Goal: Task Accomplishment & Management: Complete application form

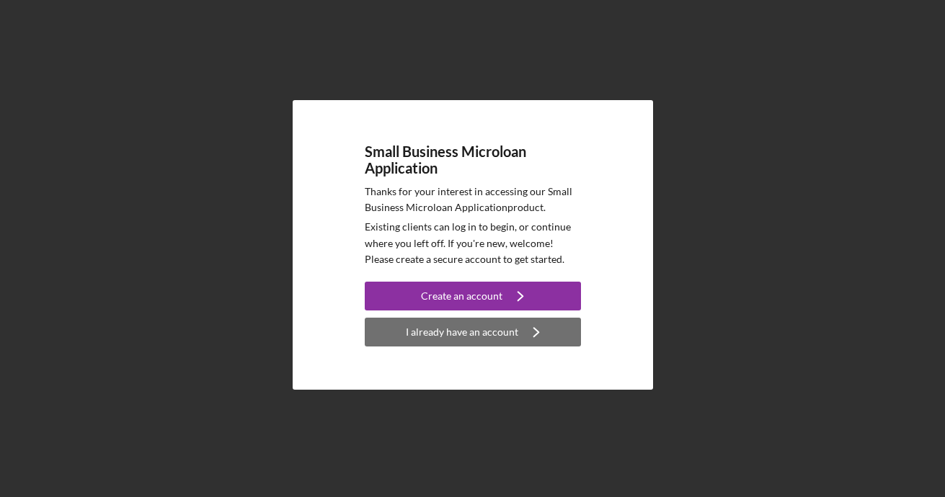
click at [451, 328] on div "I already have an account" at bounding box center [462, 332] width 112 height 29
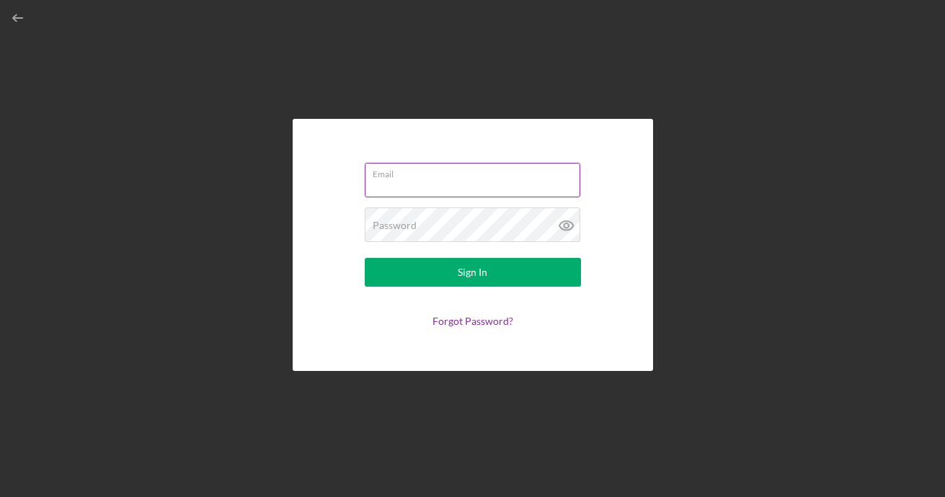
click at [469, 187] on input "Email" at bounding box center [472, 180] width 215 height 35
type input "[EMAIL_ADDRESS][DOMAIN_NAME]"
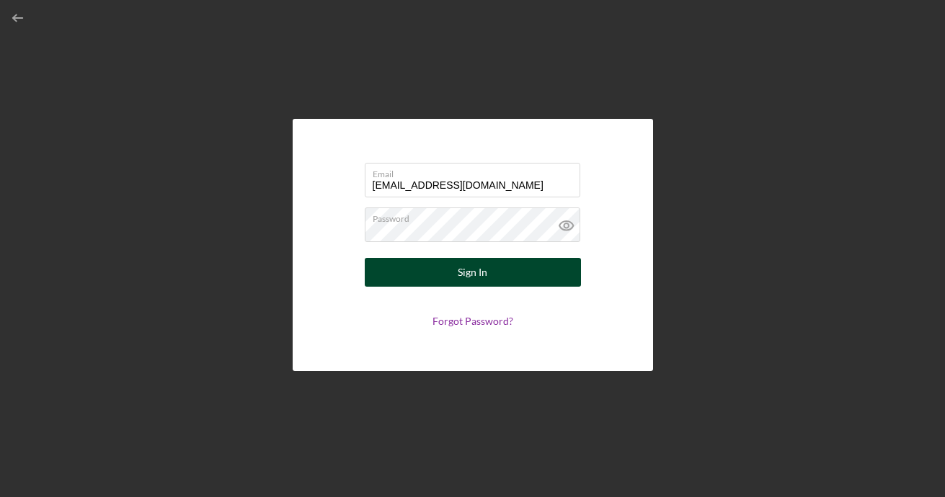
click at [468, 264] on div "Sign In" at bounding box center [473, 272] width 30 height 29
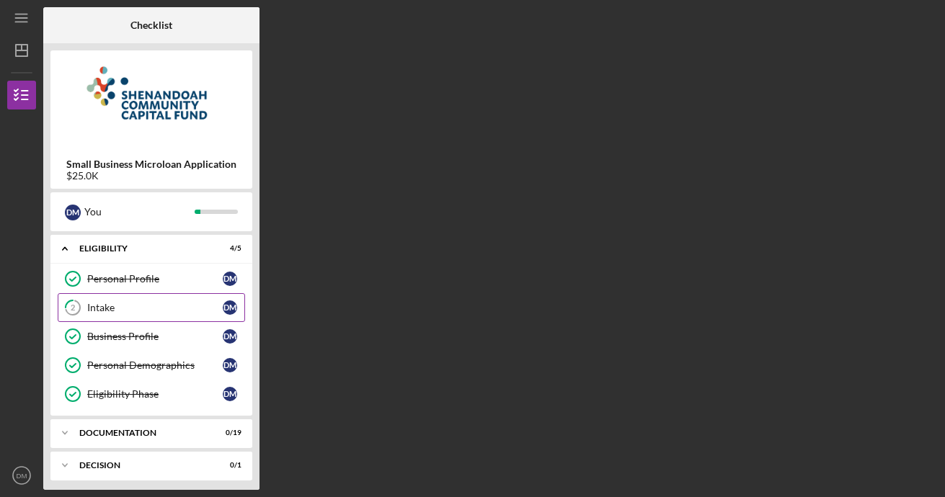
click at [110, 308] on div "Intake" at bounding box center [154, 308] width 135 height 12
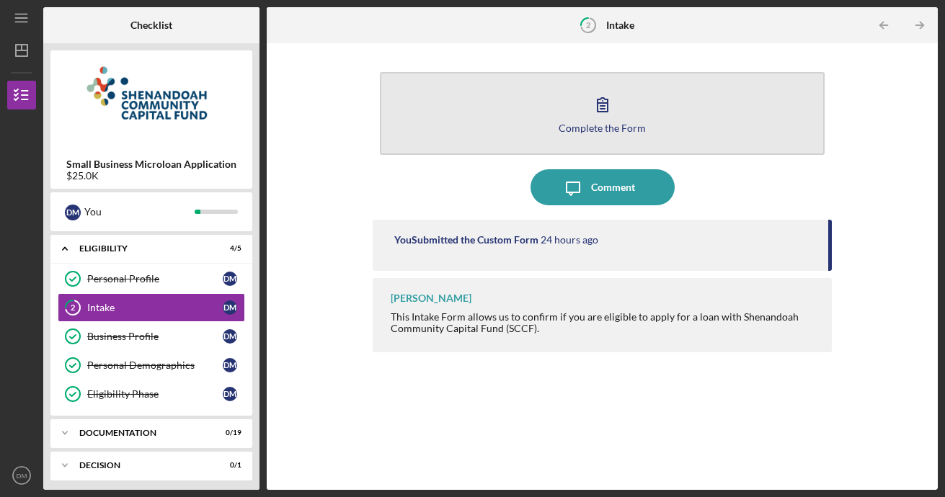
click at [622, 128] on div "Complete the Form" at bounding box center [601, 128] width 87 height 11
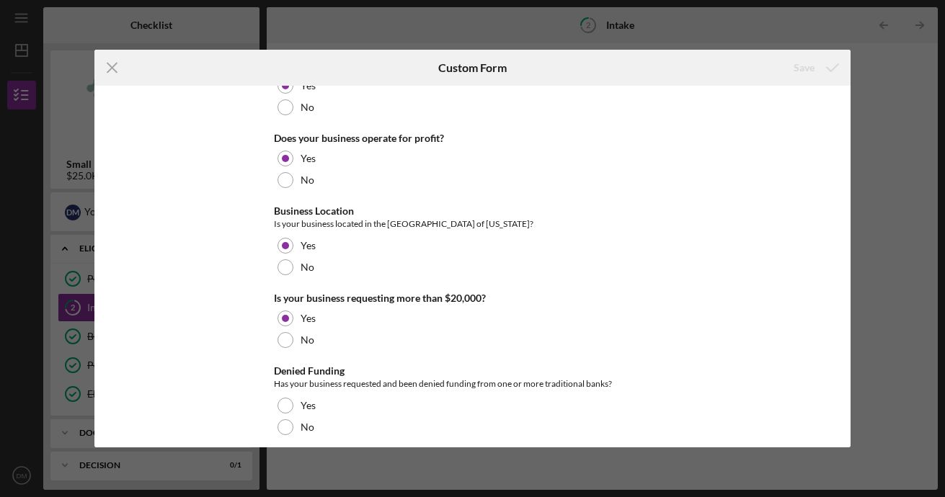
scroll to position [60, 0]
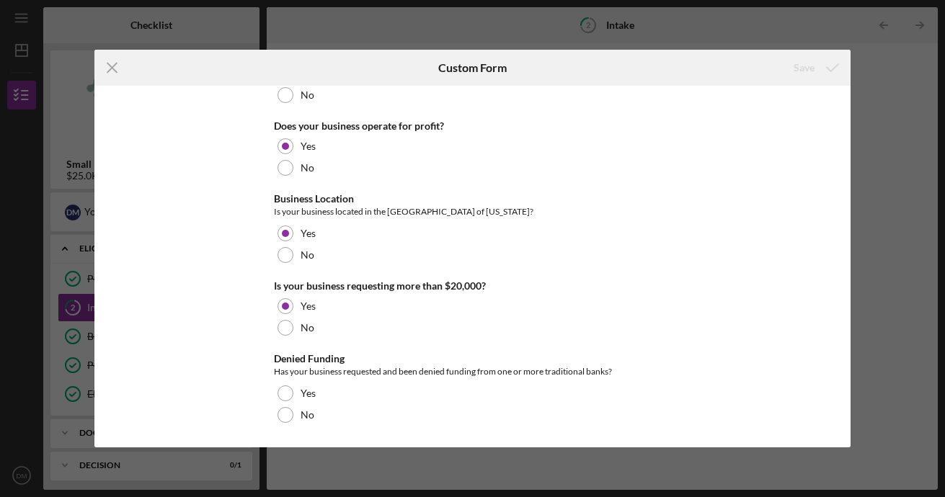
click at [891, 378] on div "Icon/Menu Close Custom Form Save Start-up Status Is your business a start-up, n…" at bounding box center [472, 248] width 945 height 497
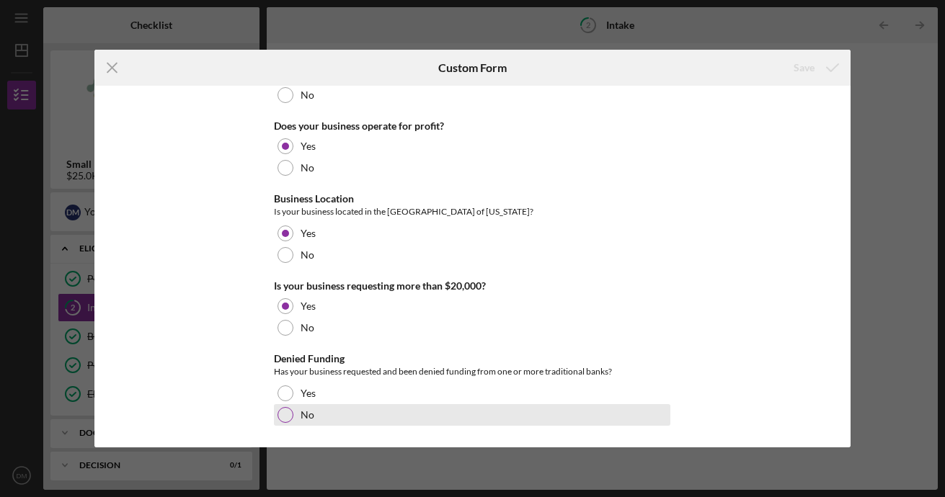
click at [293, 407] on div "No" at bounding box center [472, 415] width 396 height 22
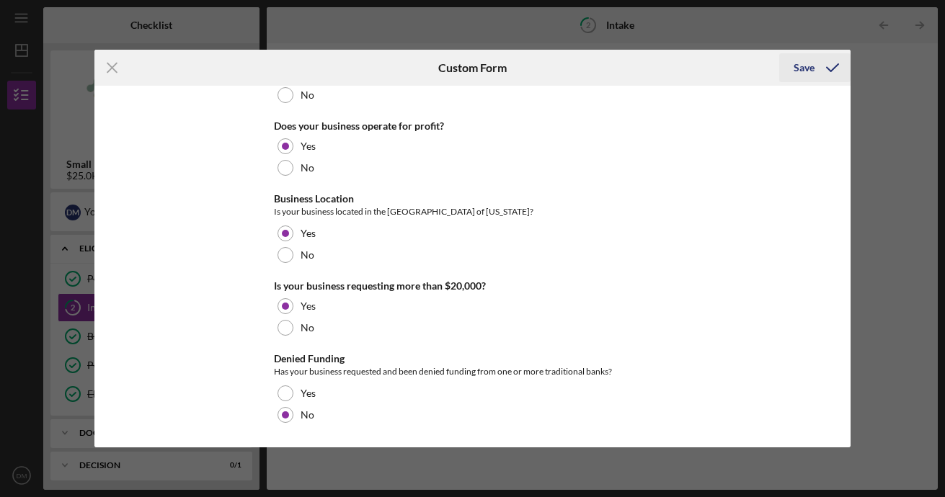
click at [830, 67] on icon "submit" at bounding box center [832, 68] width 36 height 36
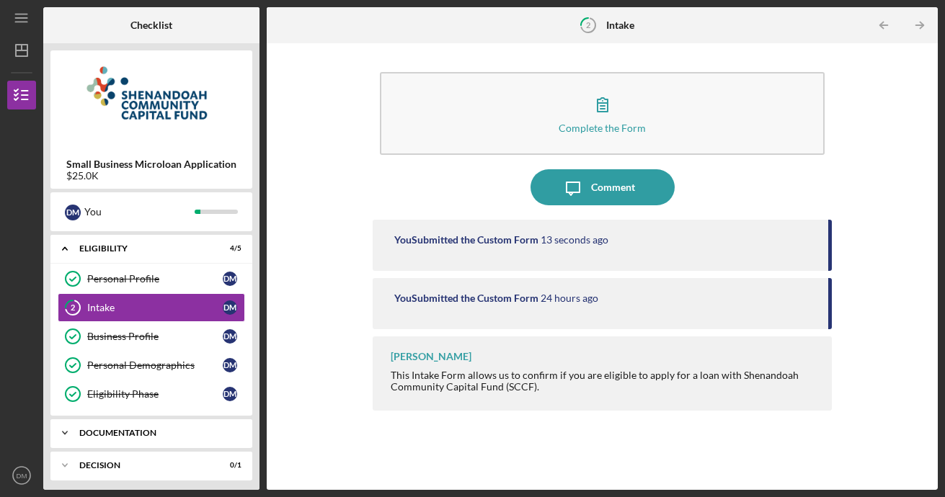
click at [159, 439] on div "Icon/Expander Documentation 0 / 19" at bounding box center [151, 433] width 202 height 29
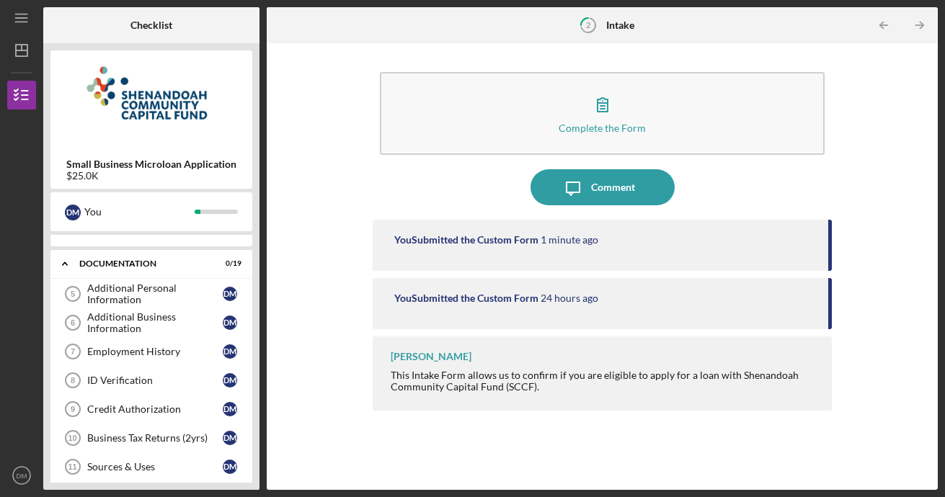
scroll to position [173, 0]
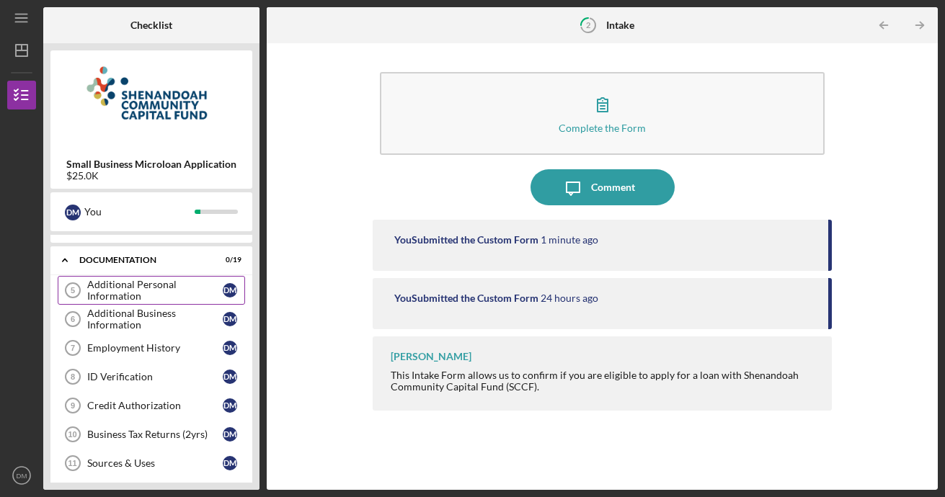
click at [123, 284] on div "Additional Personal Information" at bounding box center [154, 290] width 135 height 23
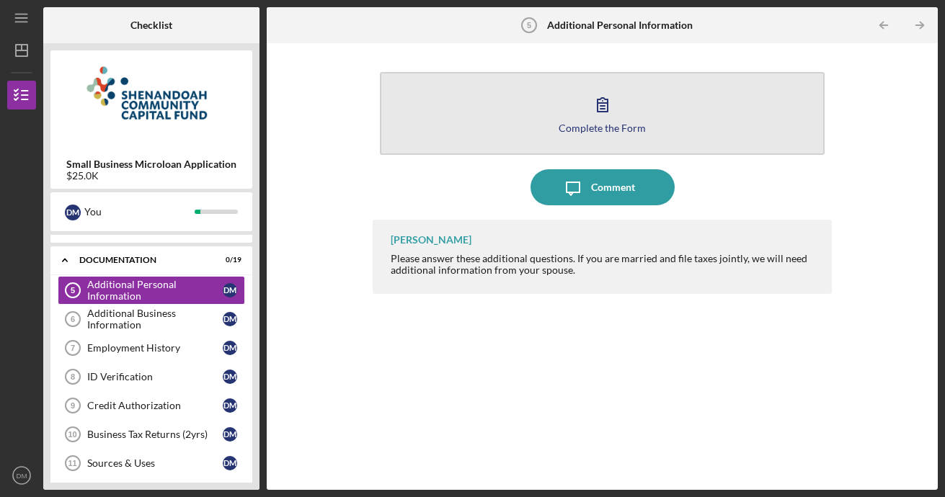
click at [583, 133] on div "Complete the Form" at bounding box center [601, 128] width 87 height 11
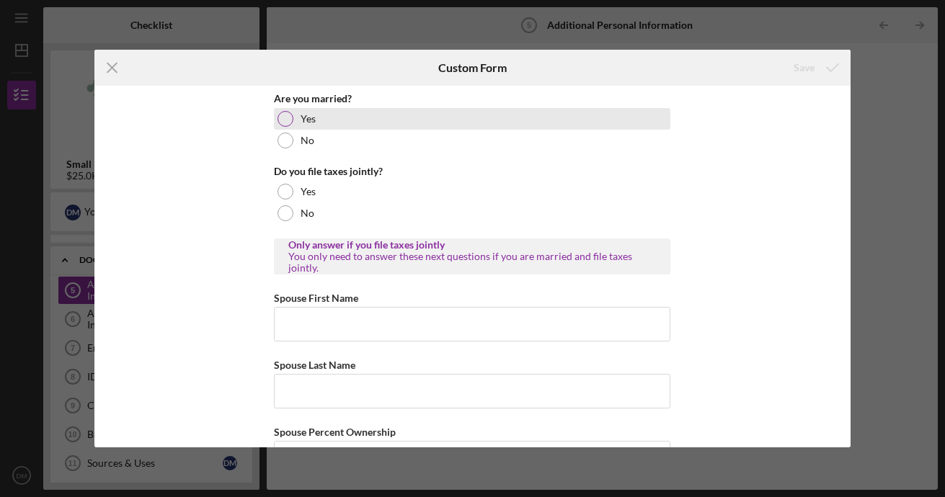
click at [290, 125] on div "Yes" at bounding box center [472, 119] width 396 height 22
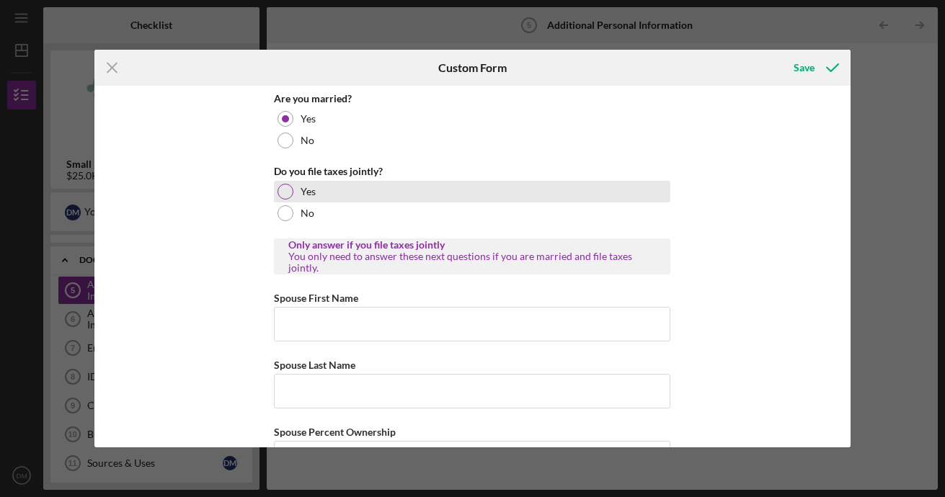
click at [325, 193] on div "Yes" at bounding box center [472, 192] width 396 height 22
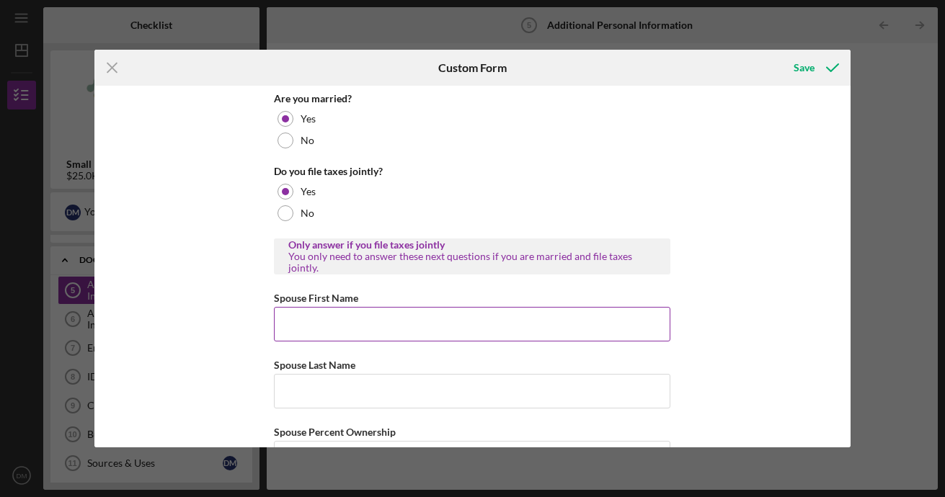
click at [502, 308] on input "Spouse First Name" at bounding box center [472, 324] width 396 height 35
type input "[PERSON_NAME]"
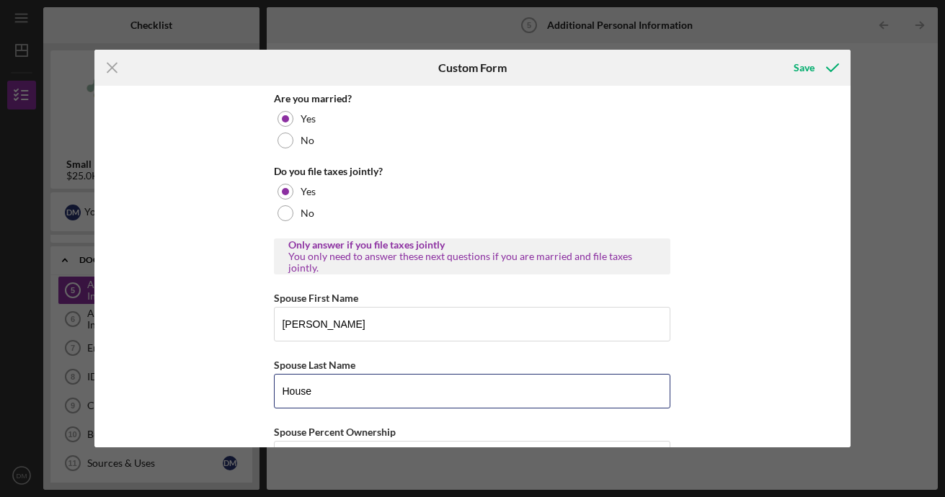
type input "House"
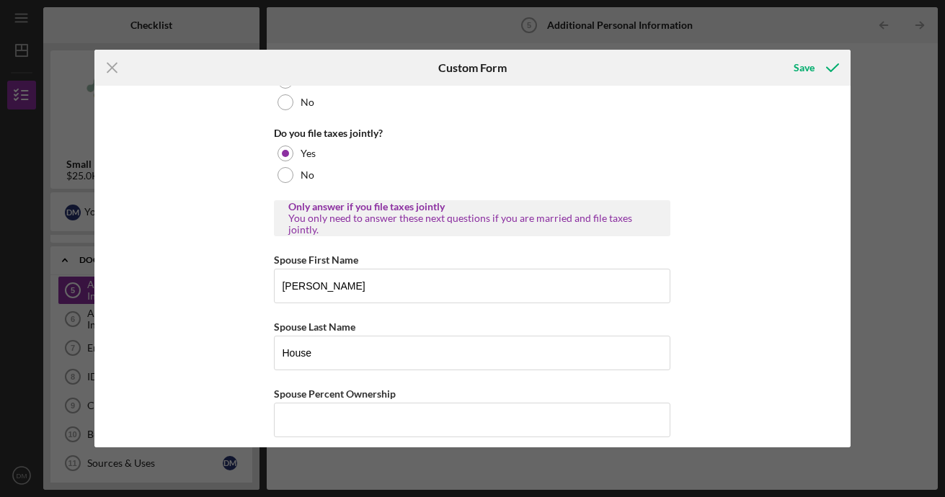
scroll to position [50, 0]
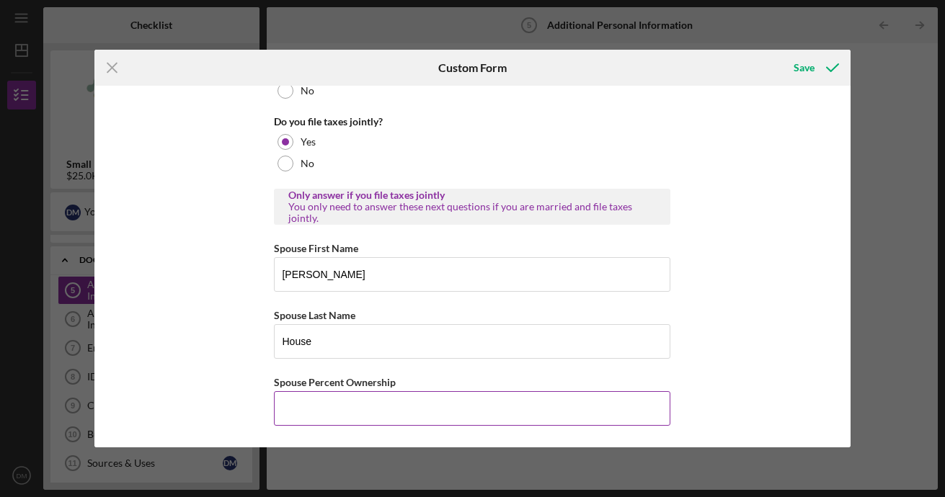
click at [610, 412] on input "Spouse Percent Ownership" at bounding box center [472, 408] width 396 height 35
type input "0.00000%"
click at [835, 71] on icon "submit" at bounding box center [832, 68] width 36 height 36
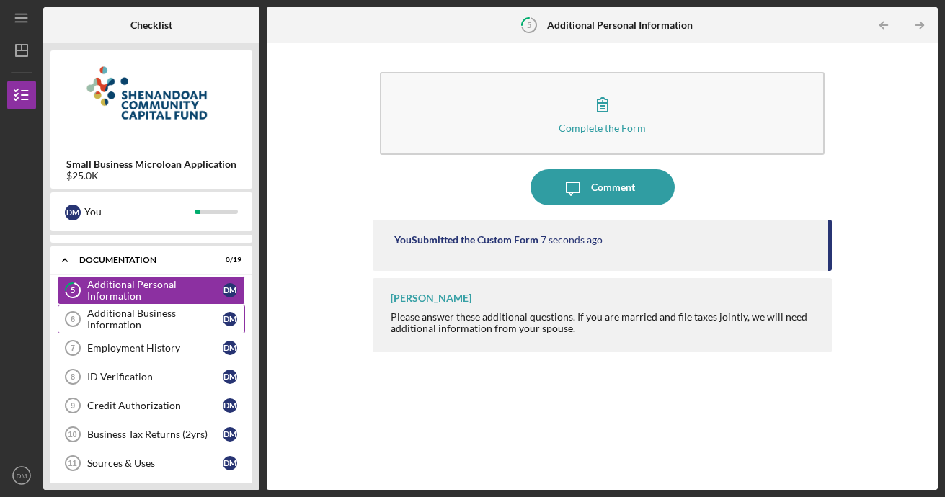
click at [124, 319] on div "Additional Business Information" at bounding box center [154, 319] width 135 height 23
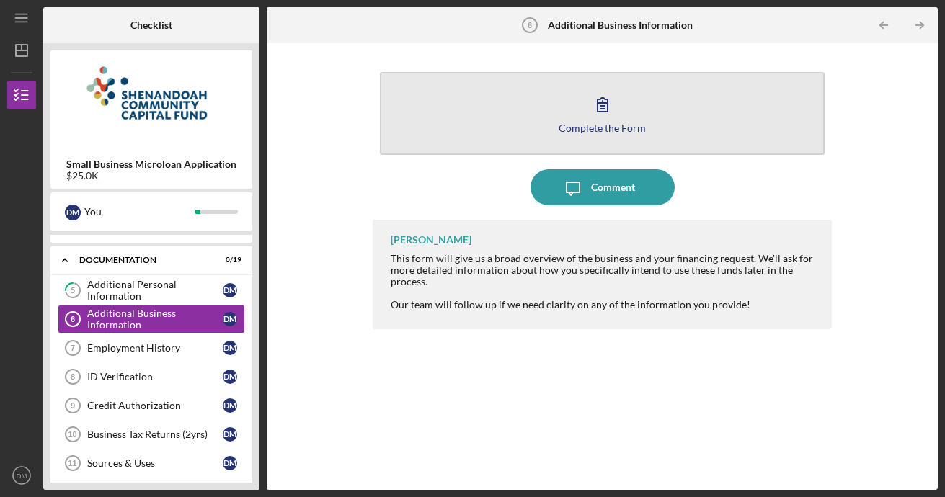
click at [624, 128] on div "Complete the Form" at bounding box center [601, 128] width 87 height 11
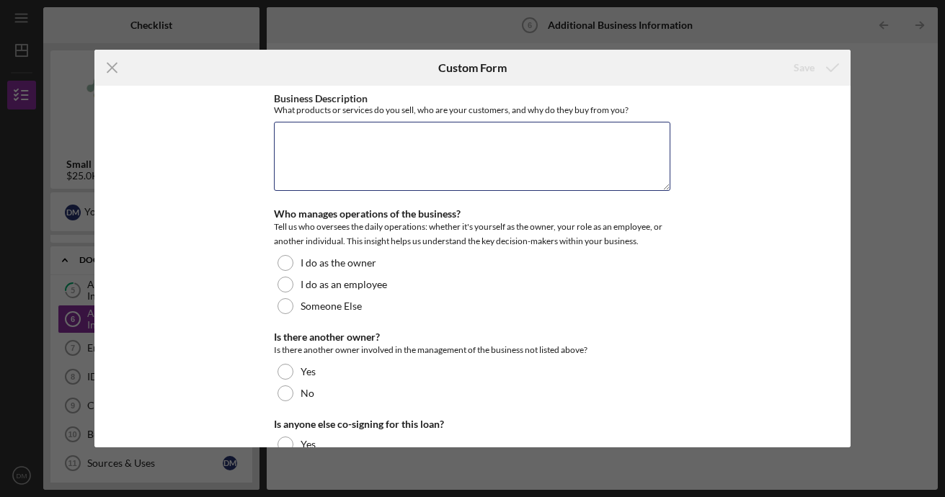
click at [624, 128] on textarea "Business Description" at bounding box center [472, 156] width 396 height 69
click at [572, 143] on textarea "I provide home improvement/handyman services" at bounding box center [472, 156] width 396 height 69
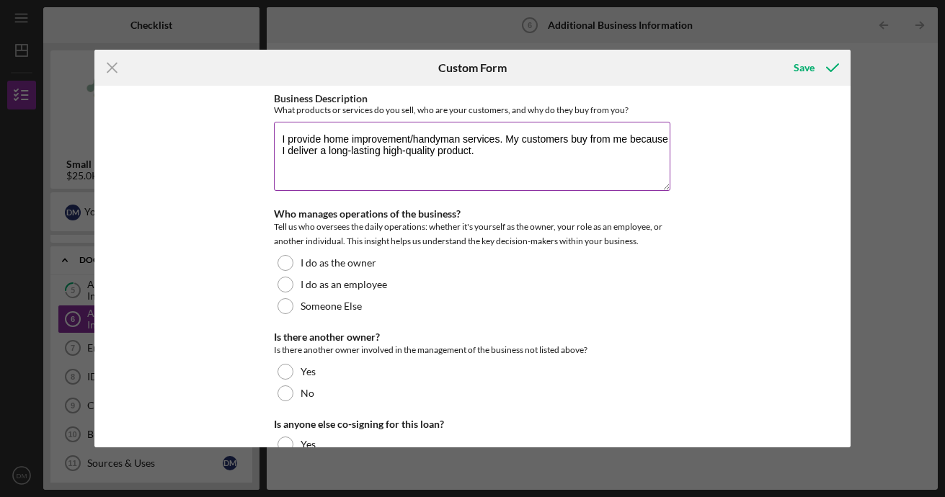
type textarea "I provide home improvement/handyman services. My customers buy from me because …"
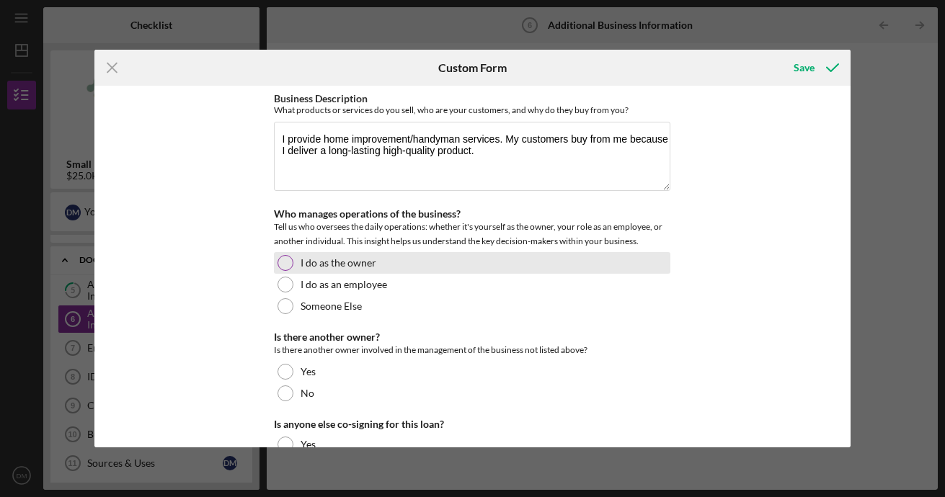
click at [280, 268] on div at bounding box center [285, 263] width 16 height 16
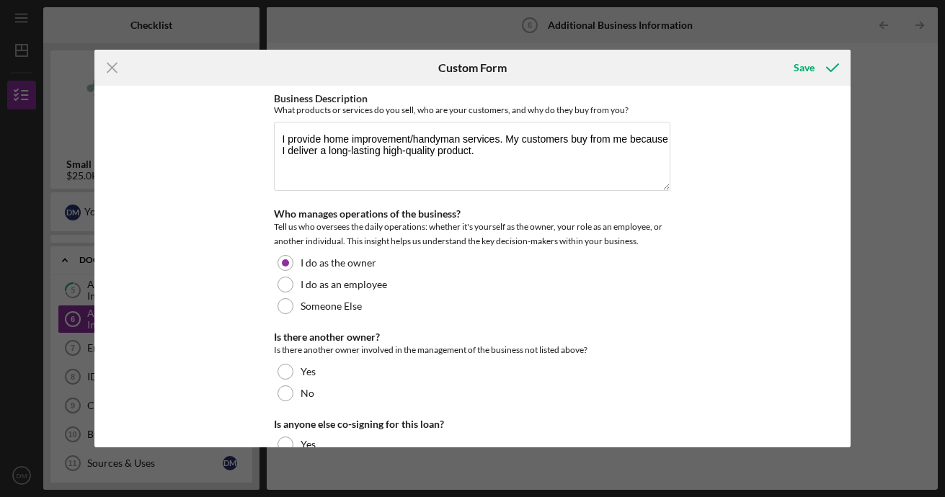
drag, startPoint x: 944, startPoint y: 125, endPoint x: 947, endPoint y: 373, distance: 247.9
drag, startPoint x: 947, startPoint y: 373, endPoint x: 774, endPoint y: 34, distance: 380.3
click at [774, 34] on div "Icon/Menu Close Custom Form Save Business Description What products or services…" at bounding box center [472, 248] width 945 height 497
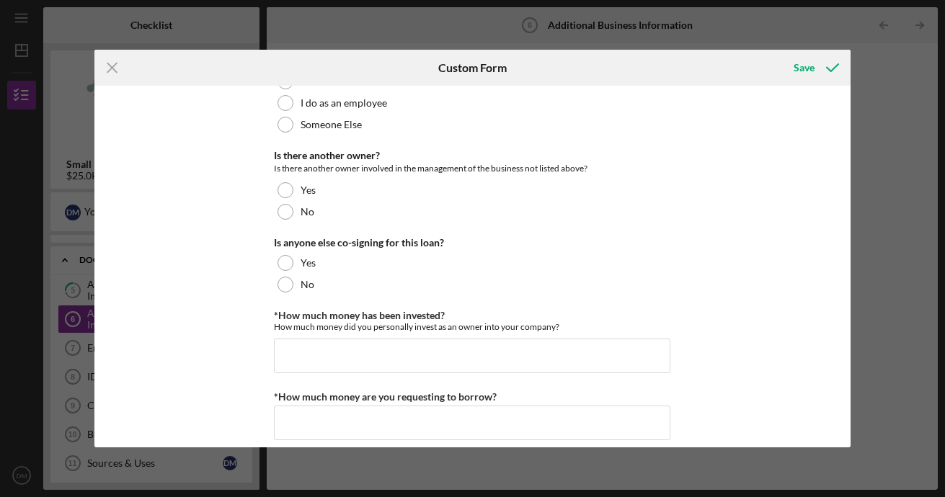
scroll to position [197, 0]
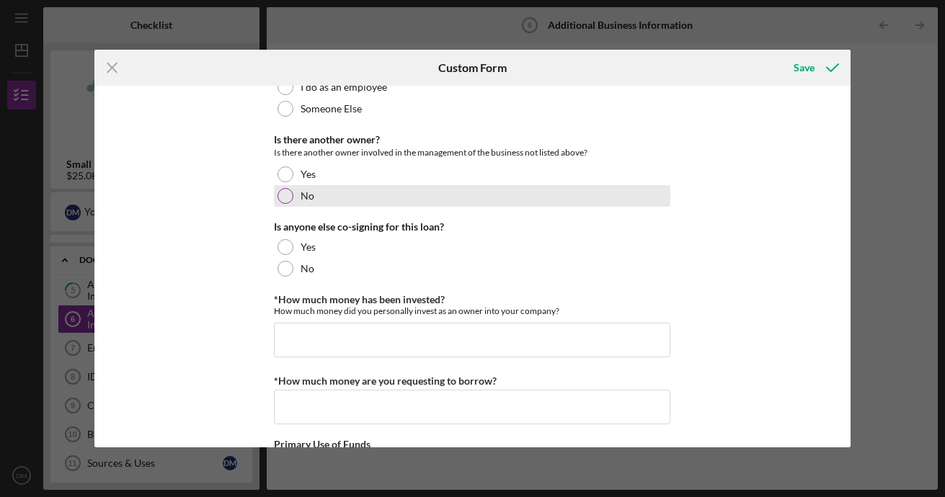
click at [284, 201] on div at bounding box center [285, 196] width 16 height 16
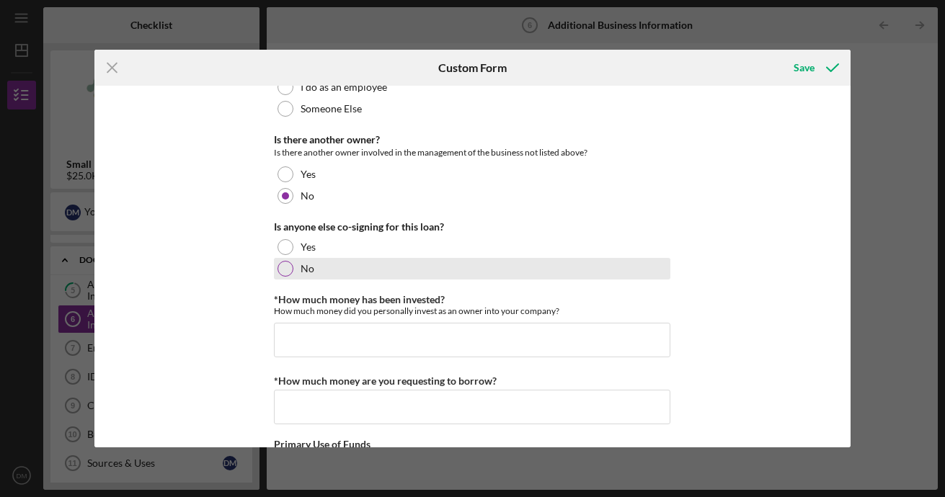
click at [339, 265] on div "No" at bounding box center [472, 269] width 396 height 22
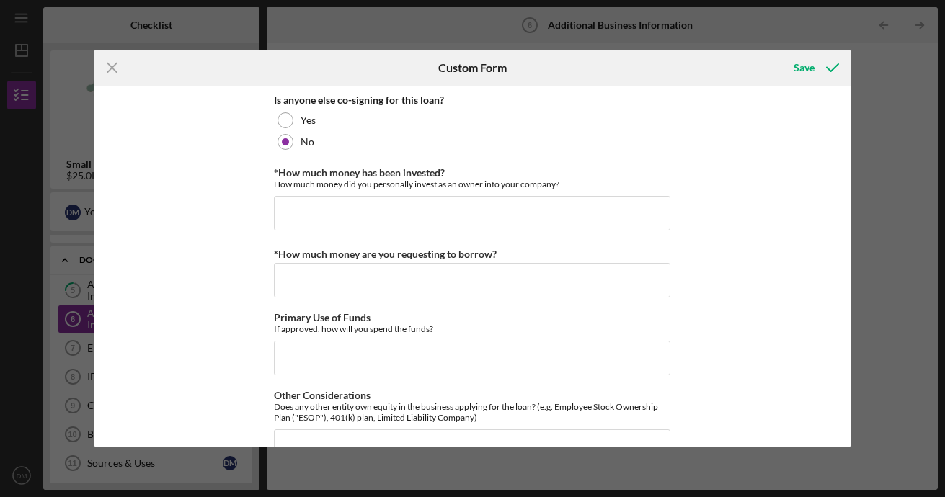
scroll to position [342, 0]
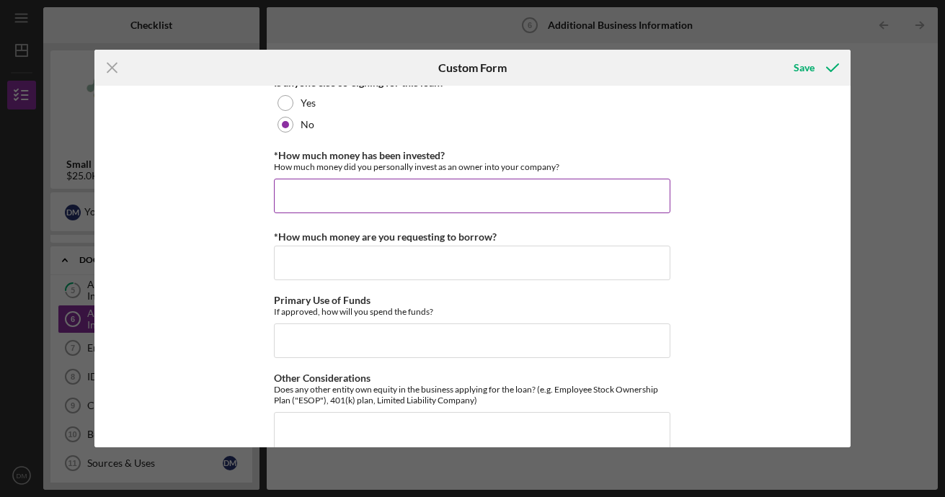
click at [500, 198] on input "*How much money has been invested?" at bounding box center [472, 196] width 396 height 35
click at [779, 53] on button "Save" at bounding box center [814, 67] width 71 height 29
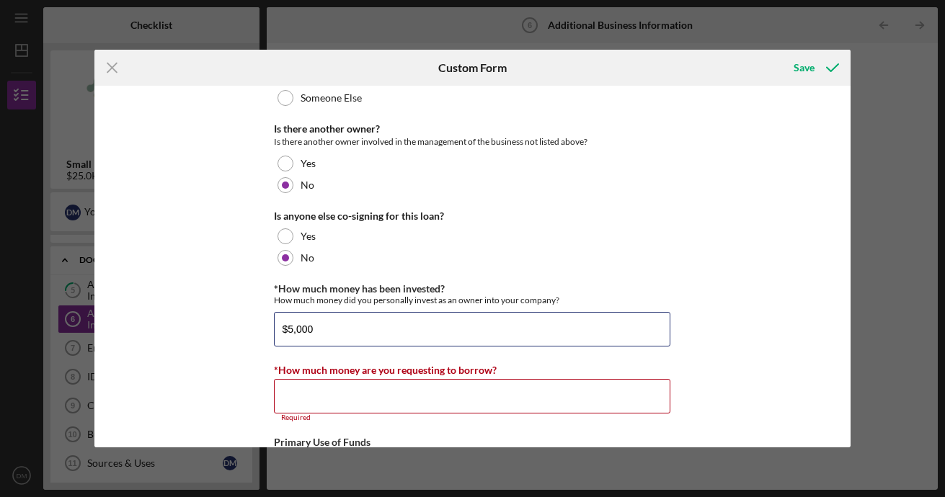
scroll to position [207, 0]
click at [389, 317] on input "$5,000" at bounding box center [472, 330] width 396 height 35
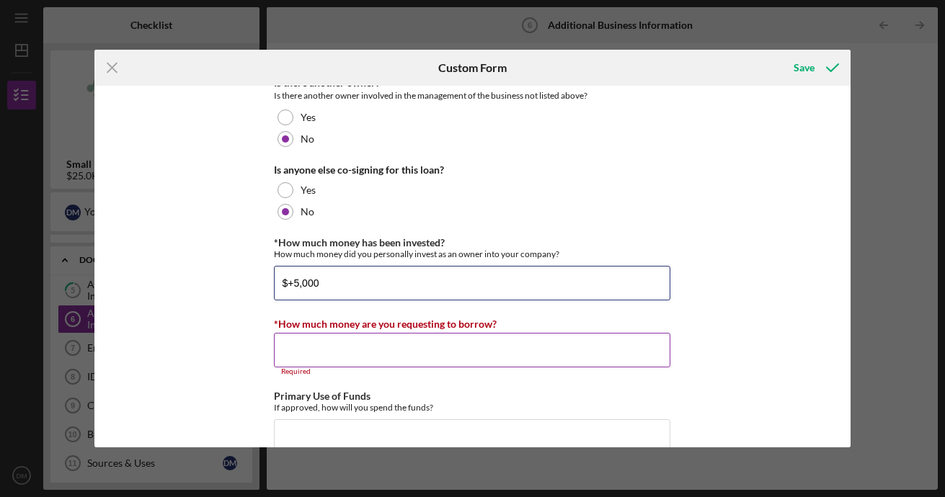
scroll to position [279, 0]
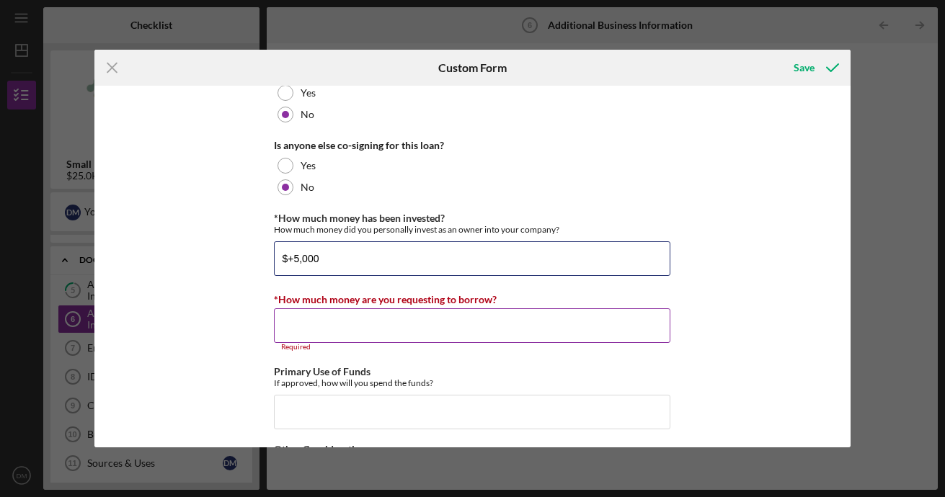
type input "$+5,000"
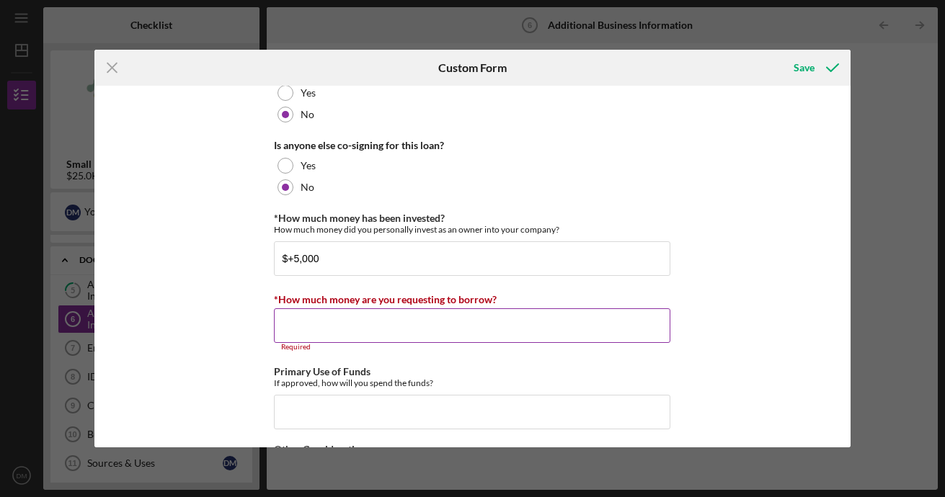
click at [420, 333] on input "*How much money are you requesting to borrow?" at bounding box center [472, 325] width 396 height 35
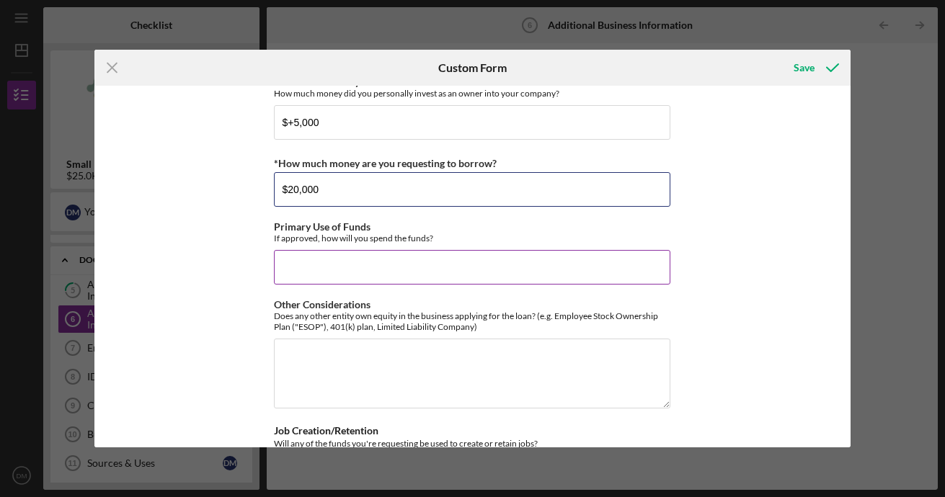
scroll to position [423, 0]
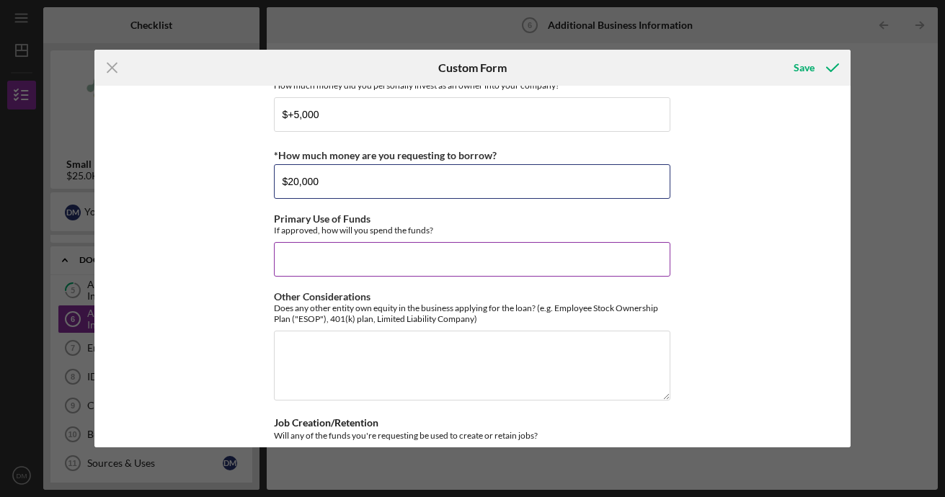
type input "$20,000"
click at [356, 255] on input "Primary Use of Funds" at bounding box center [472, 259] width 396 height 35
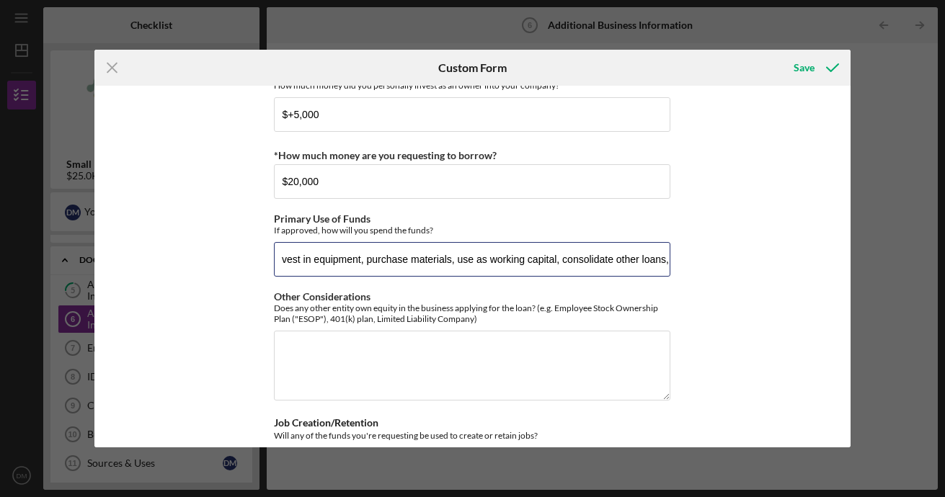
scroll to position [0, 123]
type input "I will use the funds to invest in equipment, purchase materials, use as working…"
click at [585, 344] on textarea "Other Considerations" at bounding box center [472, 365] width 396 height 69
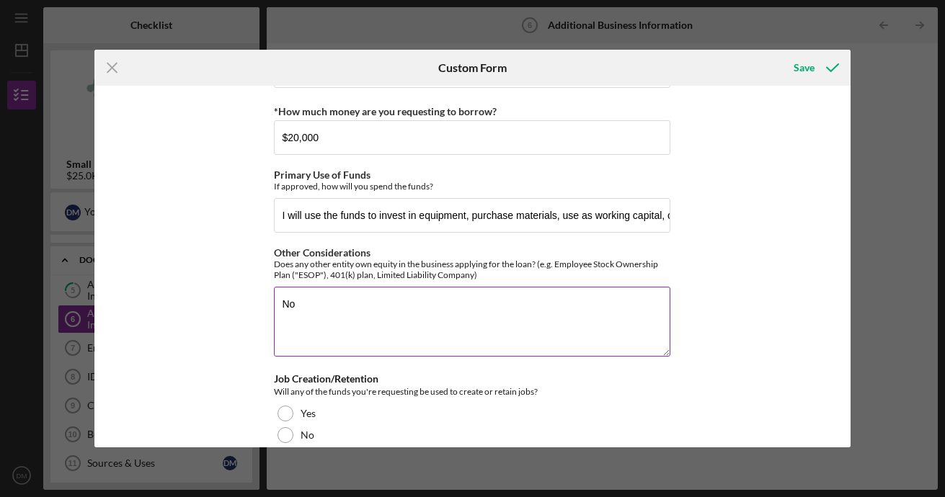
scroll to position [487, 0]
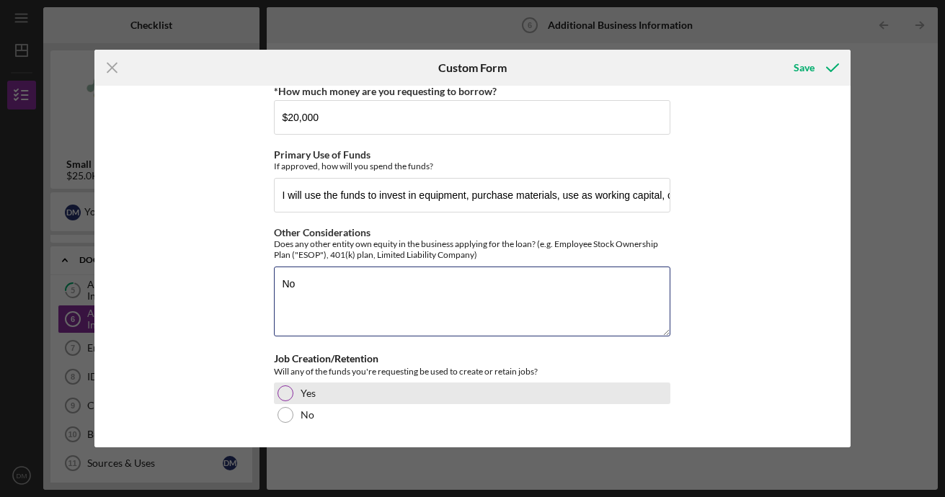
type textarea "No"
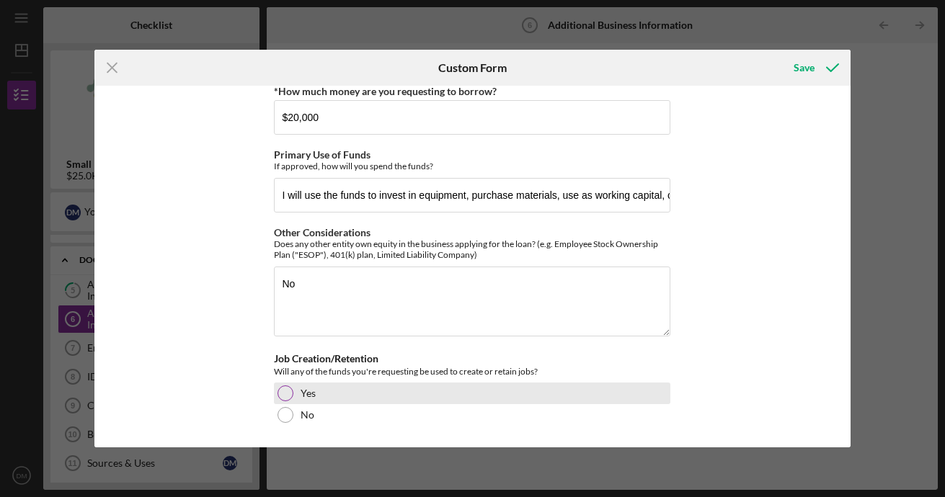
click at [342, 392] on div "Yes" at bounding box center [472, 394] width 396 height 22
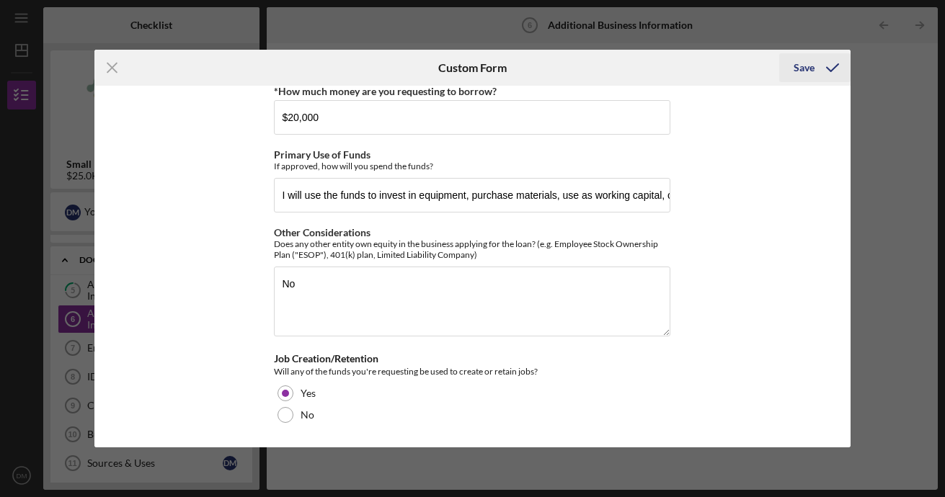
click at [831, 62] on icon "submit" at bounding box center [832, 68] width 36 height 36
type input "$5,000"
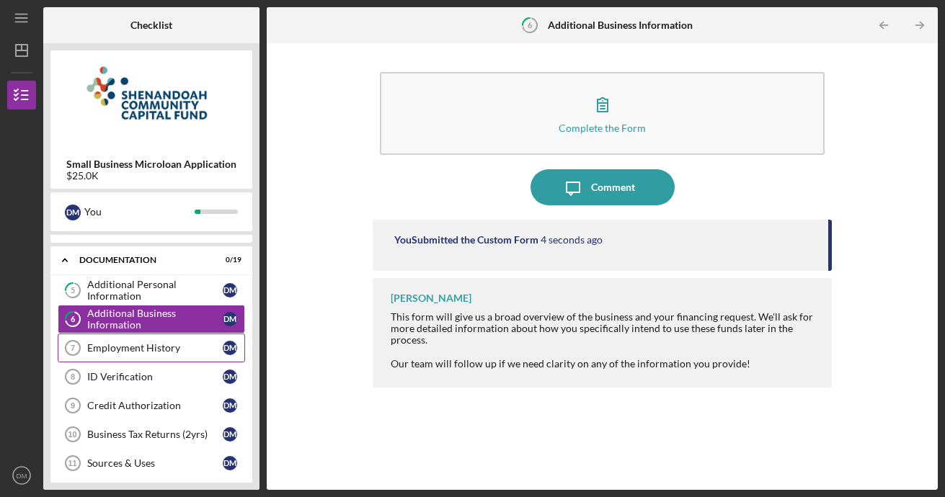
click at [130, 349] on div "Employment History" at bounding box center [154, 348] width 135 height 12
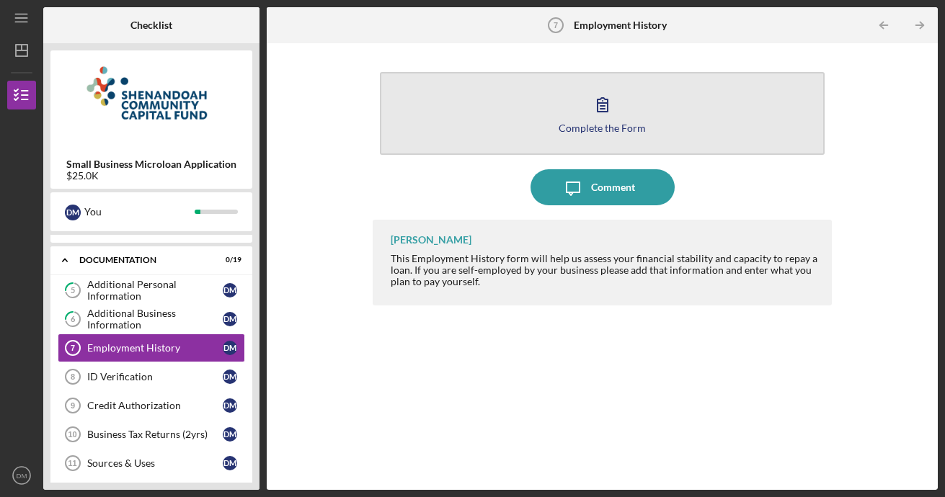
click at [592, 125] on div "Complete the Form" at bounding box center [601, 128] width 87 height 11
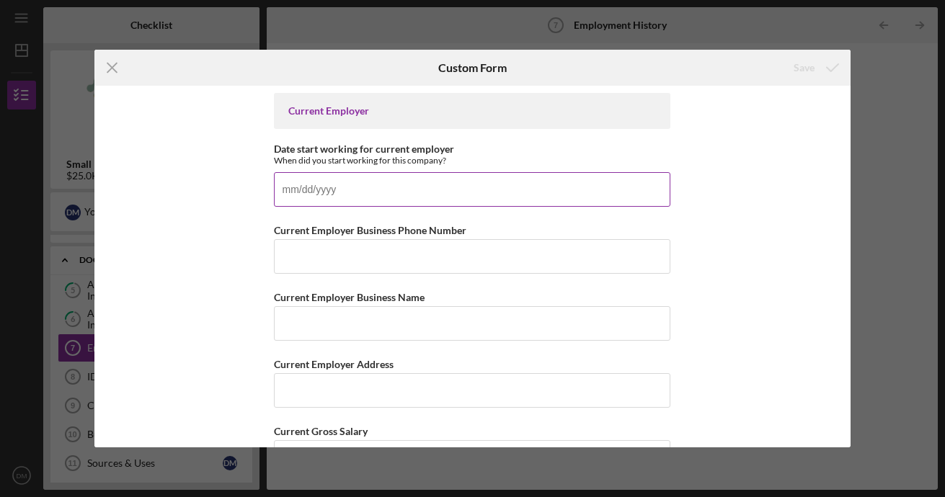
click at [325, 182] on input "Date start working for current employer" at bounding box center [472, 189] width 396 height 35
type input "[DATE]"
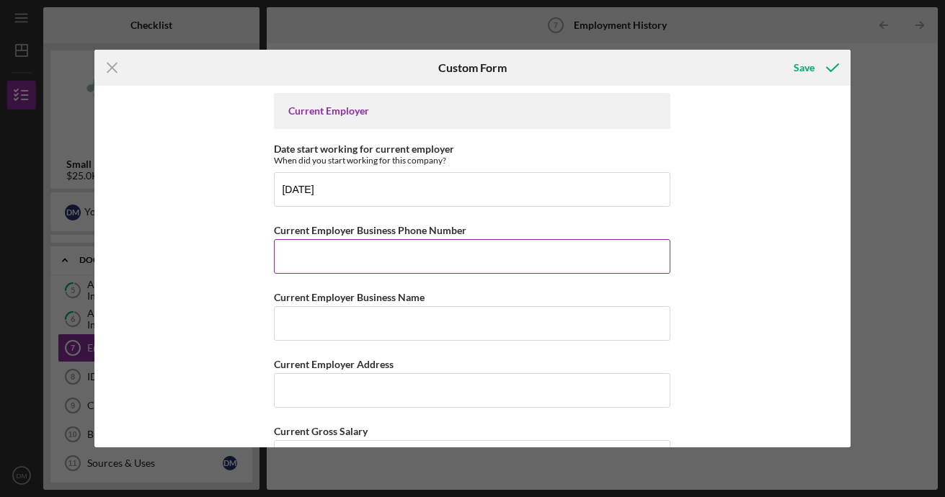
click at [390, 264] on input "Current Employer Business Phone Number" at bounding box center [472, 256] width 396 height 35
type input "[PHONE_NUMBER]"
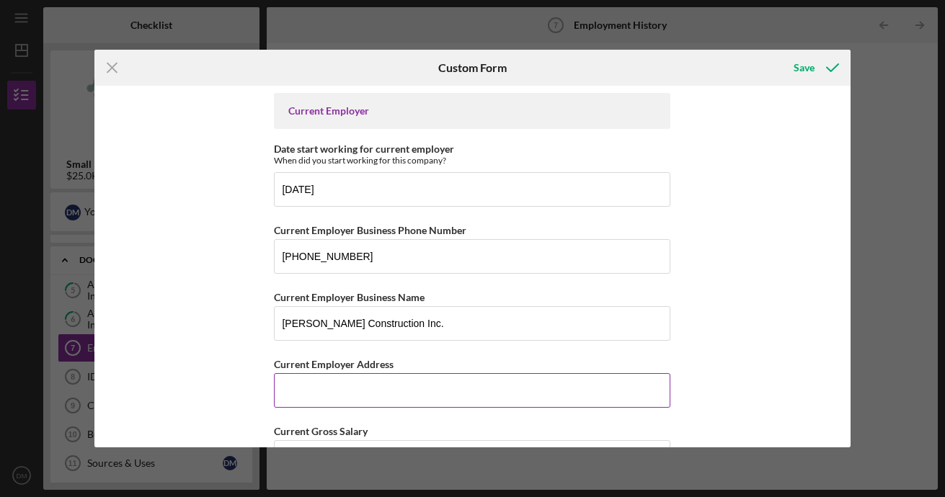
click at [452, 398] on input "Current Employer Address" at bounding box center [472, 390] width 396 height 35
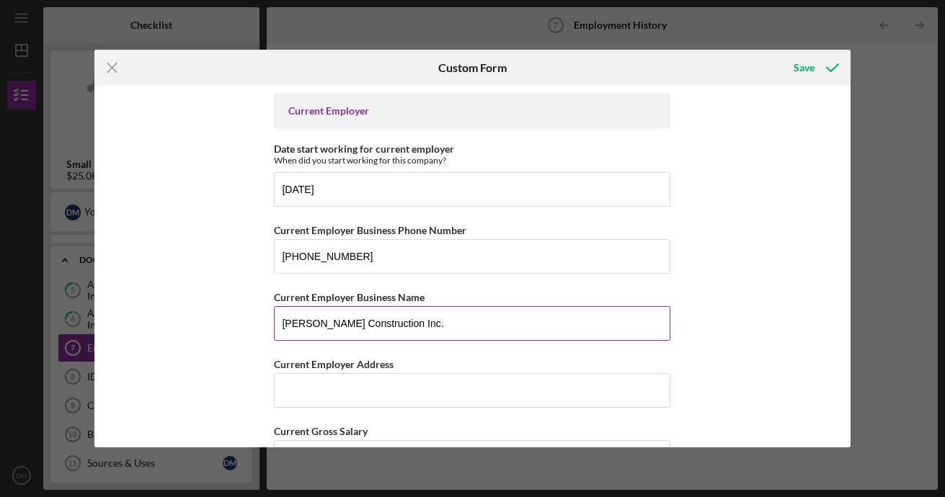
click at [557, 328] on input "[PERSON_NAME] Construction Inc." at bounding box center [472, 323] width 396 height 35
type input "[PERSON_NAME] Construction Inc. Custom Homes"
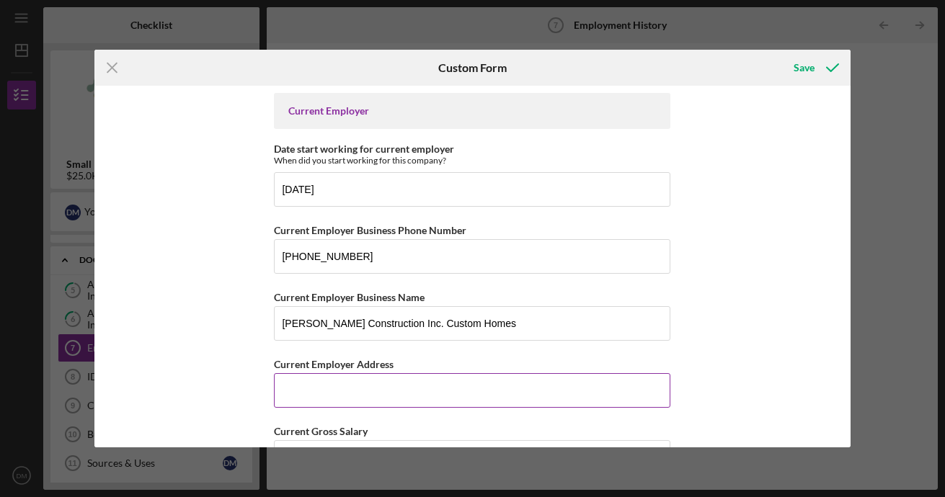
click at [460, 397] on input "Current Employer Address" at bounding box center [472, 390] width 396 height 35
click at [459, 397] on input "Current Employer Address" at bounding box center [472, 390] width 396 height 35
click at [694, 358] on div "Current Employer Date start working for current employer When did you start wor…" at bounding box center [472, 267] width 756 height 362
click at [649, 365] on div "Current Employer Address" at bounding box center [472, 364] width 396 height 18
click at [652, 372] on div "Current Employer Address" at bounding box center [472, 364] width 396 height 18
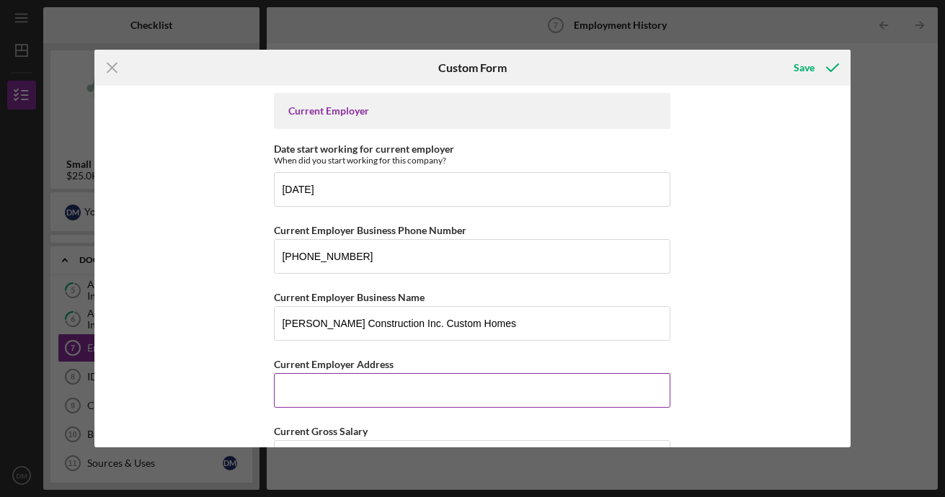
click at [658, 380] on input "Current Employer Address" at bounding box center [472, 390] width 396 height 35
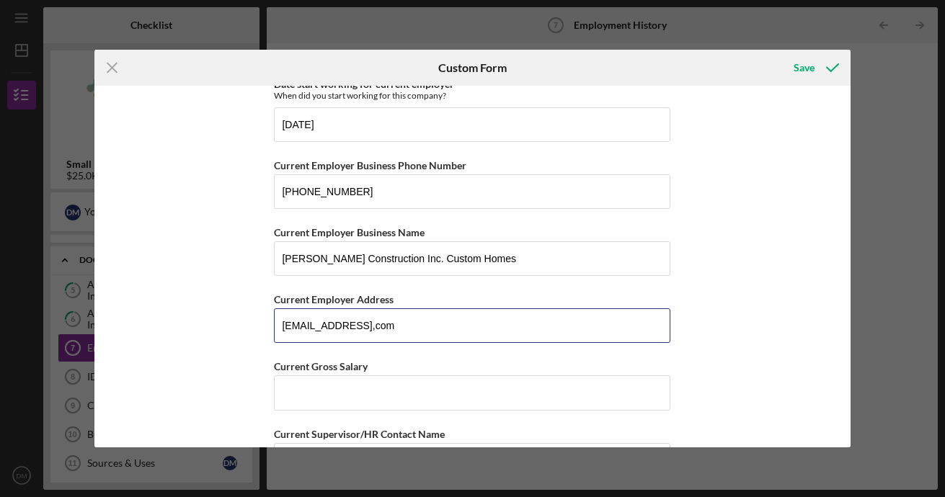
scroll to position [144, 0]
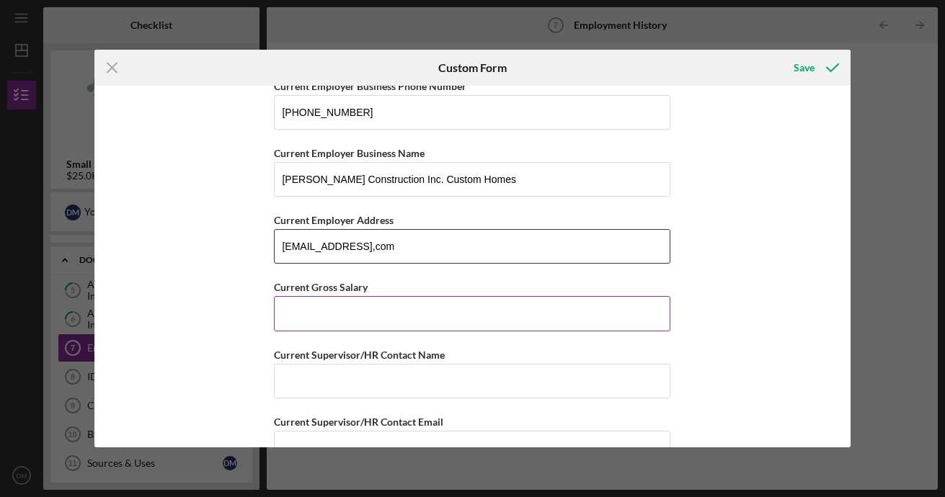
type input "[EMAIL_ADDRESS],com"
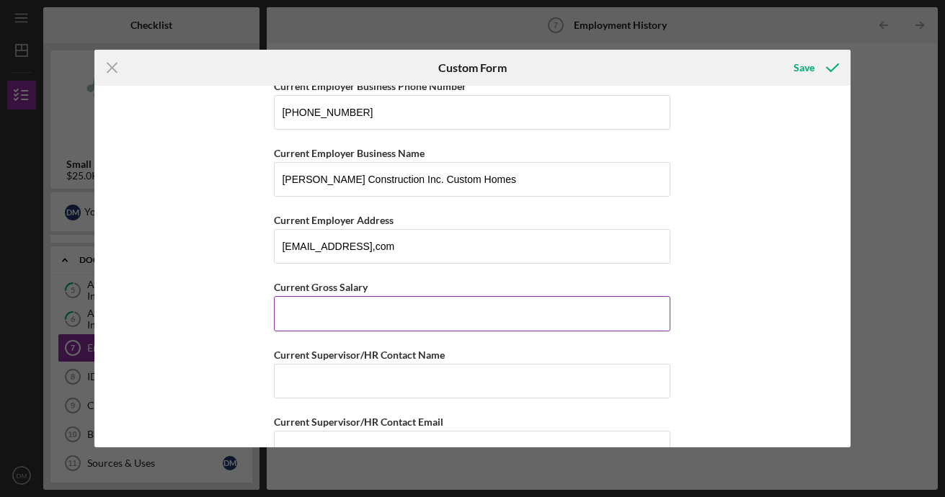
click at [427, 318] on input "Current Gross Salary" at bounding box center [472, 313] width 396 height 35
type input "72,800"
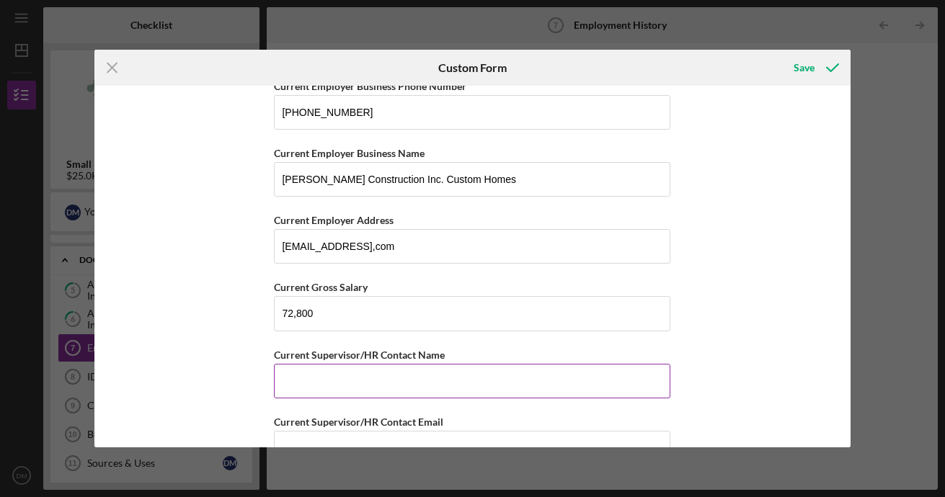
click at [615, 378] on input "Current Supervisor/HR Contact Name" at bounding box center [472, 381] width 396 height 35
click at [653, 377] on input "Current Supervisor/HR Contact Name" at bounding box center [472, 381] width 396 height 35
click at [697, 358] on div "Current Employer Date start working for current employer When did you start wor…" at bounding box center [472, 267] width 756 height 362
click at [657, 373] on input "Current Supervisor/HR Contact Name" at bounding box center [472, 381] width 396 height 35
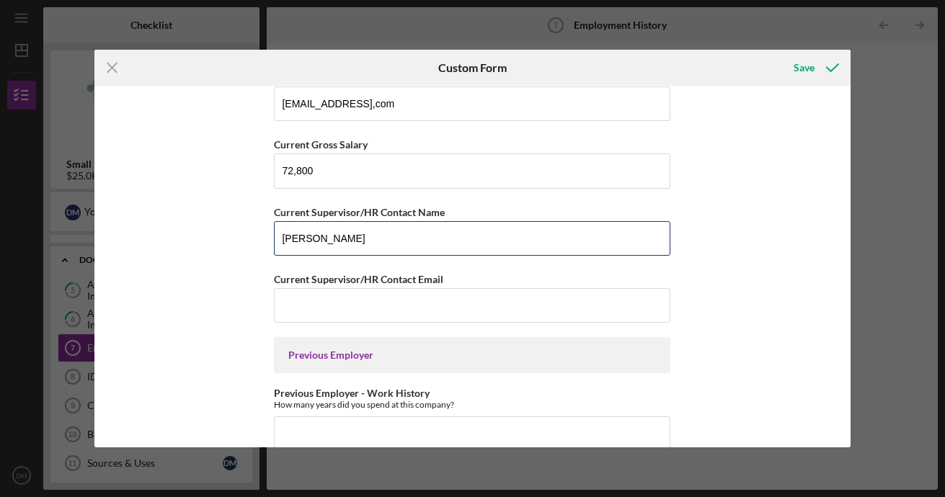
scroll to position [288, 0]
type input "[PERSON_NAME]"
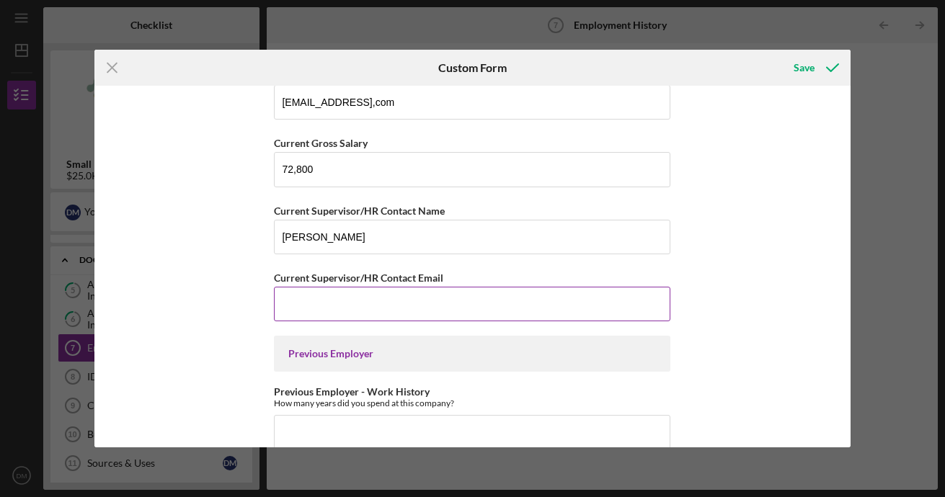
click at [407, 308] on input "Current Supervisor/HR Contact Email" at bounding box center [472, 304] width 396 height 35
type input "K"
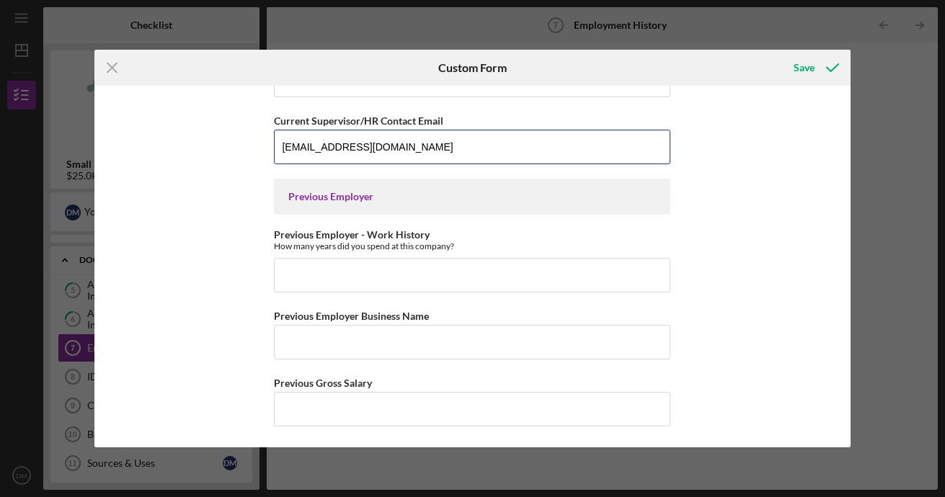
scroll to position [446, 0]
type input "[EMAIL_ADDRESS][DOMAIN_NAME]"
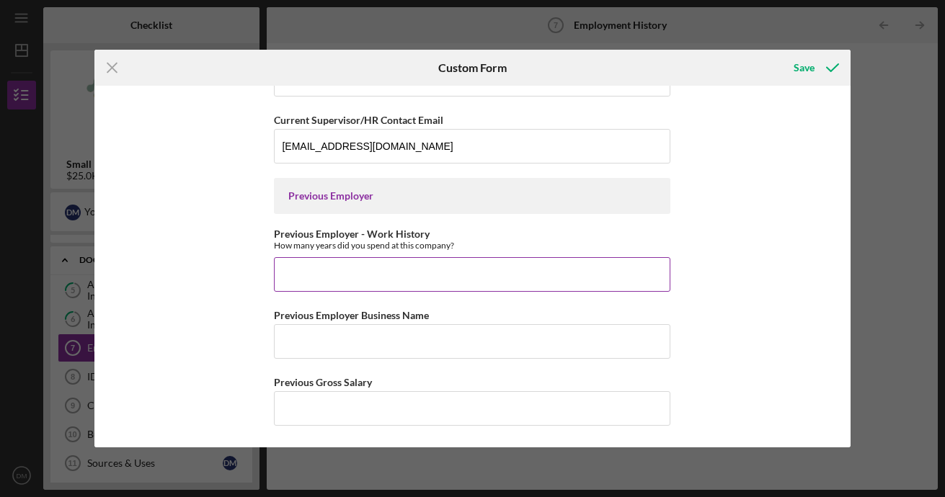
click at [550, 261] on input "Previous Employer - Work History" at bounding box center [472, 274] width 396 height 35
type input "2"
type input "="
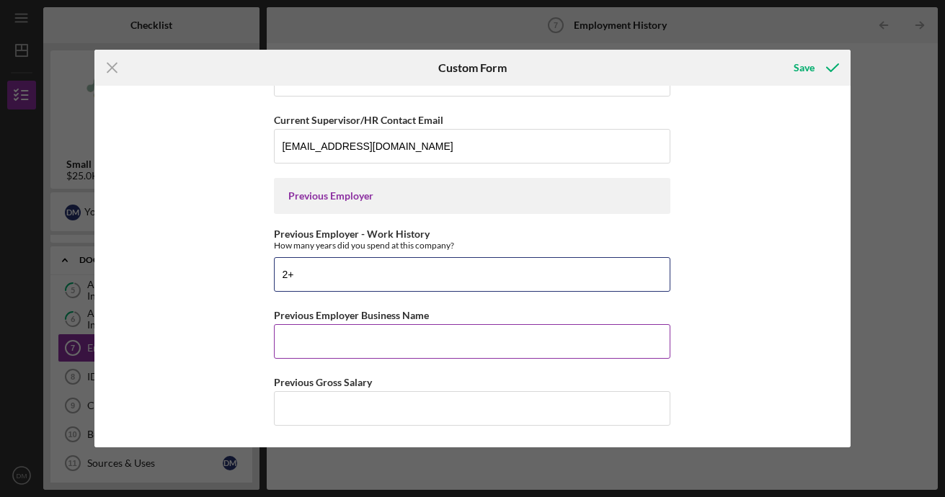
type input "2+"
click at [462, 334] on input "Previous Employer Business Name" at bounding box center [472, 341] width 396 height 35
type input "Fine Concrete"
click at [551, 349] on input "Fine Concrete" at bounding box center [472, 341] width 396 height 35
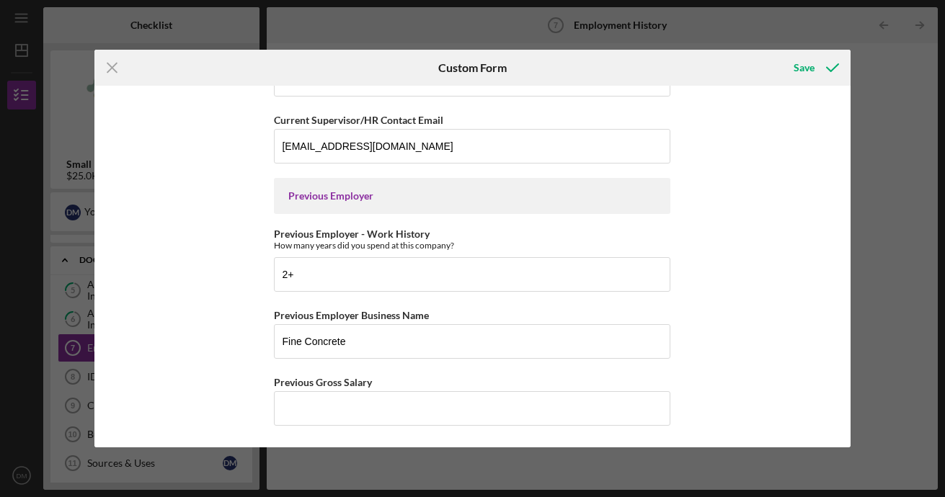
drag, startPoint x: 698, startPoint y: 363, endPoint x: 718, endPoint y: 348, distance: 24.6
click at [699, 362] on div "Current Employer Date start working for current employer When did you start wor…" at bounding box center [472, 267] width 756 height 362
click at [425, 403] on input "Previous Gross Salary" at bounding box center [472, 408] width 396 height 35
type input "60,320"
click at [819, 63] on icon "submit" at bounding box center [832, 68] width 36 height 36
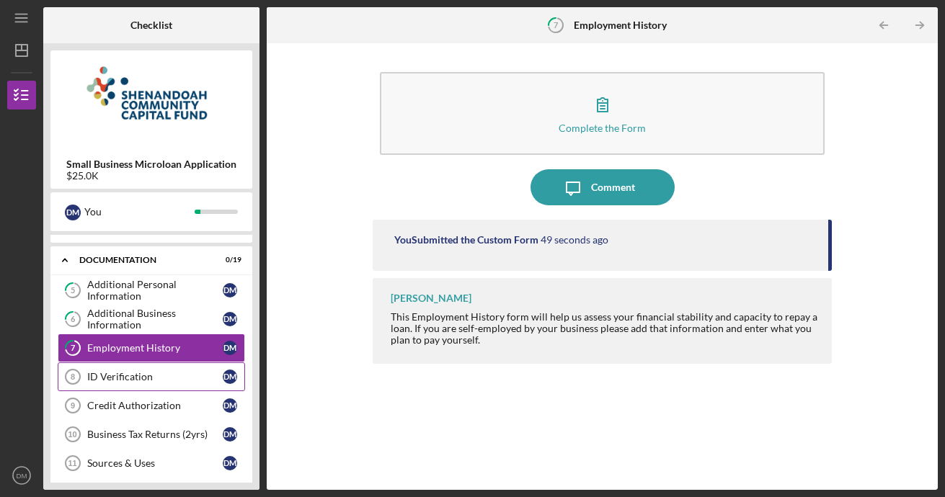
click at [120, 379] on div "ID Verification" at bounding box center [154, 377] width 135 height 12
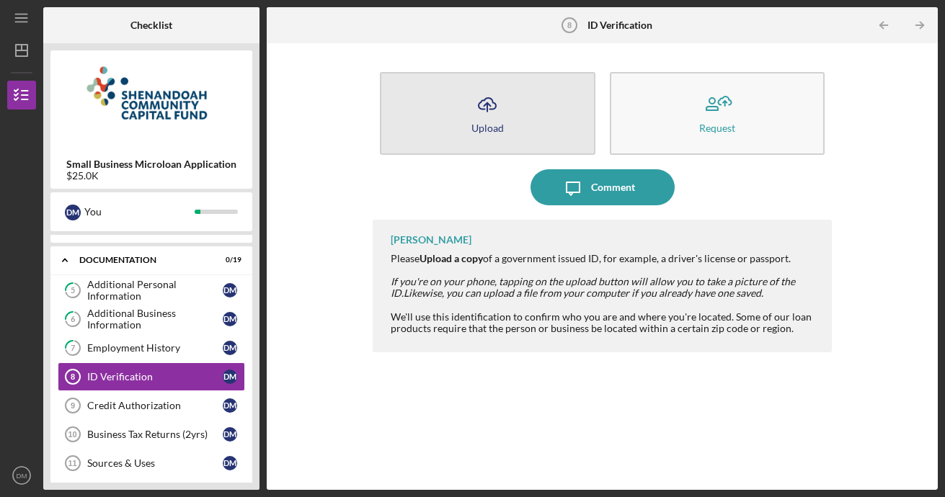
drag, startPoint x: 475, startPoint y: 126, endPoint x: 466, endPoint y: 128, distance: 9.5
click at [475, 126] on div "Upload" at bounding box center [487, 128] width 32 height 11
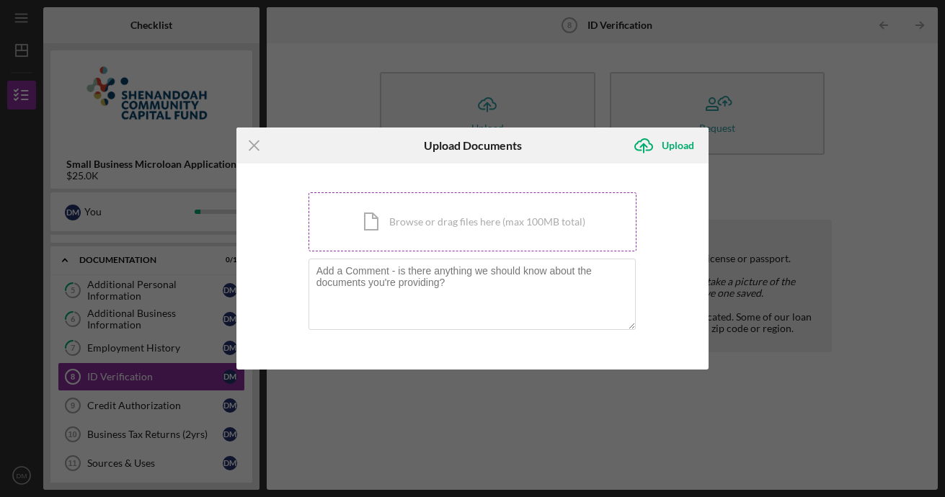
click at [459, 224] on div "Icon/Document Browse or drag files here (max 100MB total) Tap to choose files o…" at bounding box center [472, 221] width 329 height 59
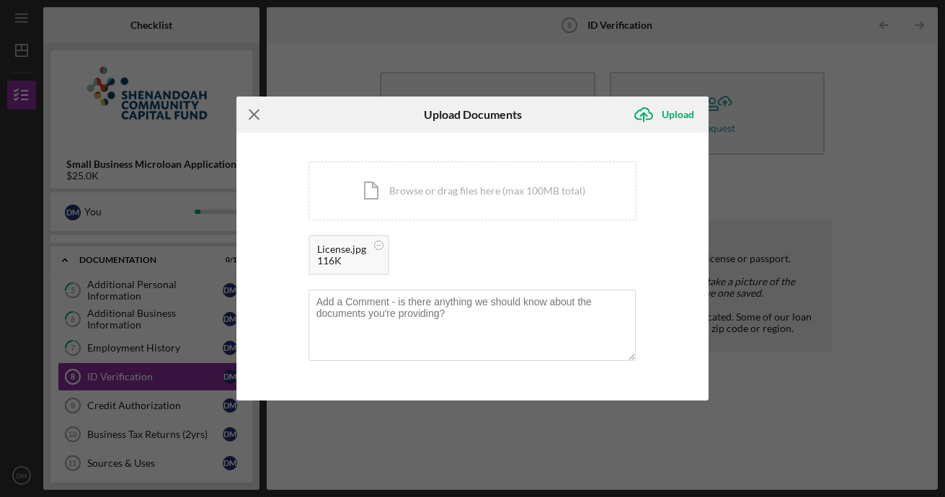
click at [262, 120] on icon "Icon/Menu Close" at bounding box center [254, 115] width 36 height 36
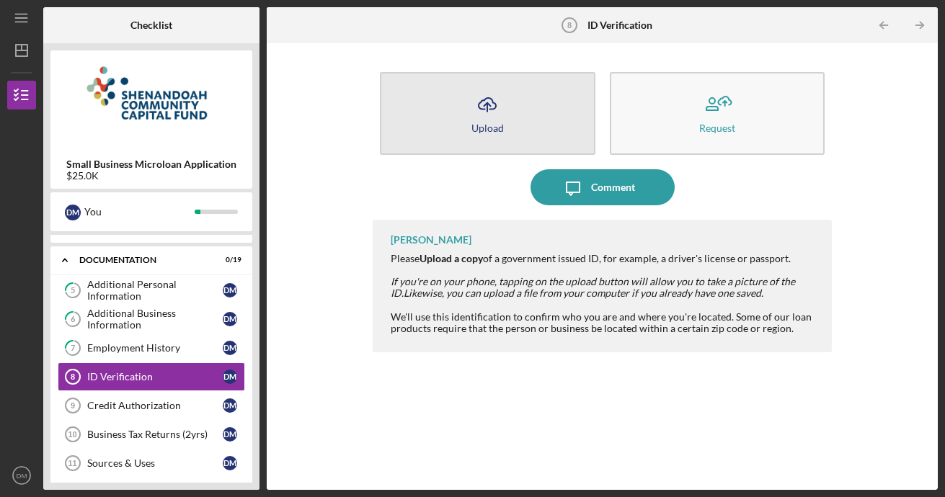
click at [473, 143] on button "Icon/Upload Upload" at bounding box center [487, 113] width 215 height 83
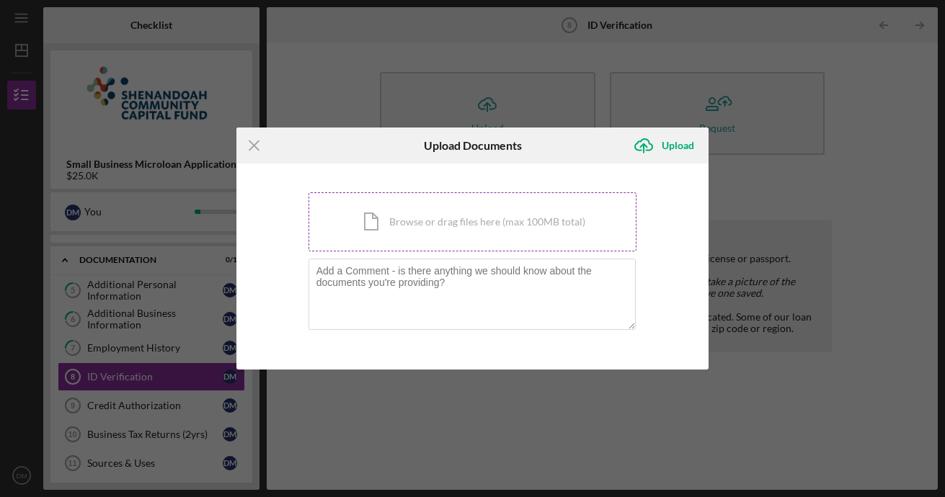
click at [535, 233] on div "Icon/Document Browse or drag files here (max 100MB total) Tap to choose files o…" at bounding box center [472, 221] width 329 height 59
click at [255, 151] on icon "Icon/Menu Close" at bounding box center [254, 146] width 36 height 36
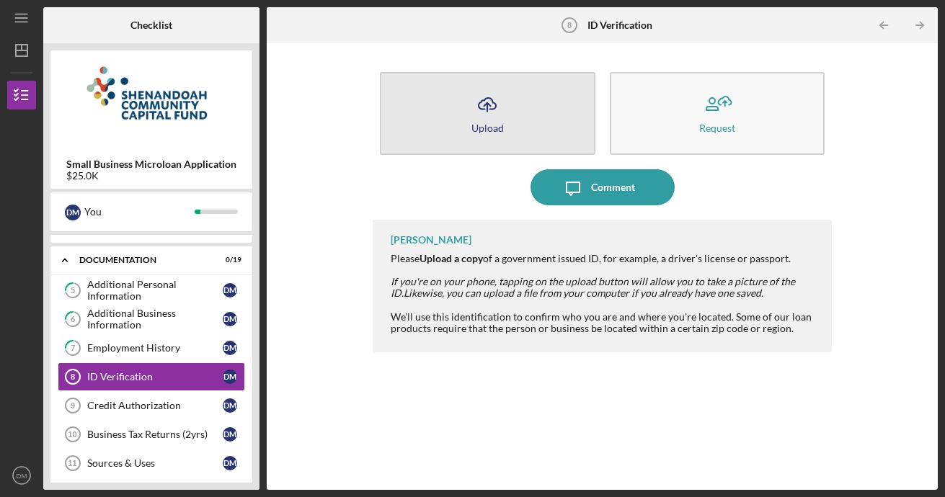
click at [556, 132] on button "Icon/Upload Upload" at bounding box center [487, 113] width 215 height 83
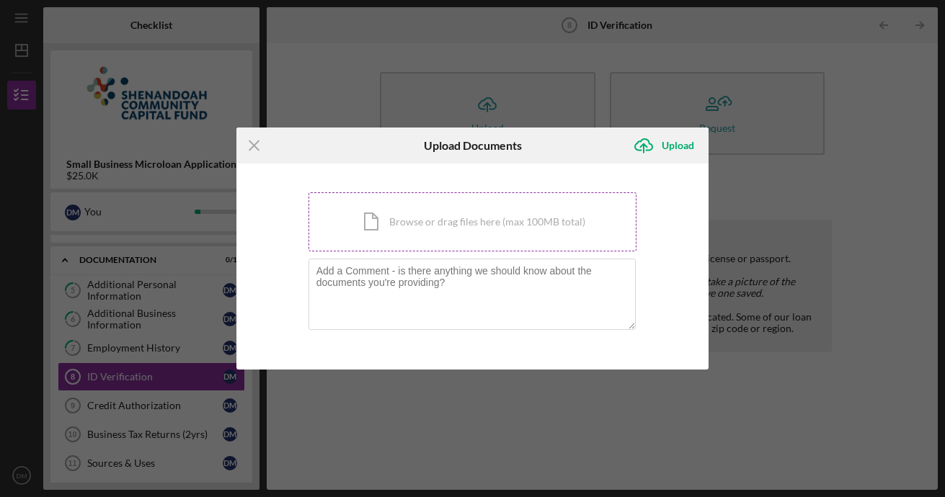
click at [433, 220] on div "Icon/Document Browse or drag files here (max 100MB total) Tap to choose files o…" at bounding box center [472, 221] width 329 height 59
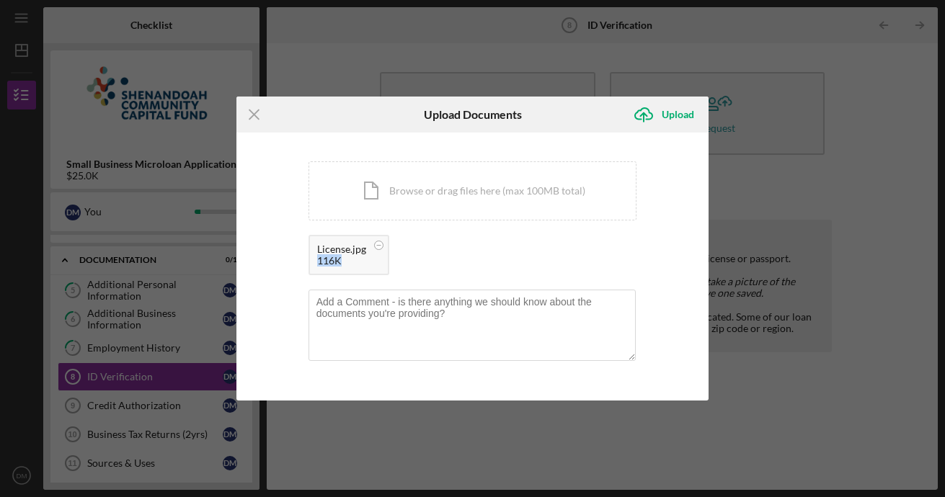
drag, startPoint x: 357, startPoint y: 269, endPoint x: 481, endPoint y: 245, distance: 125.5
click at [481, 245] on div "License.jpg 116K" at bounding box center [472, 259] width 329 height 48
click at [480, 245] on div "License.jpg 116K" at bounding box center [472, 259] width 329 height 48
click at [690, 118] on div "Upload" at bounding box center [678, 114] width 32 height 29
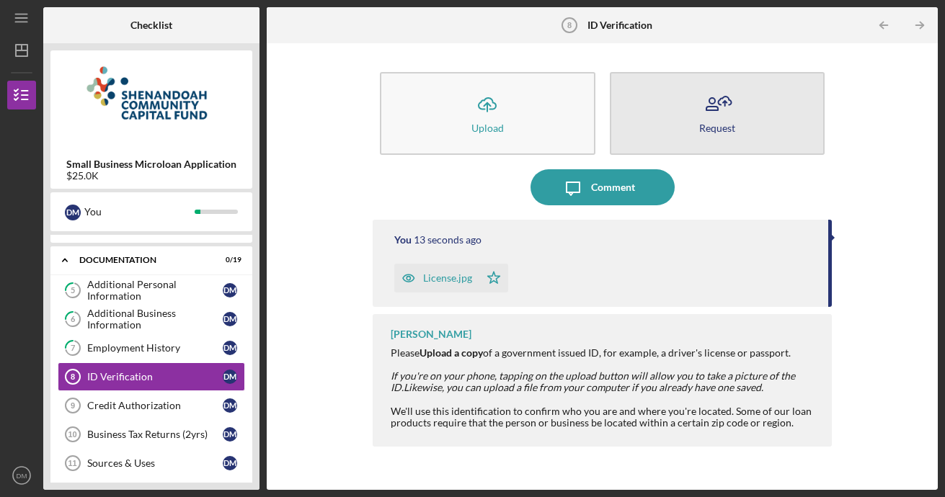
click at [752, 114] on button "Request" at bounding box center [717, 113] width 215 height 83
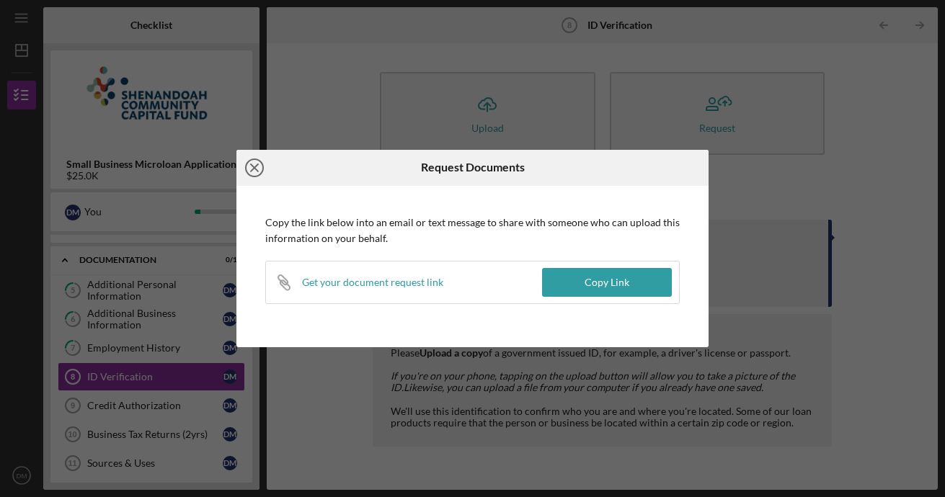
click at [256, 172] on icon "Icon/Close" at bounding box center [254, 168] width 36 height 36
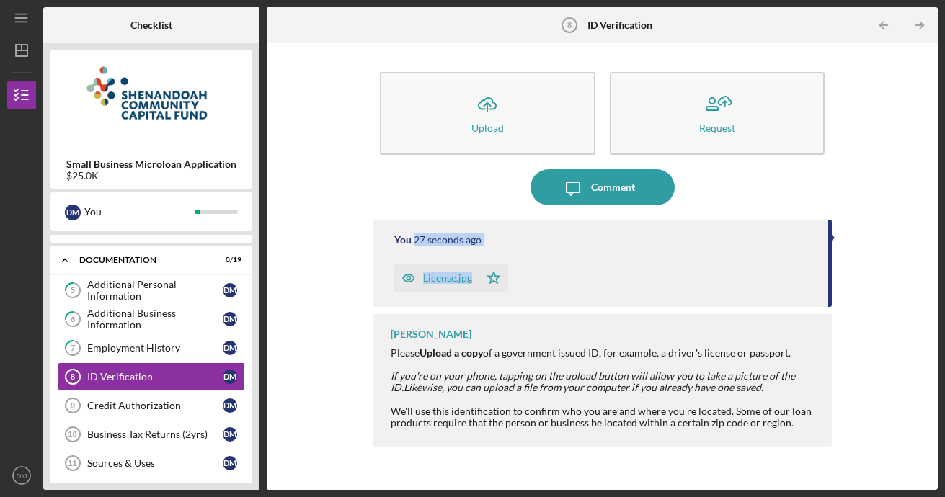
drag, startPoint x: 829, startPoint y: 246, endPoint x: 832, endPoint y: 290, distance: 43.3
click at [832, 290] on div "You 27 seconds ago License.jpg Icon/Star" at bounding box center [603, 263] width 460 height 87
click at [850, 385] on div "Icon/Upload Upload Request Icon/Message Comment You 29 seconds ago License.jpg …" at bounding box center [602, 266] width 656 height 432
click at [205, 407] on div "Credit Authorization" at bounding box center [154, 406] width 135 height 12
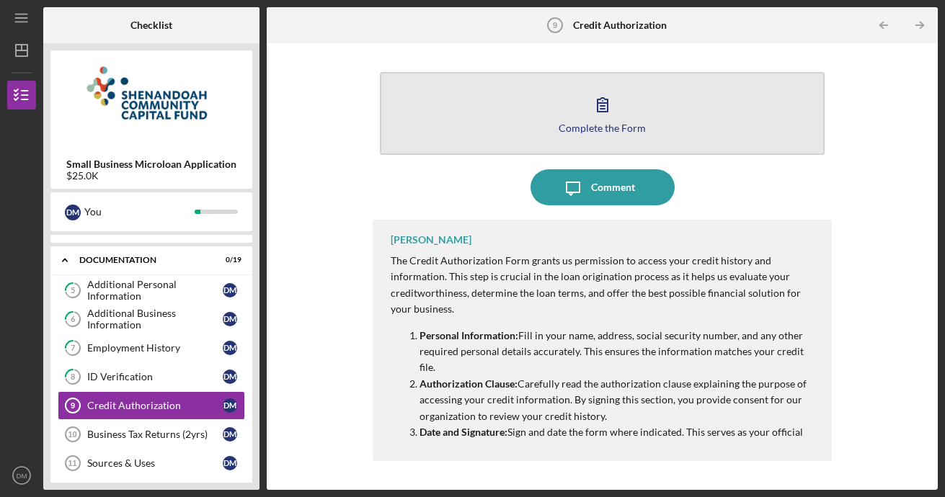
click at [598, 107] on icon "button" at bounding box center [602, 104] width 36 height 36
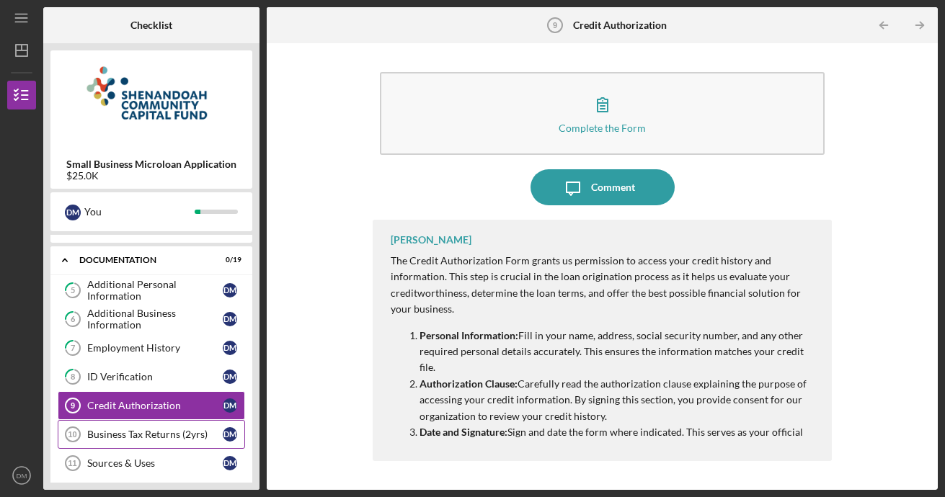
click at [140, 437] on div "Business Tax Returns (2yrs)" at bounding box center [154, 435] width 135 height 12
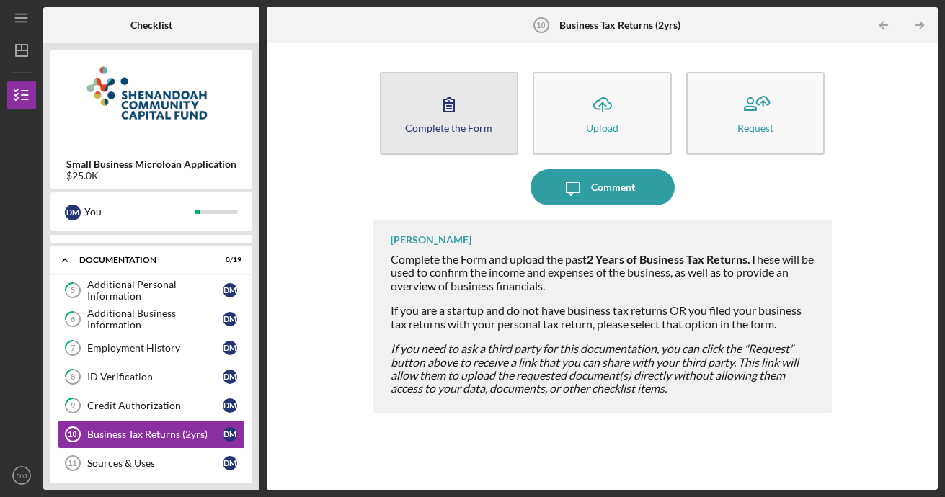
click at [445, 104] on icon "button" at bounding box center [449, 105] width 10 height 14
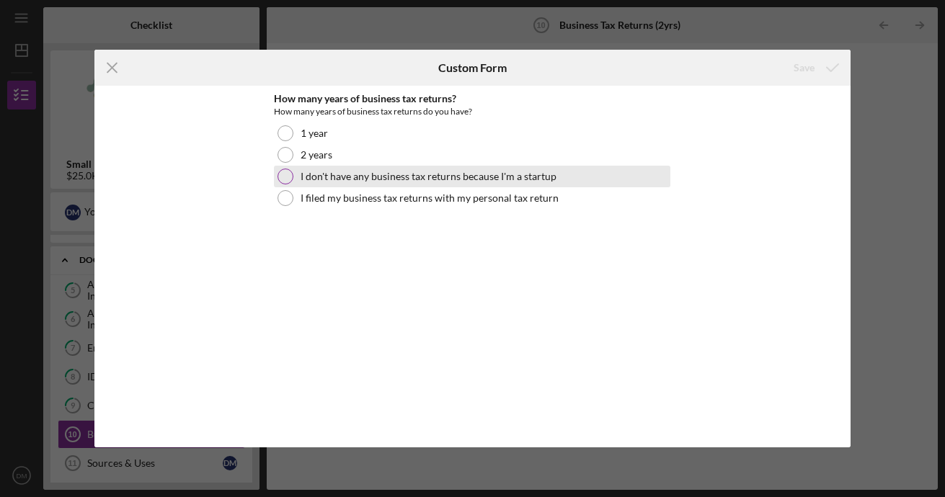
click at [288, 172] on div at bounding box center [285, 177] width 16 height 16
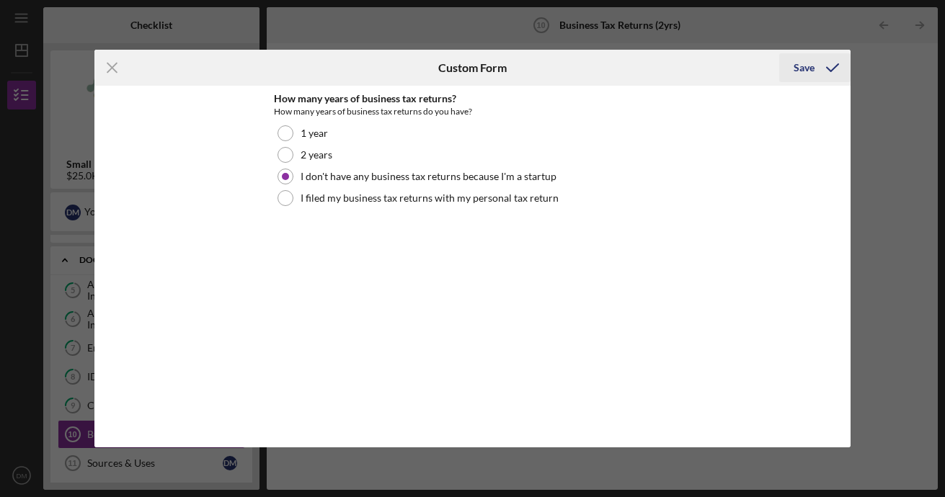
click at [830, 61] on icon "submit" at bounding box center [832, 68] width 36 height 36
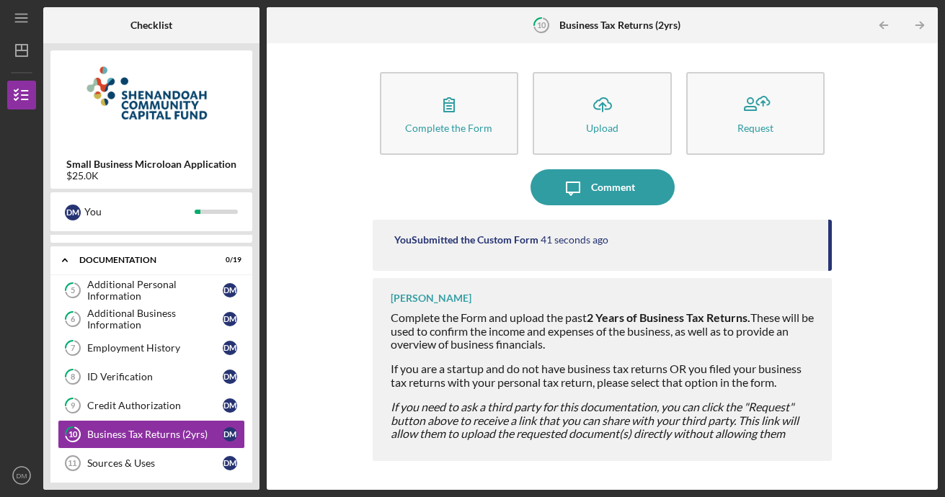
click at [253, 215] on div "Small Business Microloan Application $25.0K D M You Icon/Expander Eligibility 4…" at bounding box center [151, 266] width 216 height 447
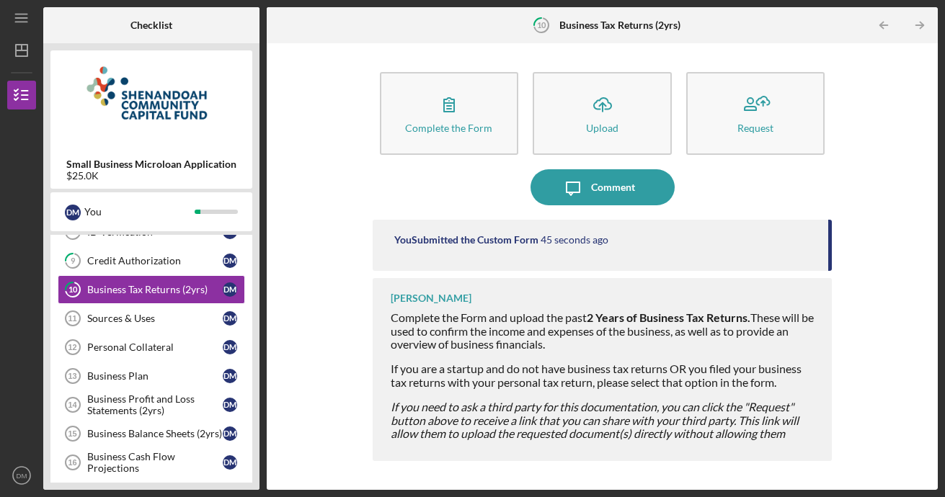
scroll to position [317, 0]
click at [167, 320] on div "Sources & Uses" at bounding box center [154, 319] width 135 height 12
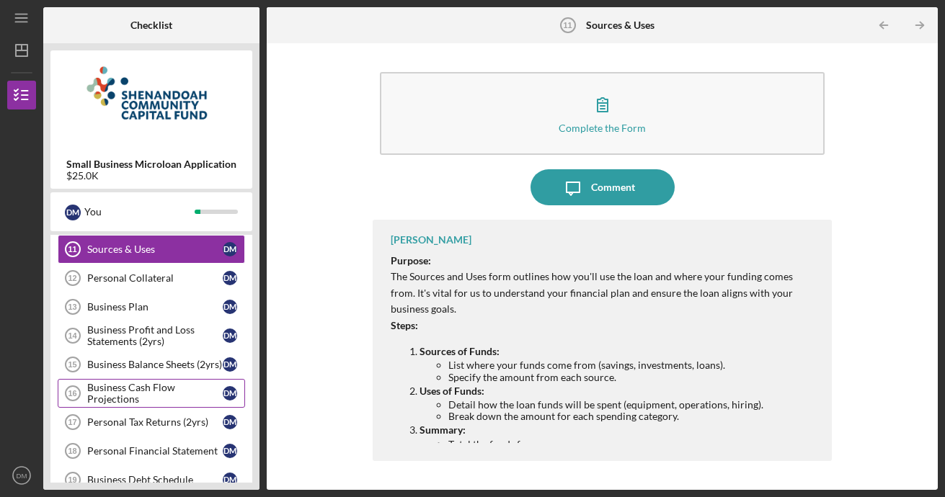
scroll to position [317, 0]
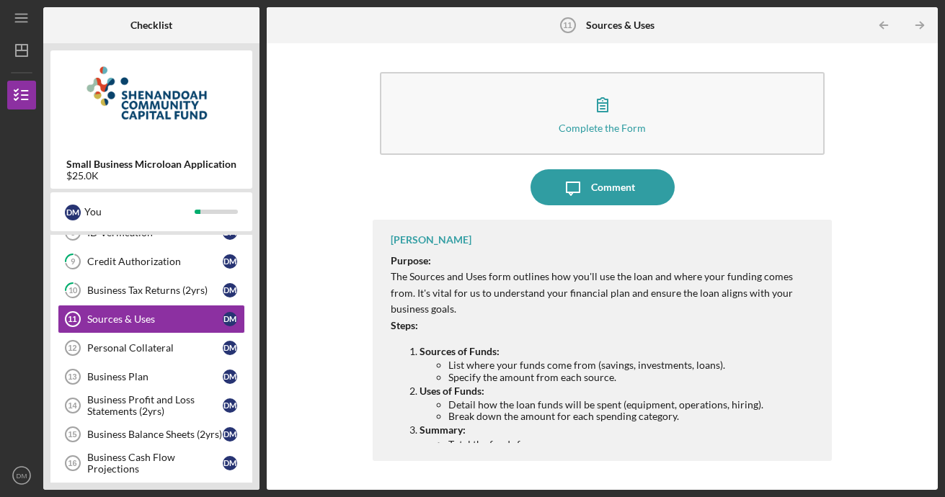
click at [571, 372] on li "Specify the amount from each source." at bounding box center [633, 378] width 370 height 12
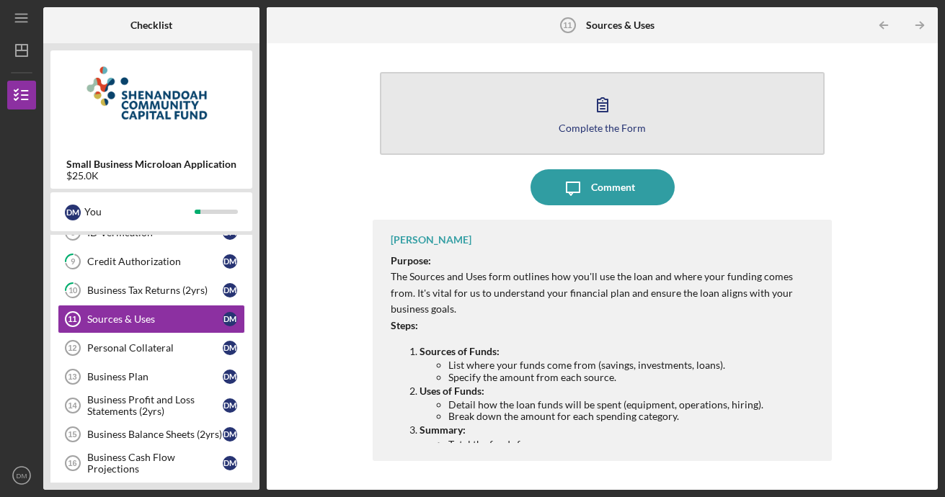
click at [574, 110] on button "Complete the Form Form" at bounding box center [602, 113] width 445 height 83
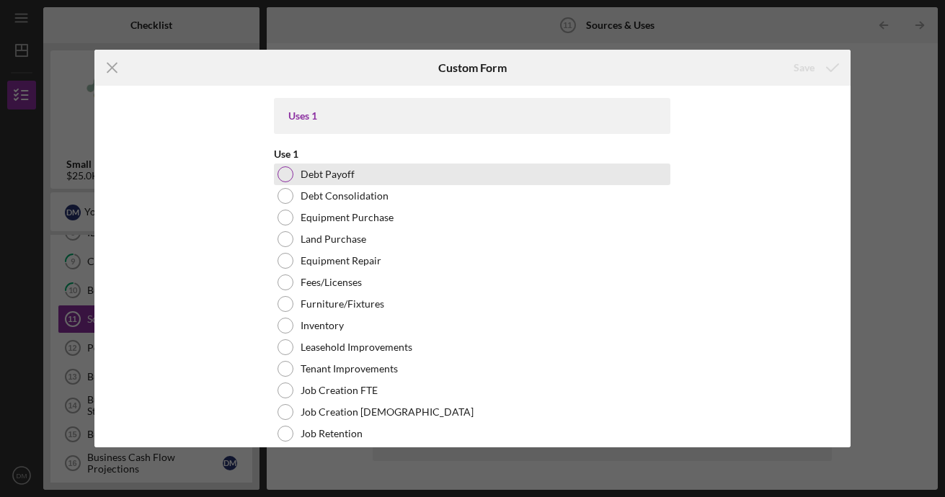
scroll to position [360, 0]
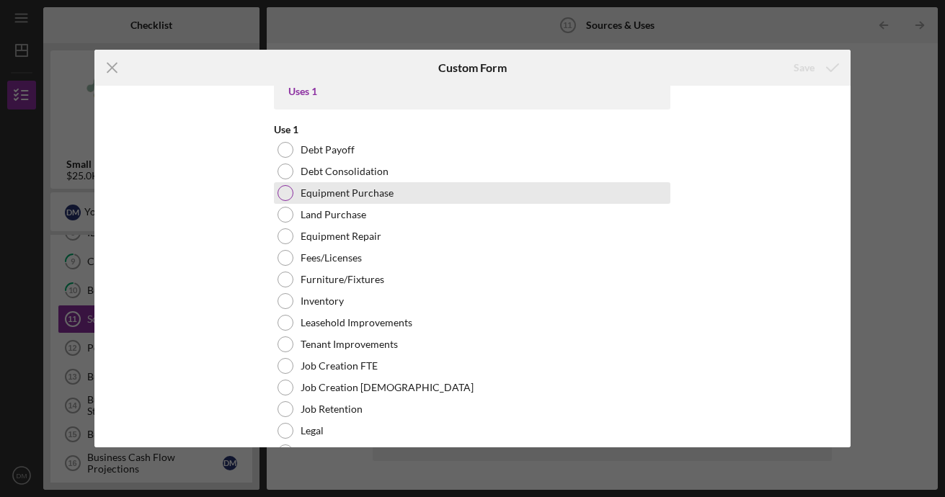
click at [277, 191] on div at bounding box center [285, 193] width 16 height 16
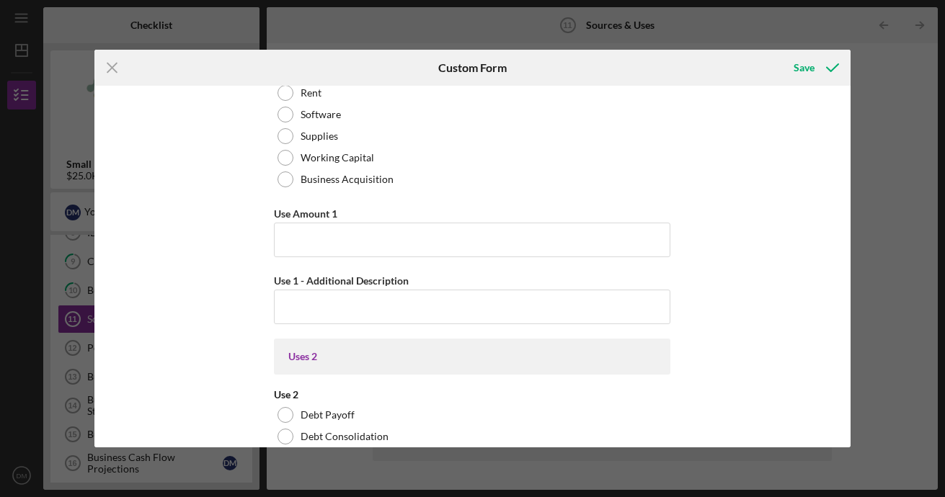
scroll to position [793, 0]
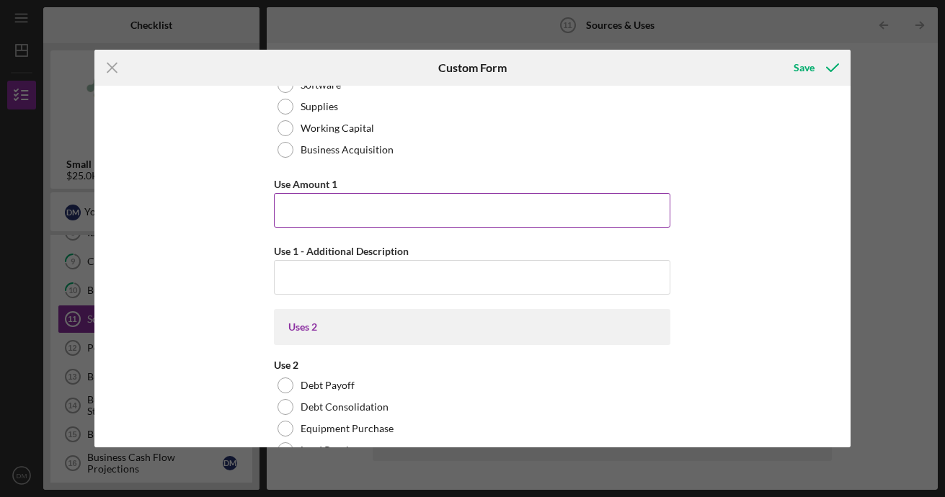
click at [396, 218] on input "Use Amount 1" at bounding box center [472, 210] width 396 height 35
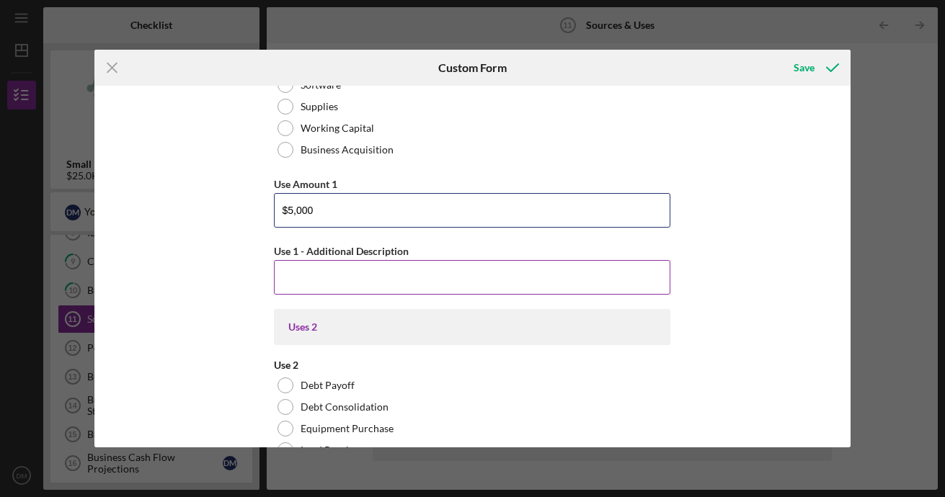
type input "$5,000"
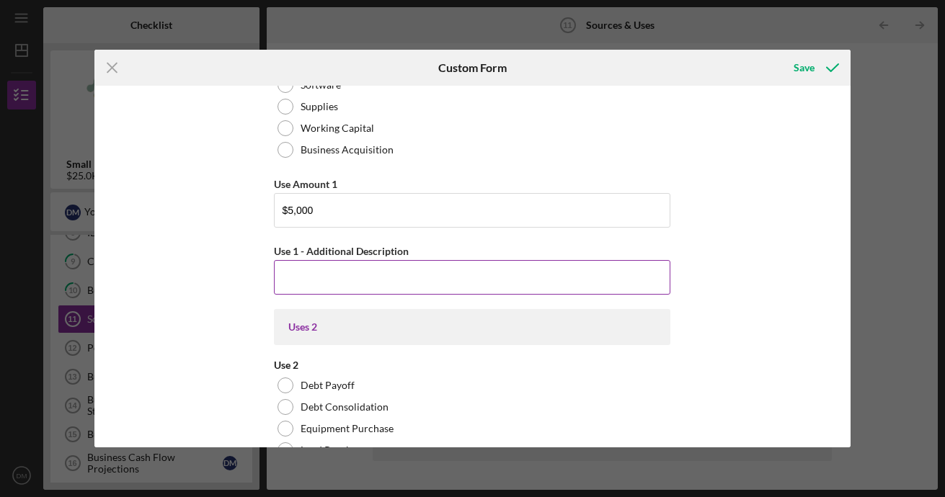
click at [348, 292] on input "Use 1 - Additional Description" at bounding box center [472, 277] width 396 height 35
type input """
type input "To purchase utility trailer"
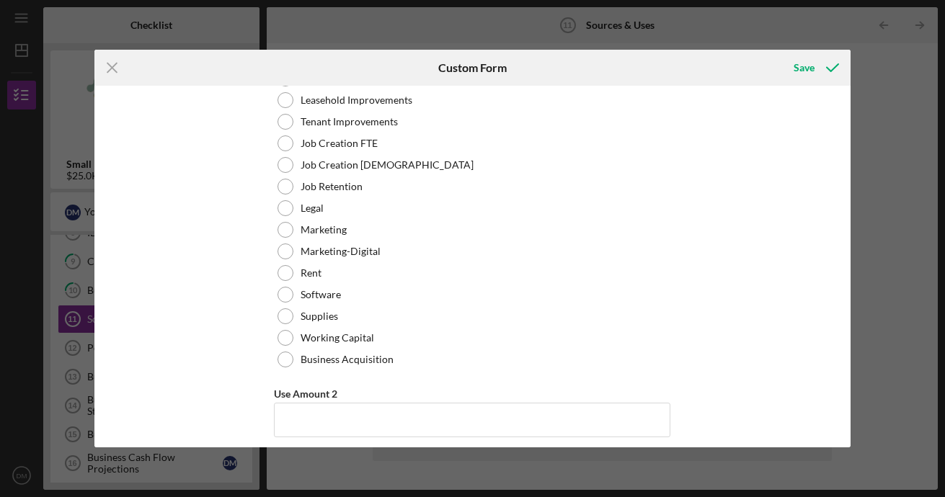
scroll to position [1322, 0]
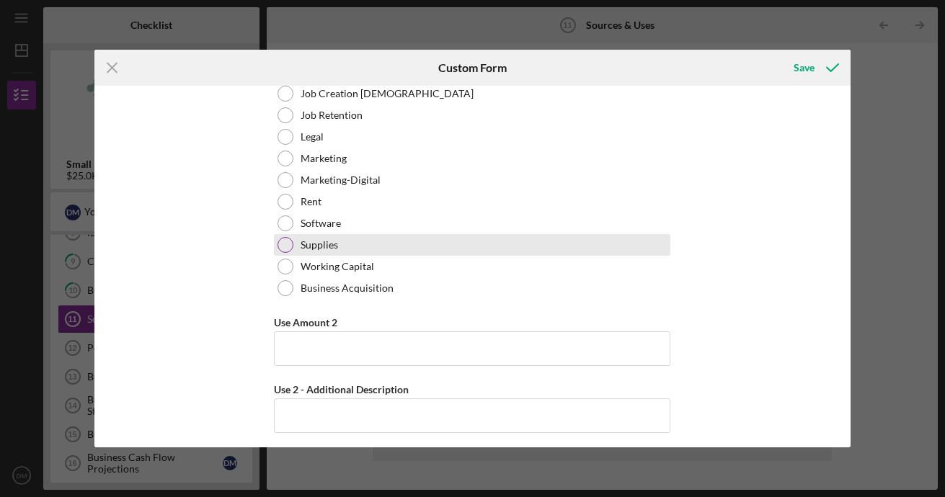
click at [282, 242] on div at bounding box center [285, 245] width 16 height 16
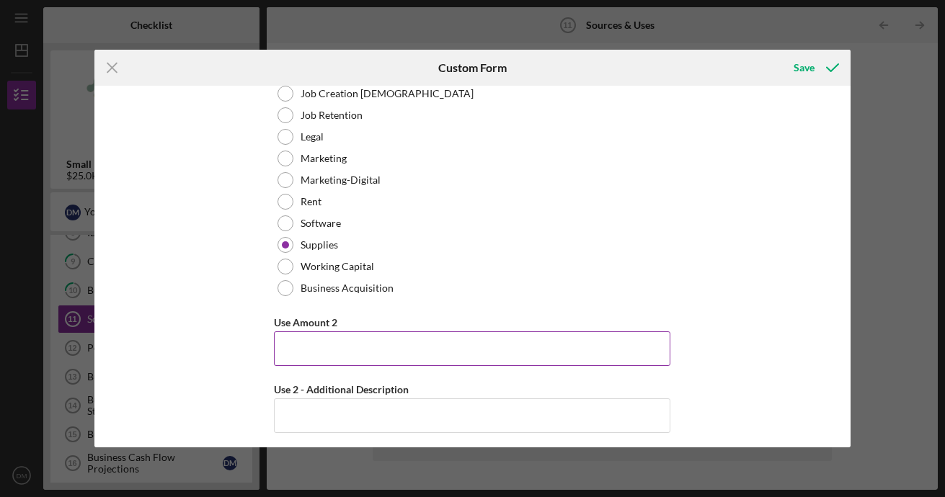
click at [357, 344] on input "Use Amount 2" at bounding box center [472, 348] width 396 height 35
type input "$5,000"
type input "A"
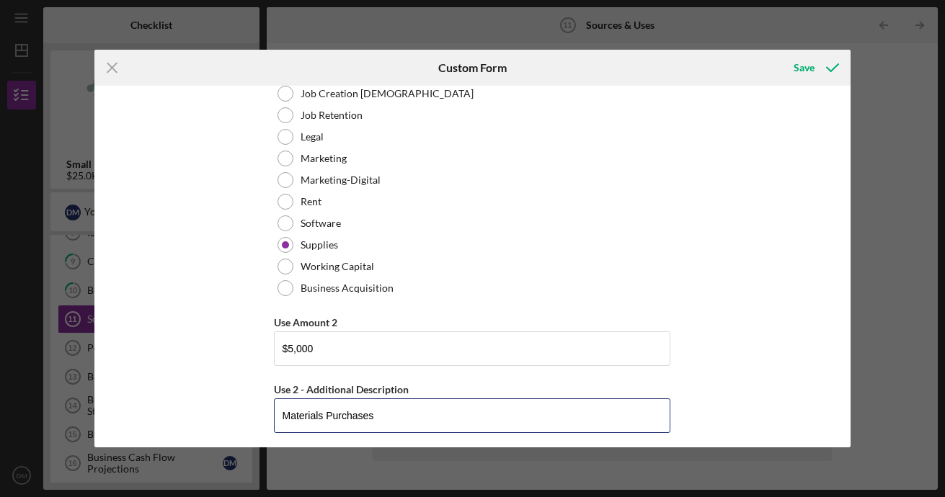
type input "Materials Purchases"
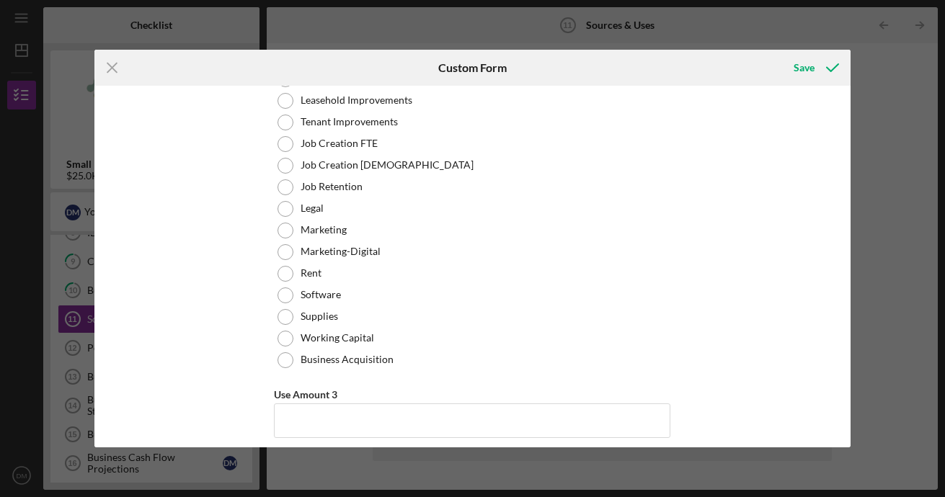
scroll to position [1933, 0]
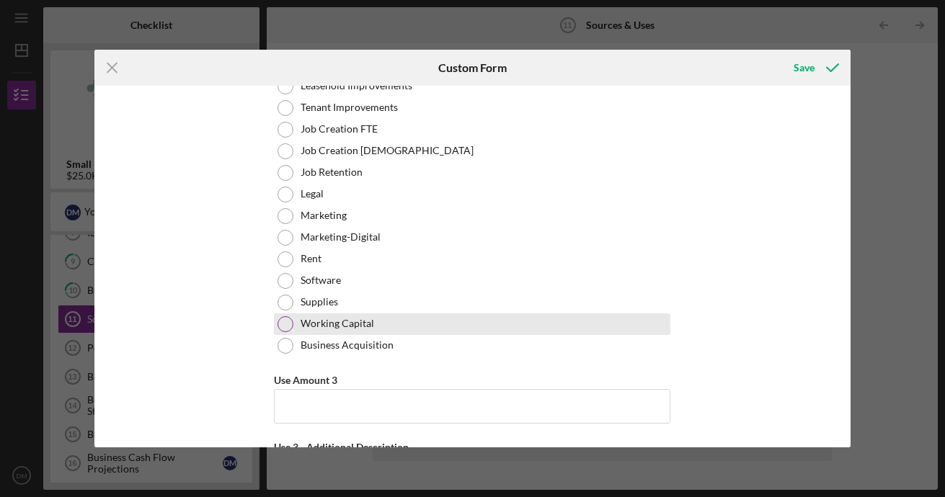
click at [288, 326] on div at bounding box center [285, 324] width 16 height 16
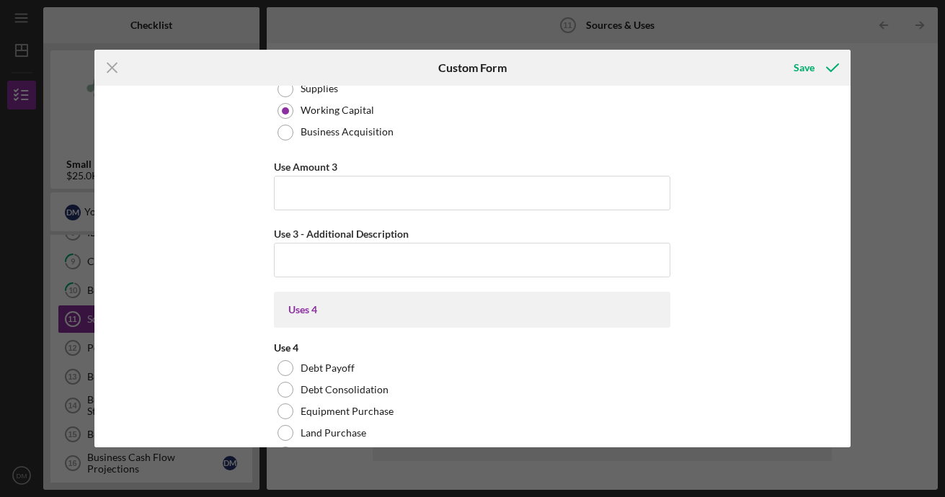
scroll to position [2175, 0]
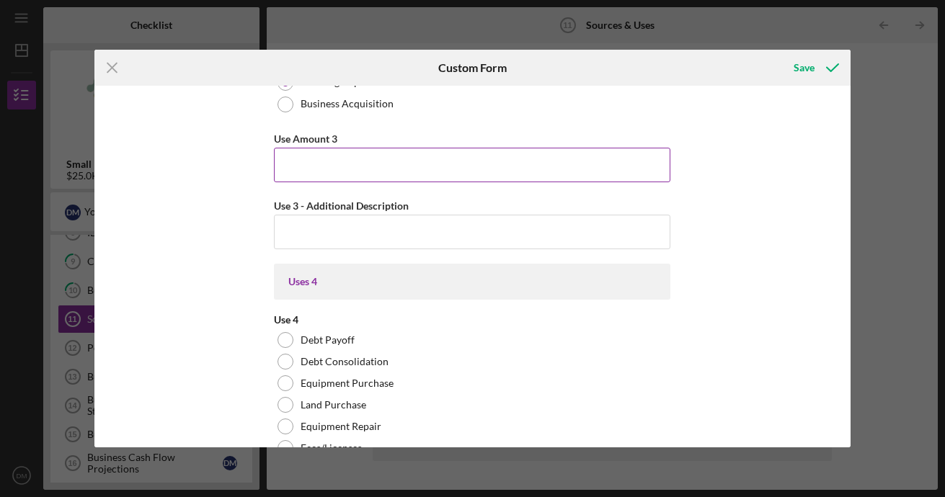
click at [509, 162] on input "Use Amount 3" at bounding box center [472, 165] width 396 height 35
type input "$5,000"
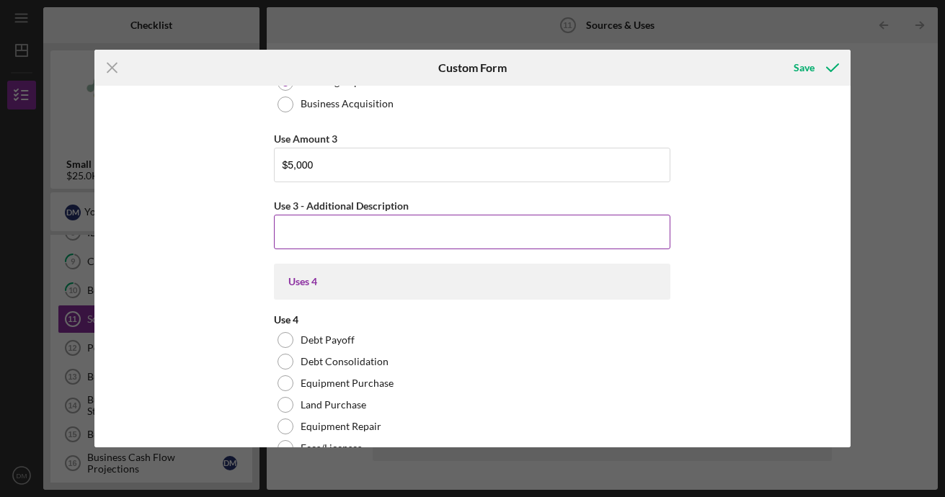
click at [346, 229] on input "Use 3 - Additional Description" at bounding box center [472, 232] width 396 height 35
type input "I"
type input "Pay fees, pay contractors, market business, do home visit quotes, etc."
click at [779, 53] on button "Save" at bounding box center [814, 67] width 71 height 29
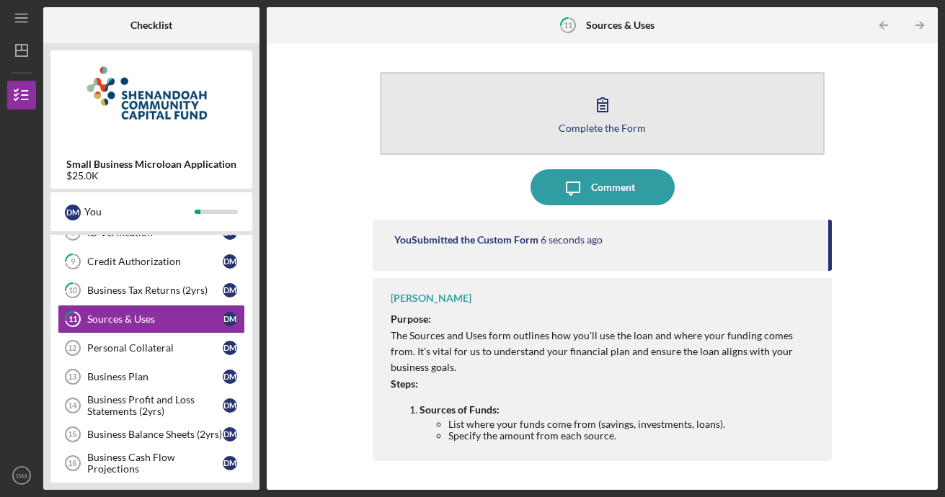
click at [564, 143] on button "Complete the Form Form" at bounding box center [602, 113] width 445 height 83
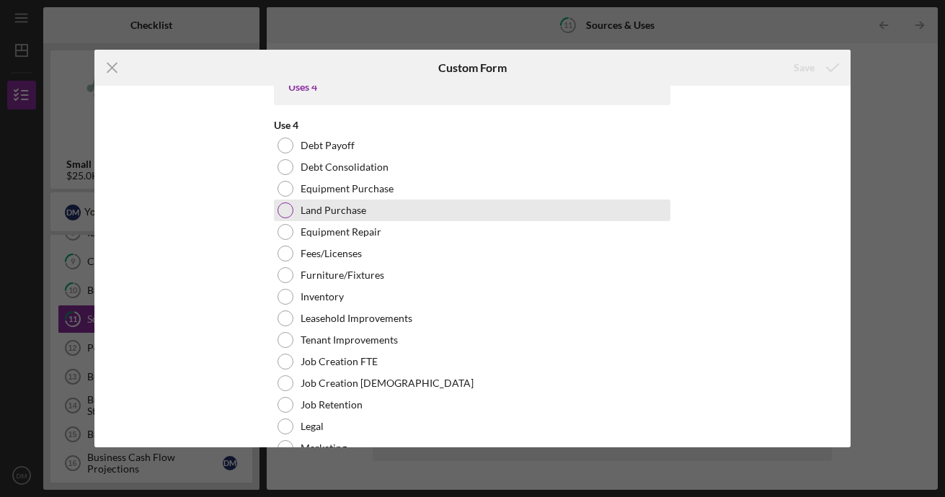
scroll to position [2378, 0]
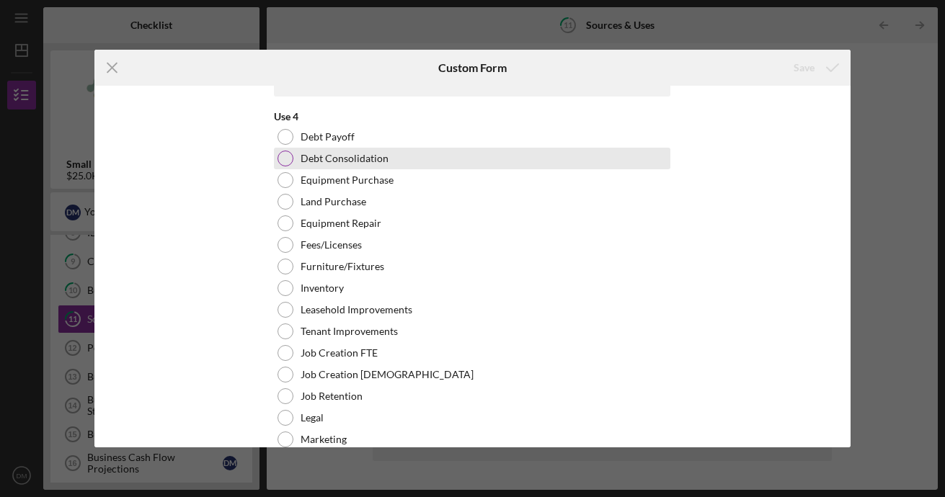
click at [331, 159] on label "Debt Consolidation" at bounding box center [344, 159] width 88 height 12
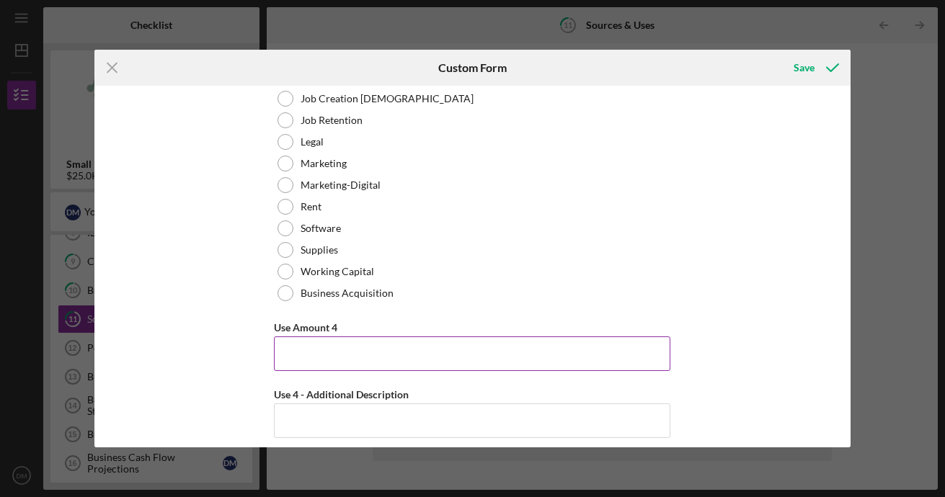
scroll to position [2810, 0]
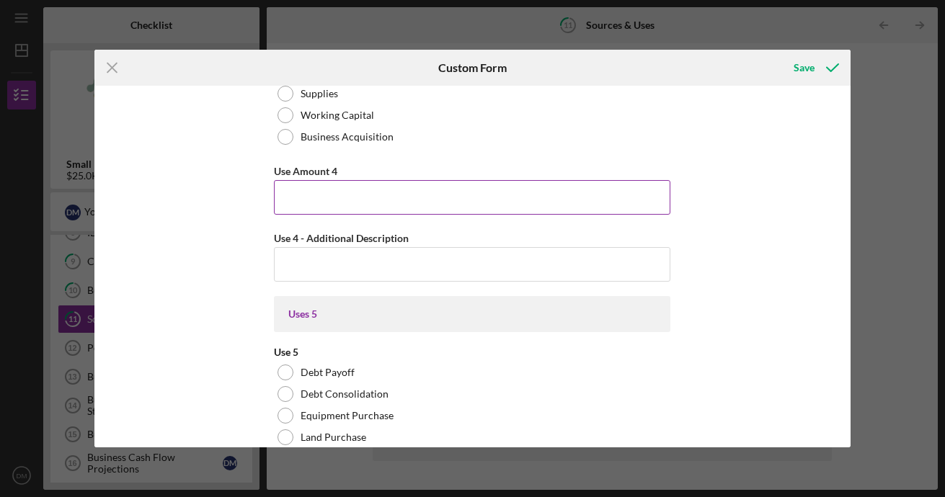
click at [515, 202] on input "Use Amount 4" at bounding box center [472, 197] width 396 height 35
type input "$5,000"
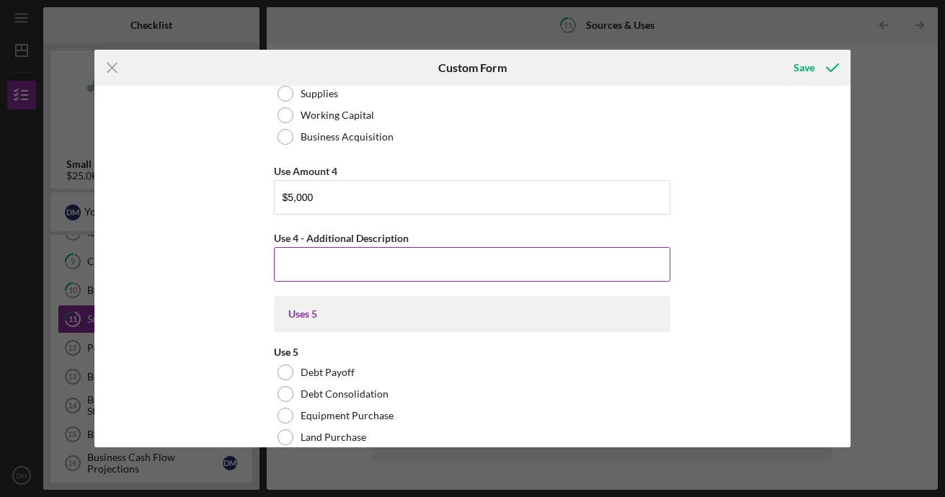
click at [458, 256] on input "Use 4 - Additional Description" at bounding box center [472, 264] width 396 height 35
click at [562, 266] on input "Bring all or most of my non-mortgage debt under one montly payment." at bounding box center [472, 264] width 396 height 35
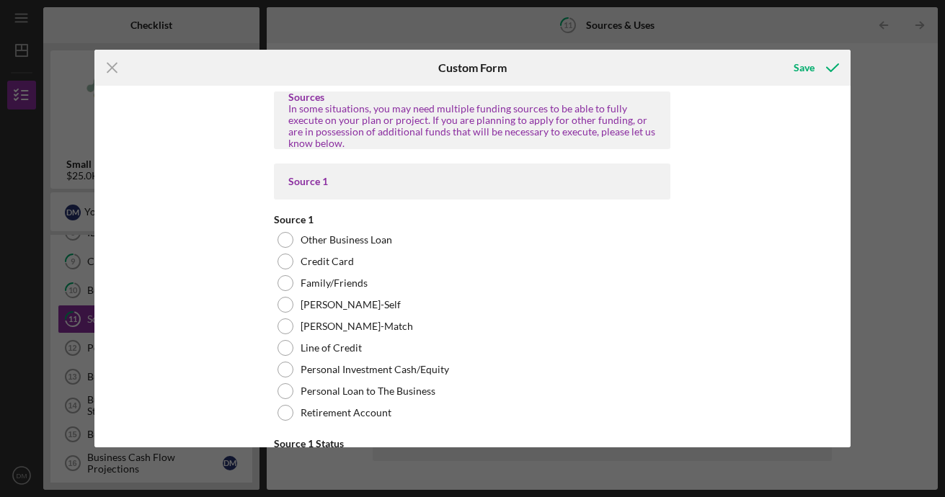
scroll to position [5260, 0]
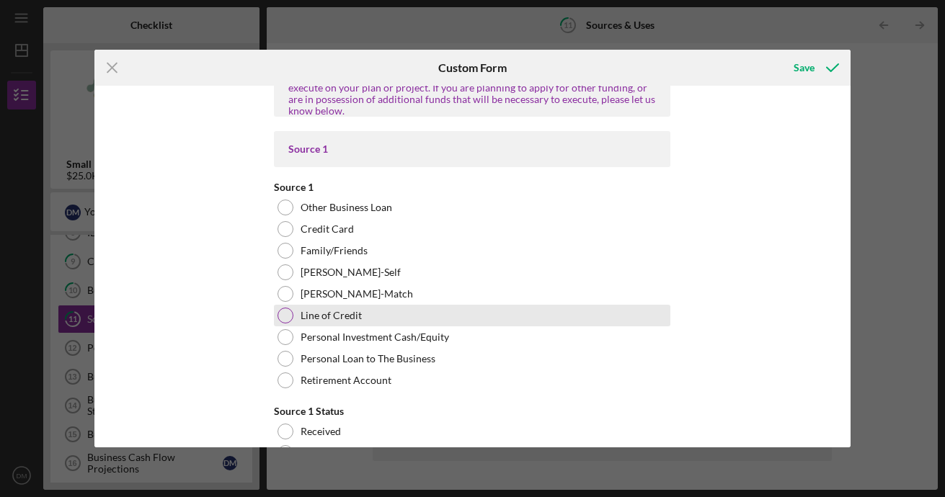
type input "To bring all or most of my non-mortgage debt under one monthly payment."
click at [416, 316] on div "Line of Credit" at bounding box center [472, 316] width 396 height 22
click at [326, 310] on label "Line of Credit" at bounding box center [330, 316] width 61 height 12
click at [288, 315] on div at bounding box center [285, 316] width 16 height 16
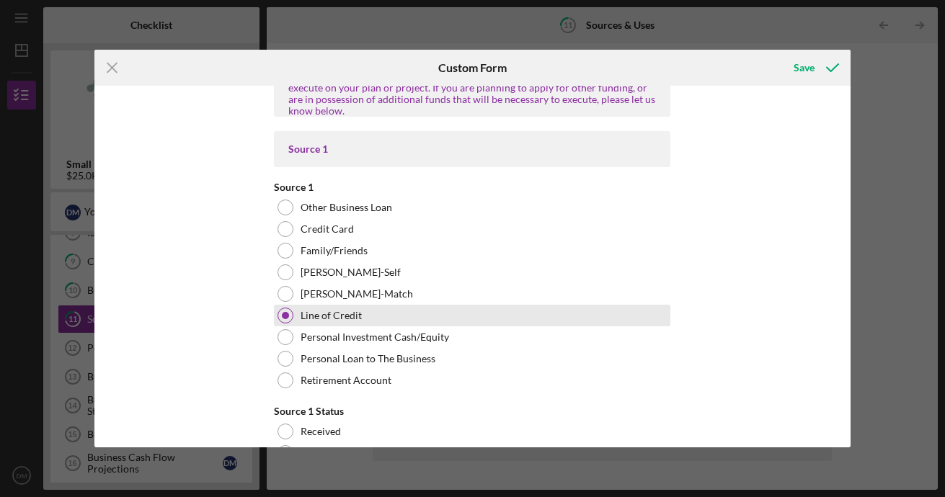
scroll to position [5405, 0]
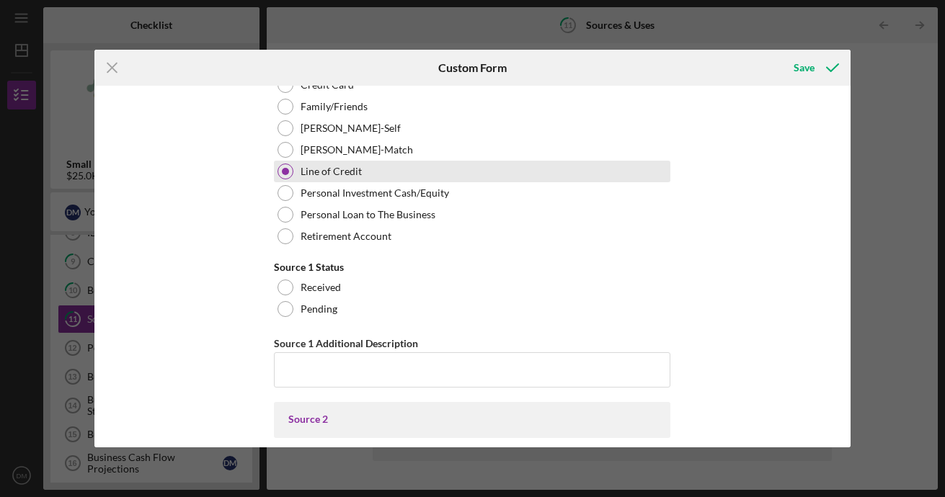
click at [311, 311] on label "Pending" at bounding box center [318, 309] width 37 height 12
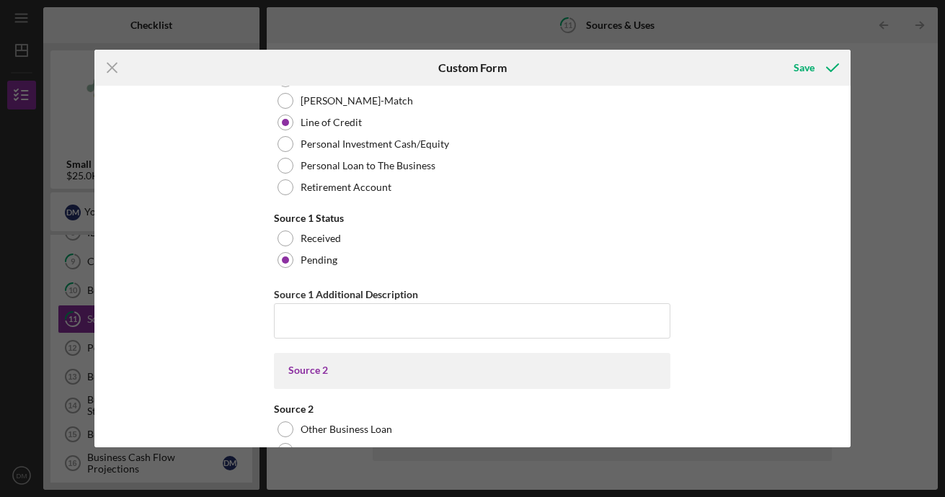
scroll to position [5477, 0]
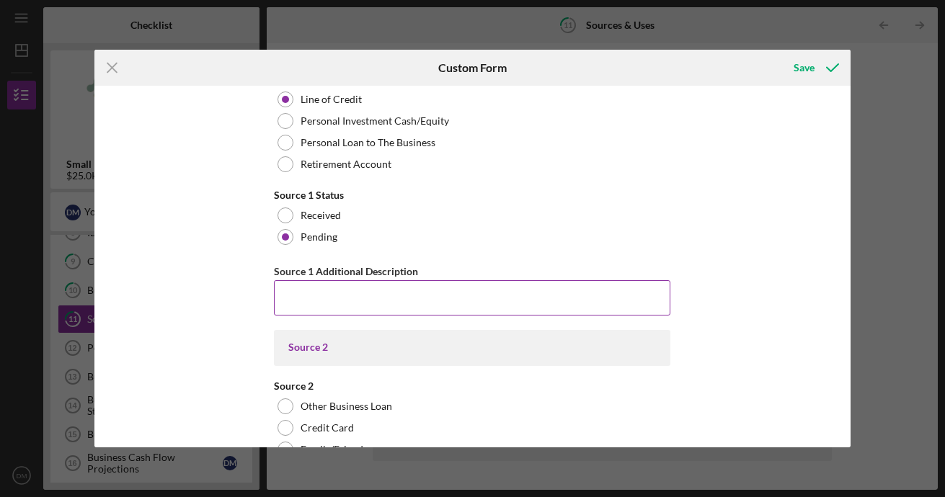
click at [370, 311] on input "Source 1 Additional Description" at bounding box center [472, 297] width 396 height 35
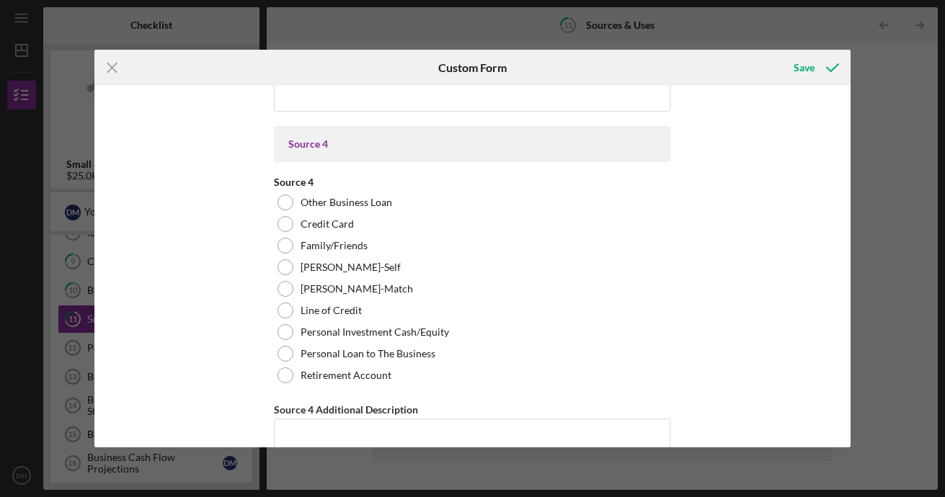
scroll to position [6493, 0]
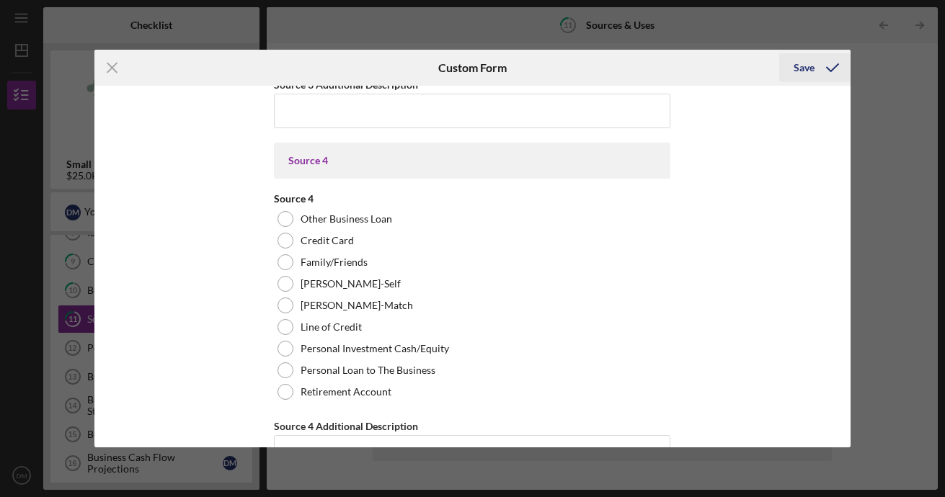
type input "Bank"
click at [825, 74] on icon "submit" at bounding box center [832, 68] width 36 height 36
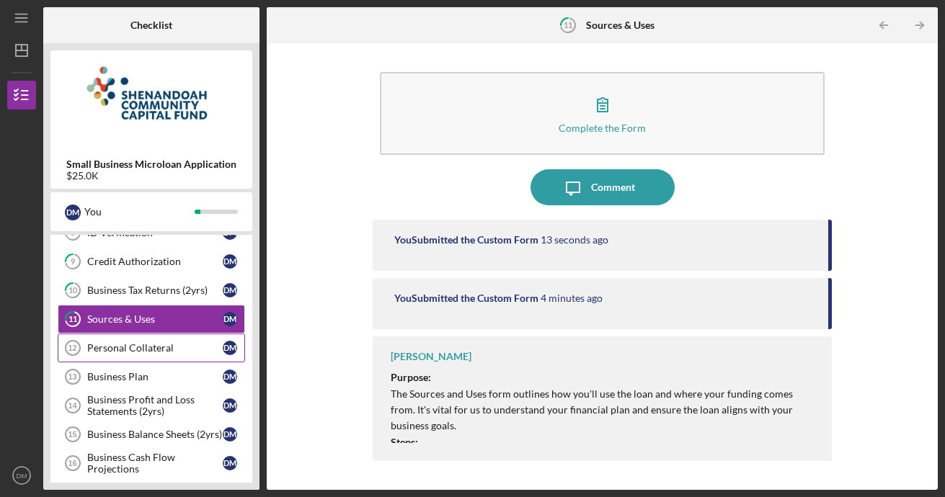
click at [126, 356] on link "Personal Collateral 12 Personal Collateral [PERSON_NAME]" at bounding box center [151, 348] width 187 height 29
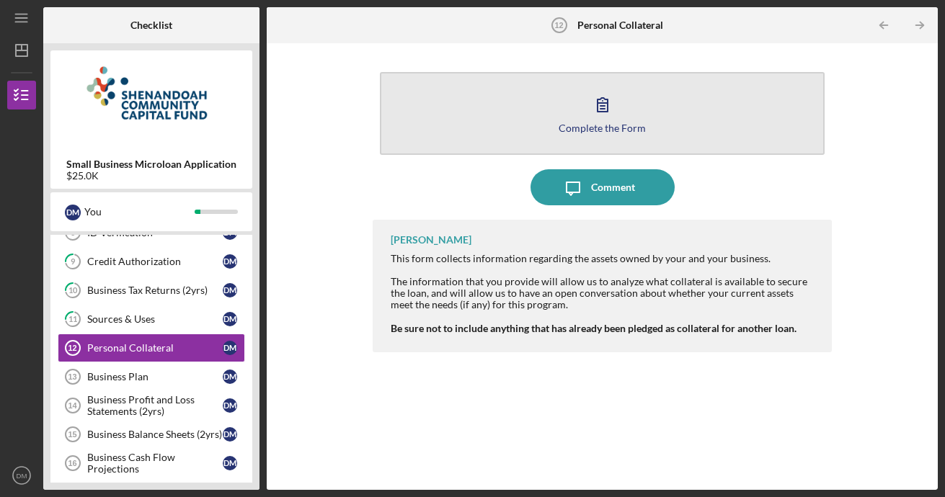
click at [535, 122] on button "Complete the Form Form" at bounding box center [602, 113] width 445 height 83
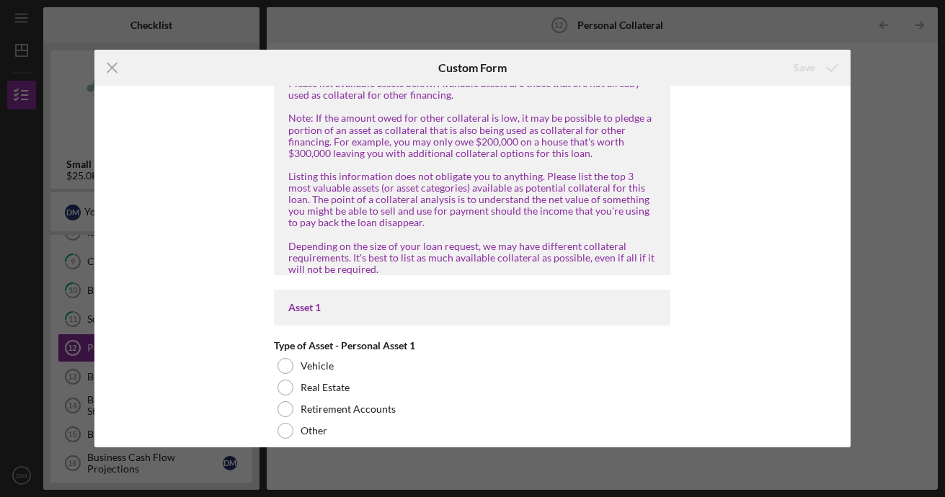
scroll to position [216, 0]
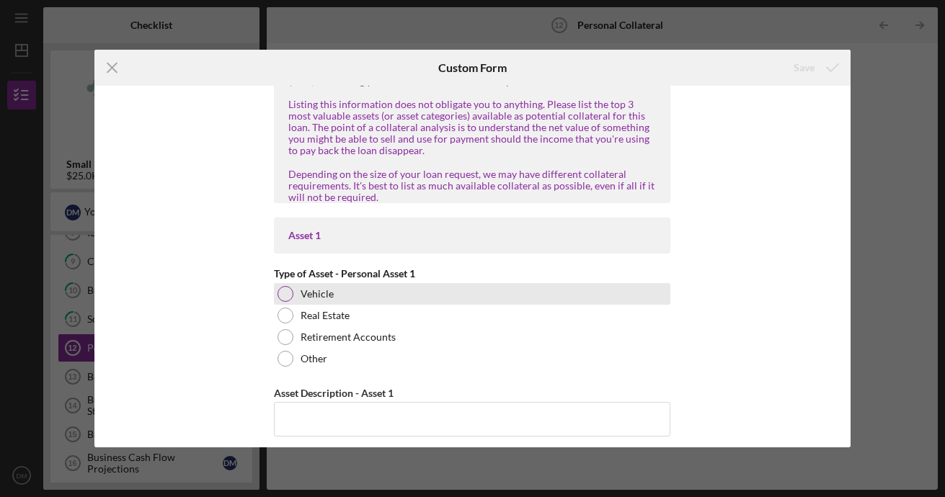
click at [359, 292] on div "Vehicle" at bounding box center [472, 294] width 396 height 22
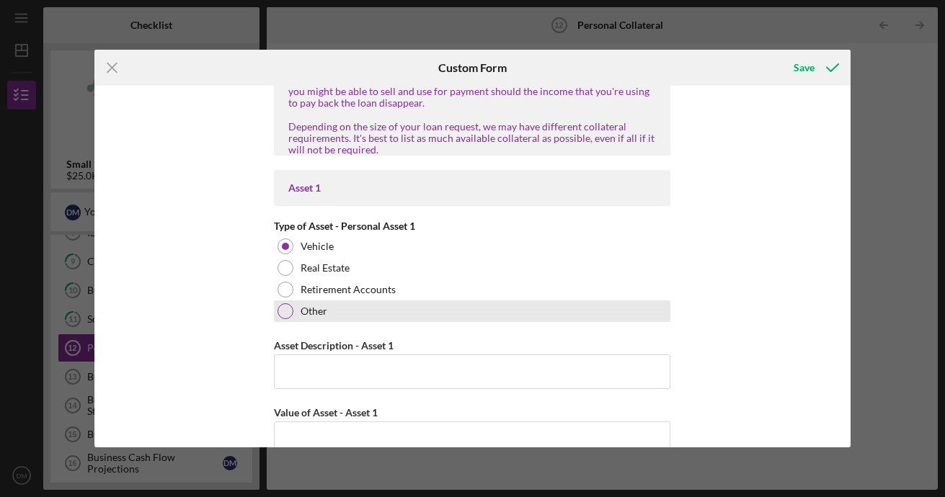
scroll to position [288, 0]
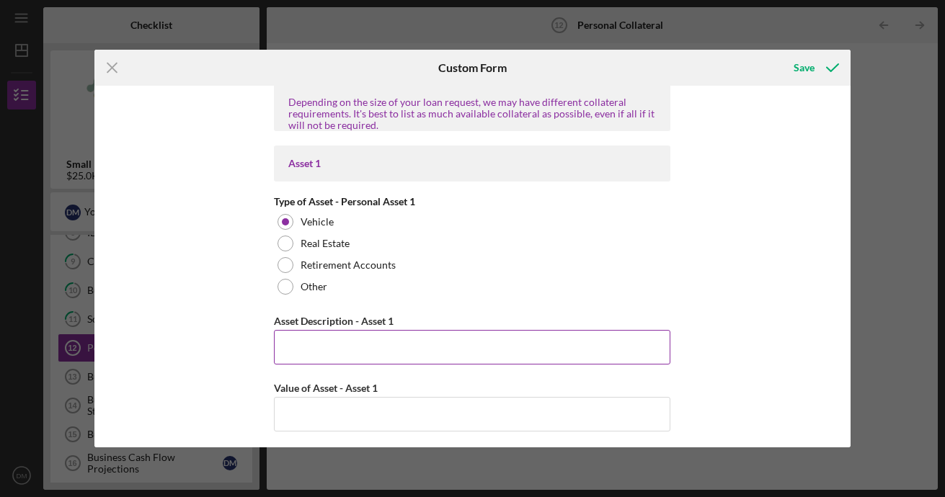
click at [401, 345] on input "Asset Description - Asset 1" at bounding box center [472, 347] width 396 height 35
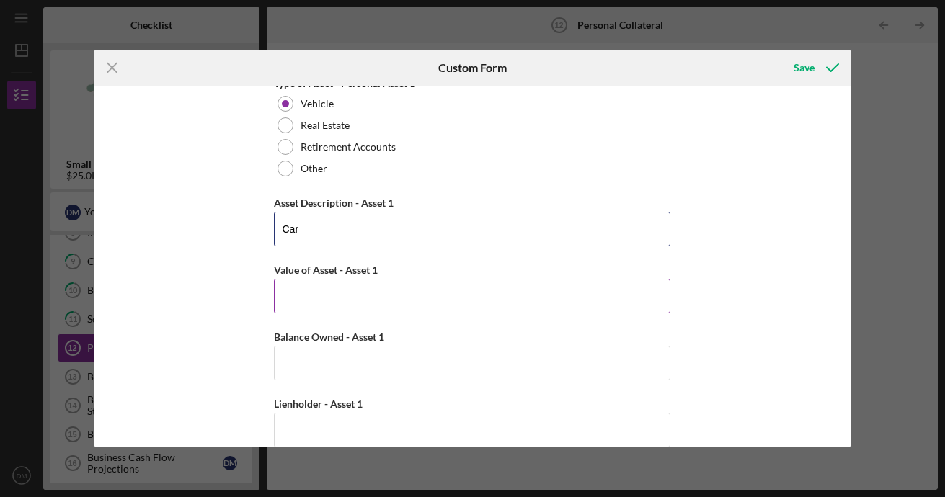
scroll to position [432, 0]
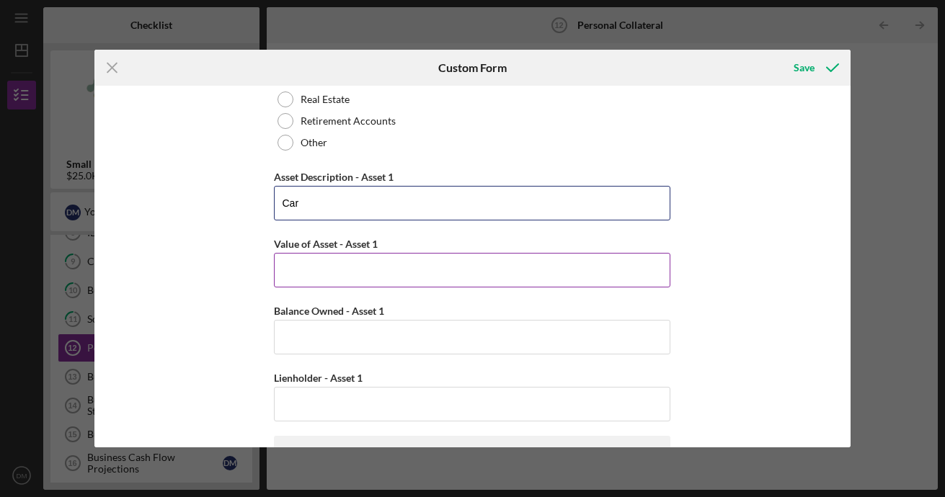
type input "Car"
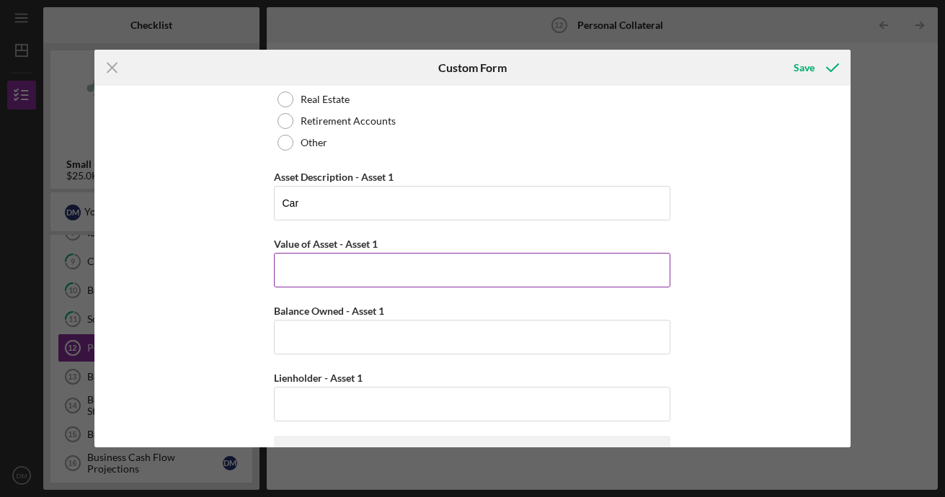
click at [425, 276] on input "Value of Asset - Asset 1" at bounding box center [472, 270] width 396 height 35
type input "$4,500"
click at [363, 342] on input "Balance Owned - Asset 1" at bounding box center [472, 337] width 396 height 35
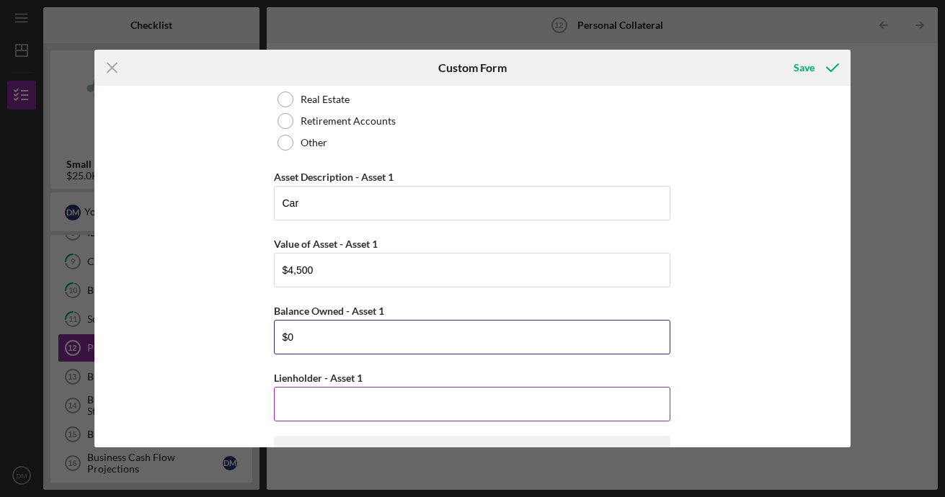
type input "$0"
click at [316, 408] on input "Lienholder - Asset 1" at bounding box center [472, 404] width 396 height 35
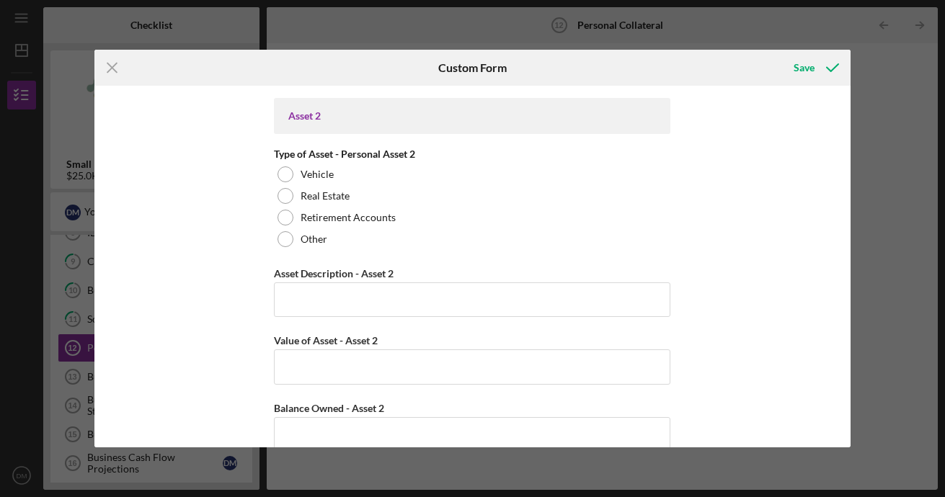
scroll to position [793, 0]
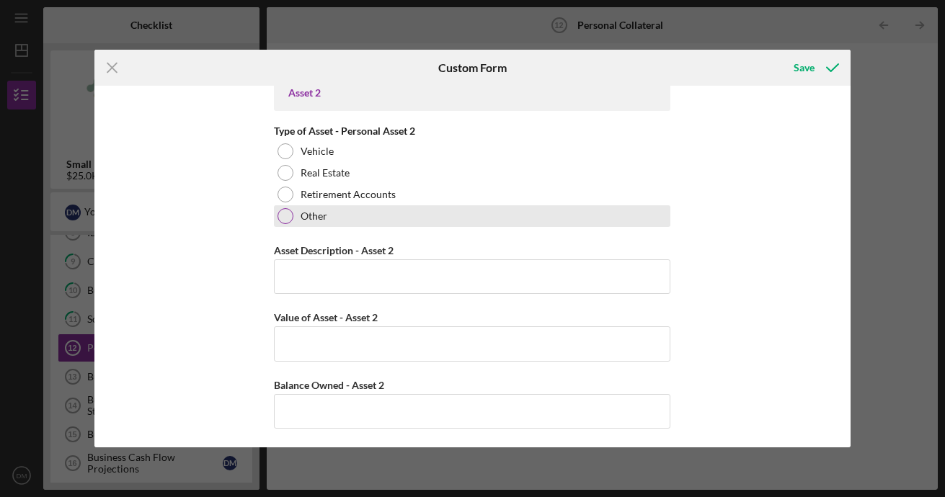
type input "N/A"
click at [284, 215] on div at bounding box center [285, 216] width 16 height 16
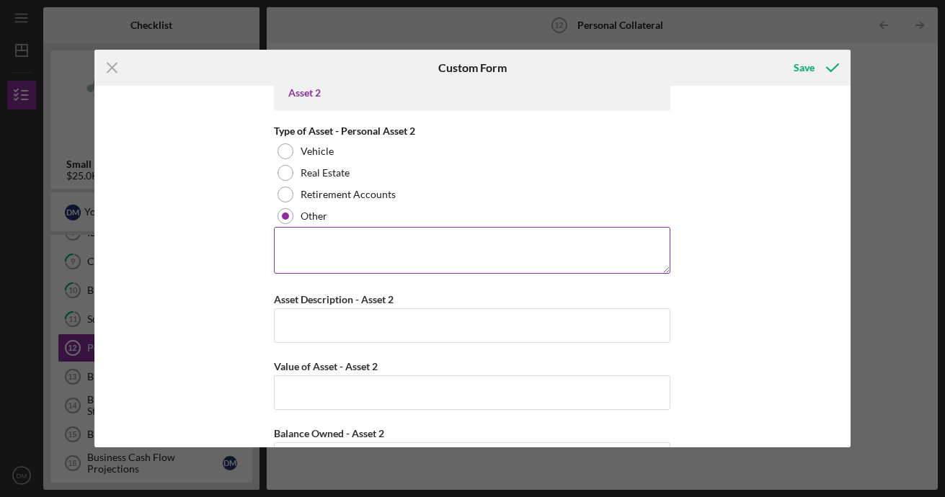
click at [347, 246] on textarea at bounding box center [472, 250] width 396 height 46
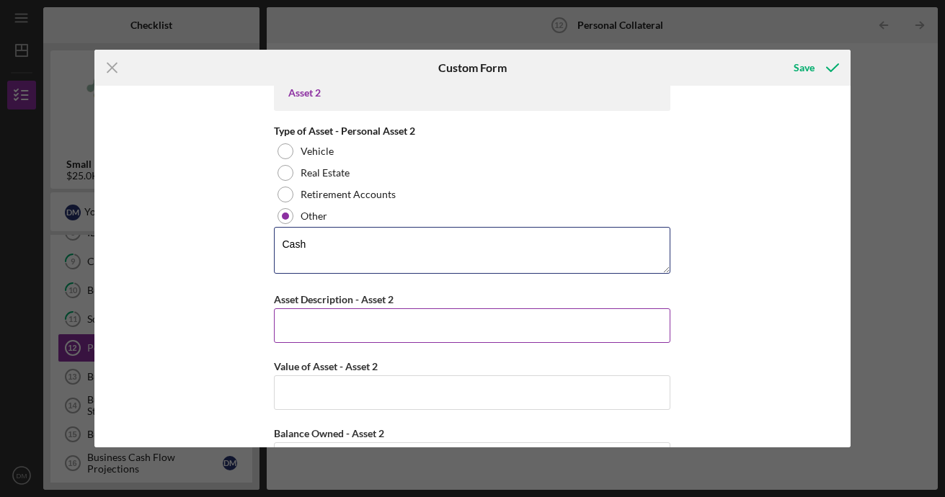
type textarea "Cash"
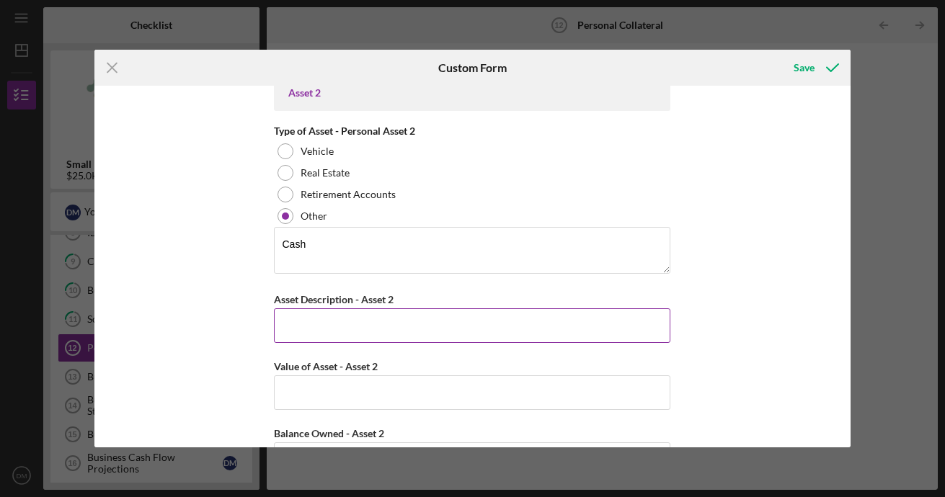
click at [372, 326] on input "Asset Description - Asset 2" at bounding box center [472, 325] width 396 height 35
type input "Cash"
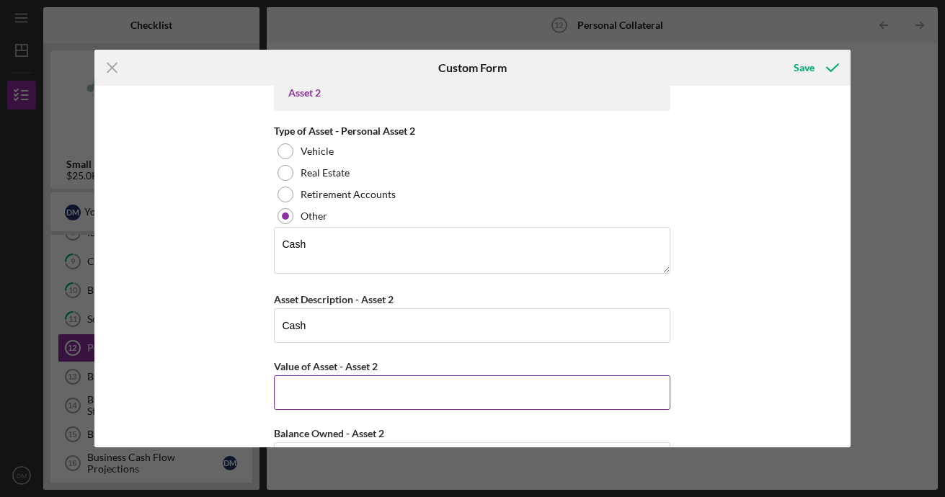
click at [398, 392] on input "Value of Asset - Asset 2" at bounding box center [472, 392] width 396 height 35
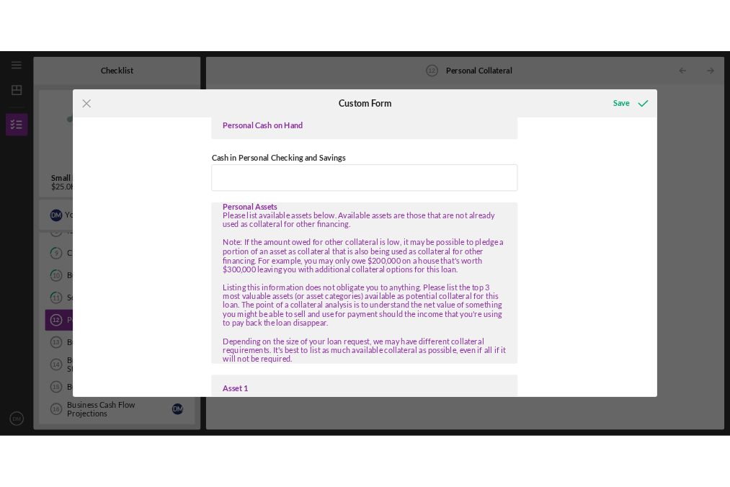
scroll to position [0, 0]
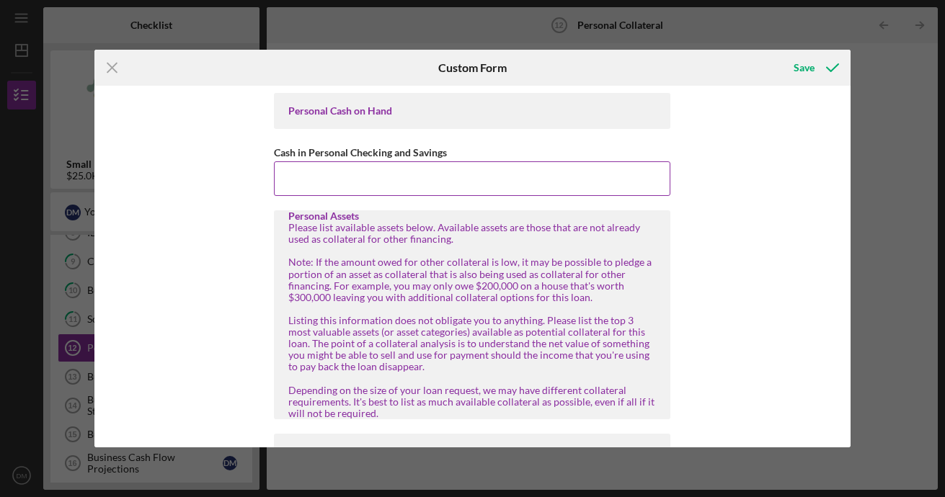
type input "$1,000"
click at [347, 189] on input "Cash in Personal Checking and Savings" at bounding box center [472, 178] width 396 height 35
type input "$1,000"
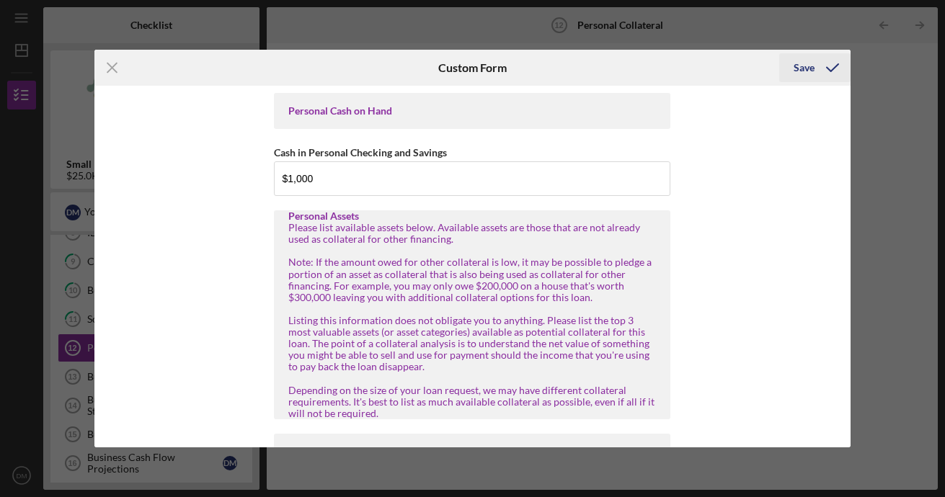
click at [811, 70] on div "Save" at bounding box center [803, 67] width 21 height 29
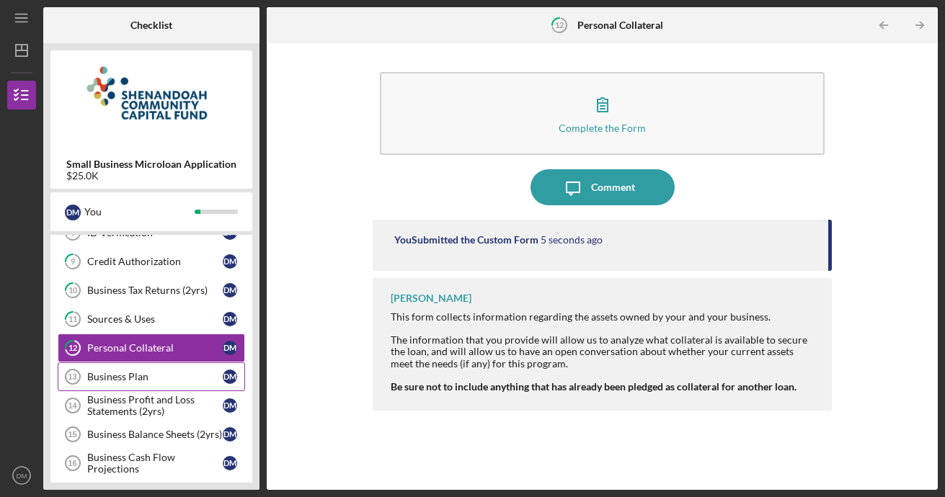
click at [137, 381] on div "Business Plan" at bounding box center [154, 377] width 135 height 12
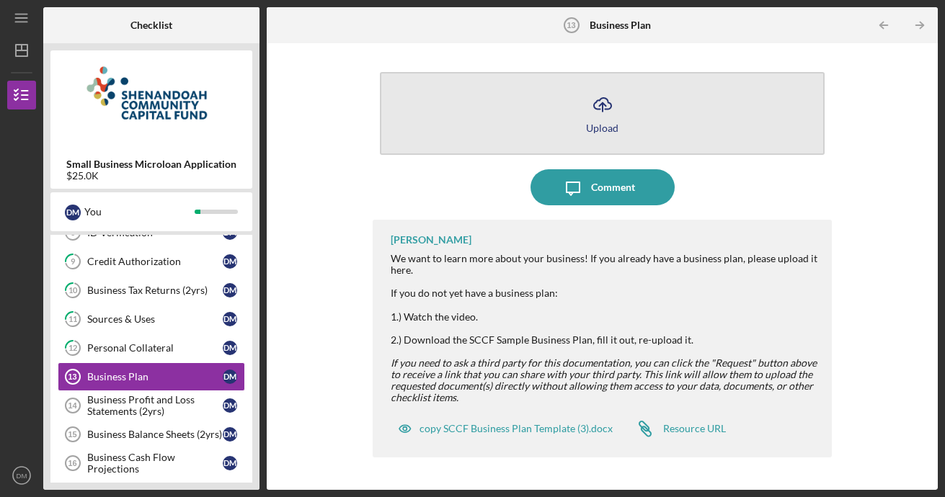
click at [582, 142] on button "Icon/Upload Upload" at bounding box center [602, 113] width 445 height 83
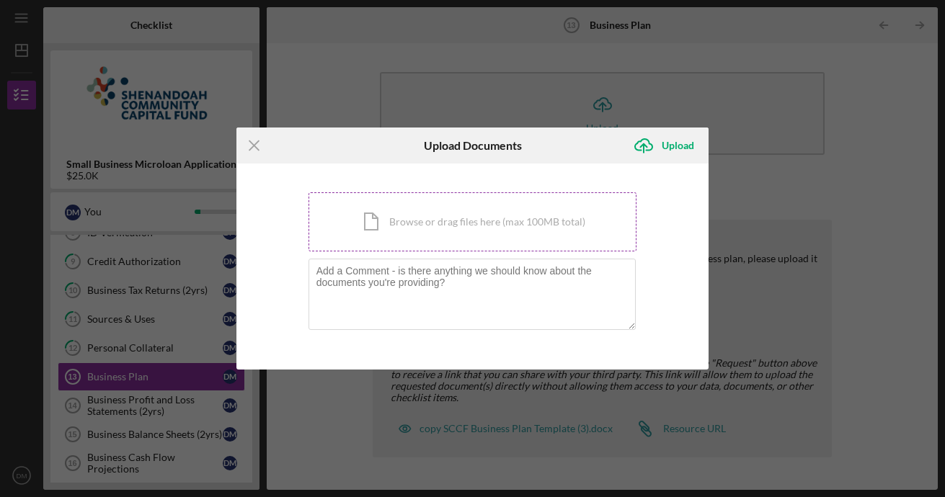
click at [429, 216] on div "Icon/Document Browse or drag files here (max 100MB total) Tap to choose files o…" at bounding box center [472, 221] width 329 height 59
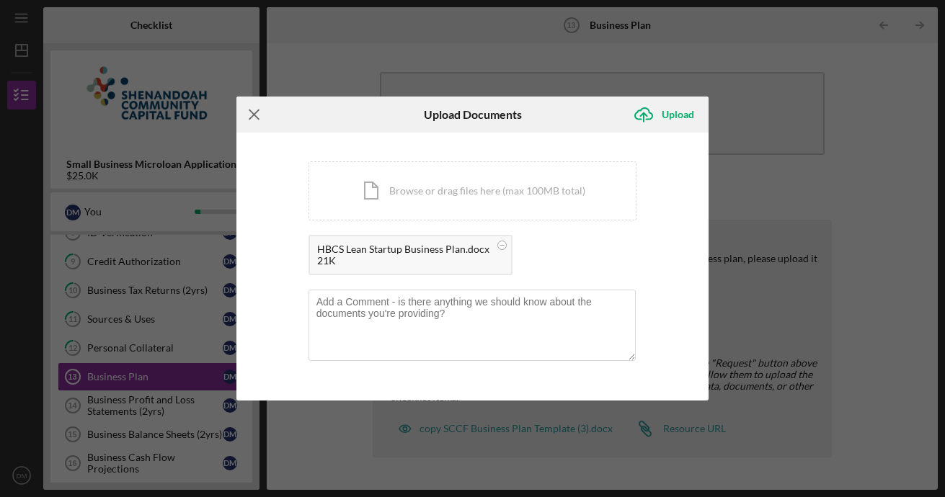
click at [258, 109] on icon "Icon/Menu Close" at bounding box center [254, 115] width 36 height 36
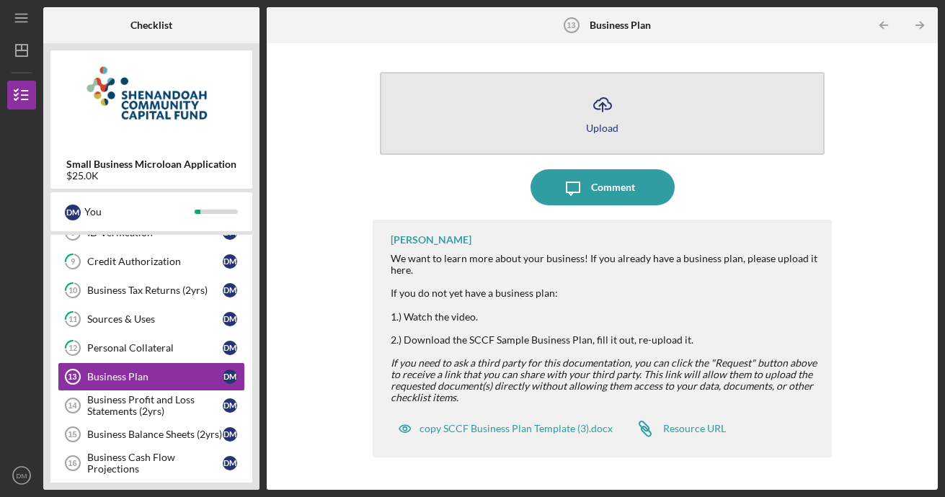
click at [527, 111] on button "Icon/Upload Upload" at bounding box center [602, 113] width 445 height 83
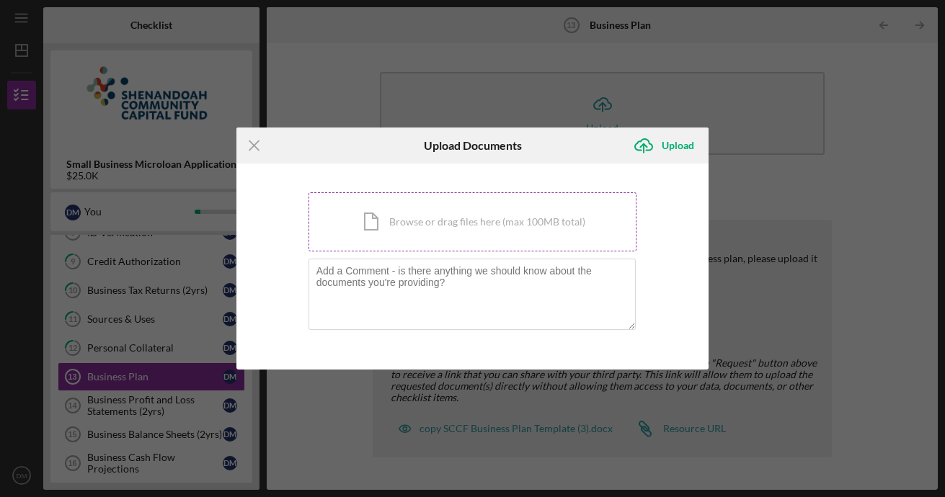
click at [476, 236] on div "Icon/Document Browse or drag files here (max 100MB total) Tap to choose files o…" at bounding box center [472, 221] width 329 height 59
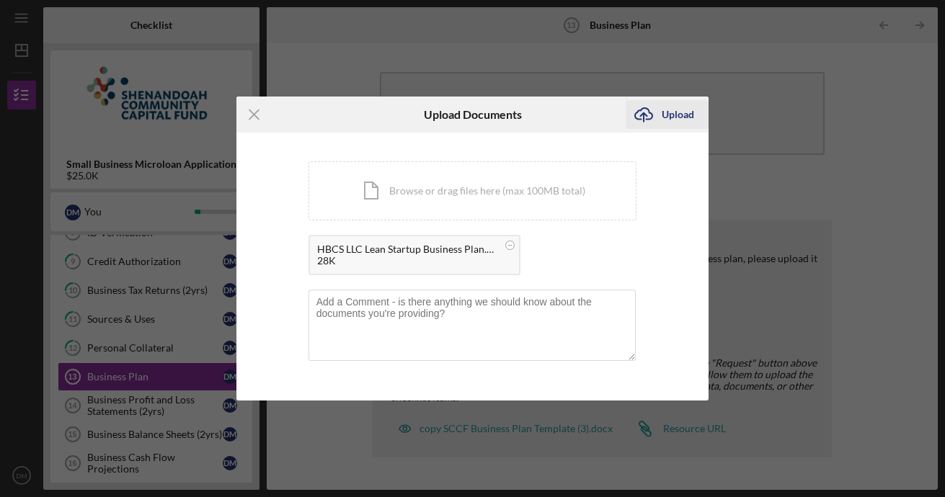
click at [679, 120] on div "Upload" at bounding box center [678, 114] width 32 height 29
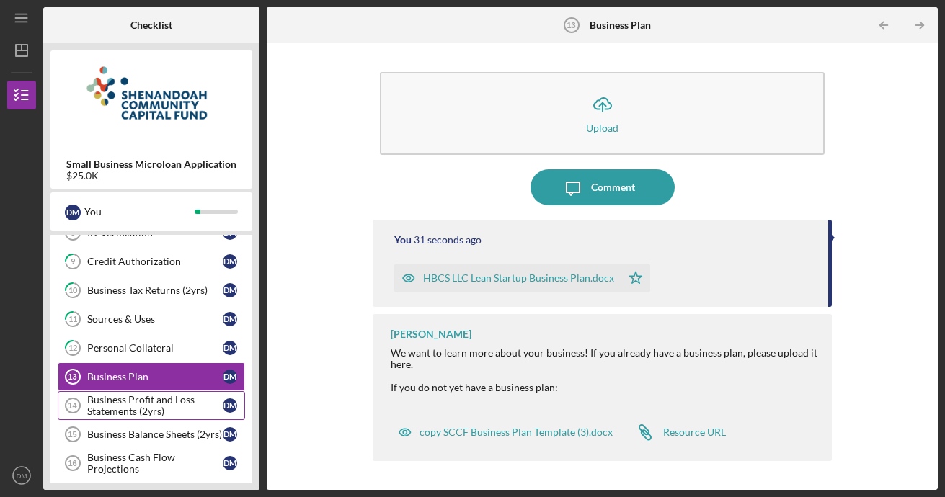
click at [153, 406] on div "Business Profit and Loss Statements (2yrs)" at bounding box center [154, 405] width 135 height 23
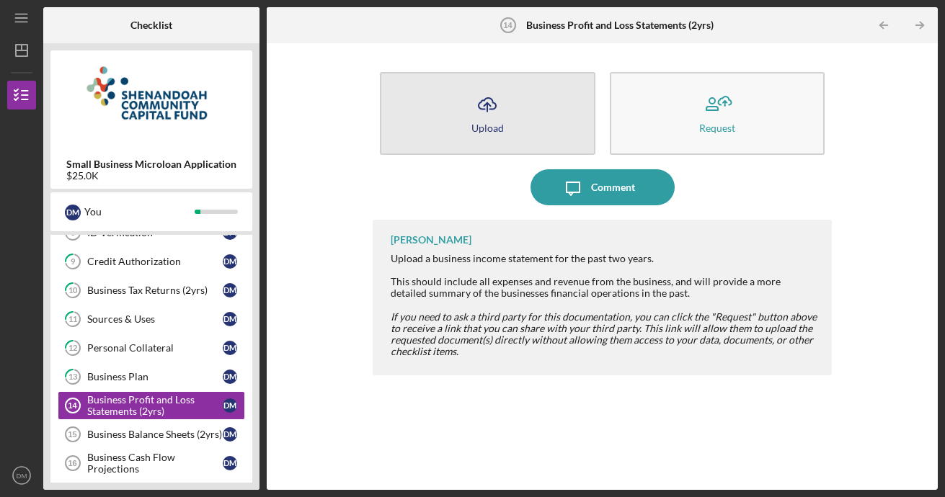
click at [533, 107] on button "Icon/Upload Upload" at bounding box center [487, 113] width 215 height 83
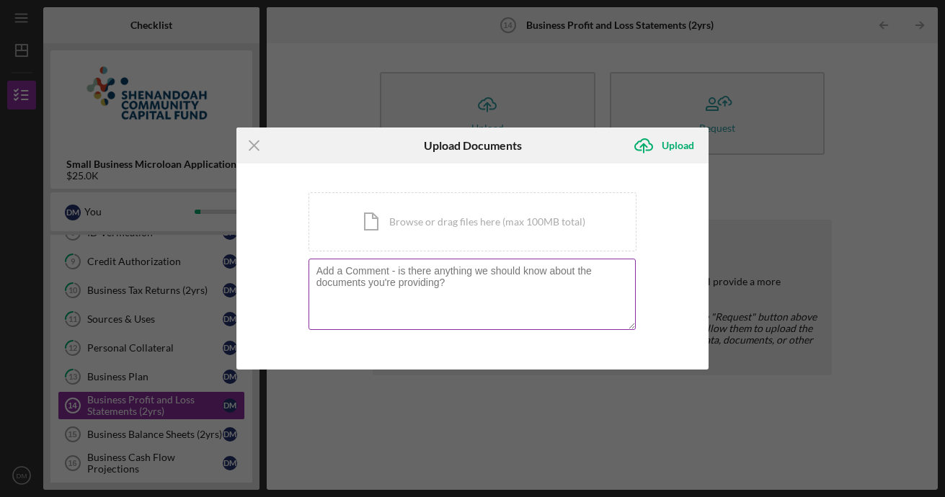
click at [472, 281] on textarea at bounding box center [472, 294] width 328 height 71
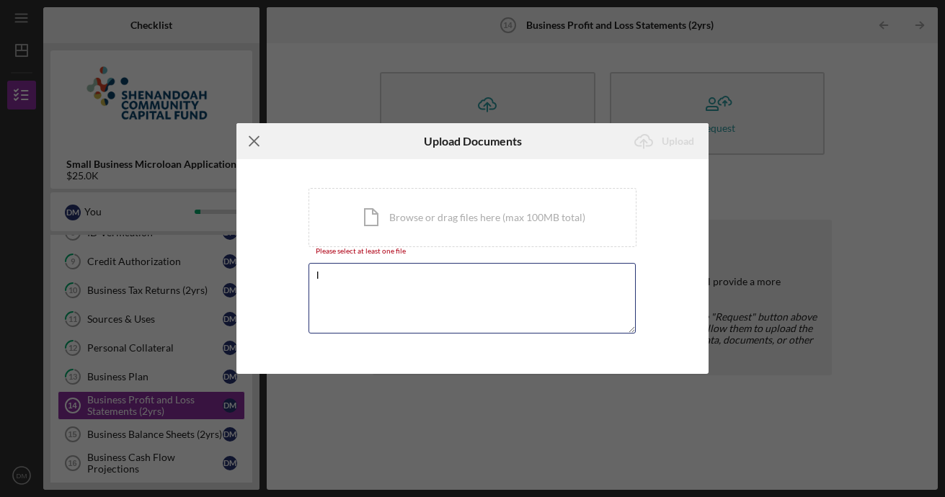
type textarea "I"
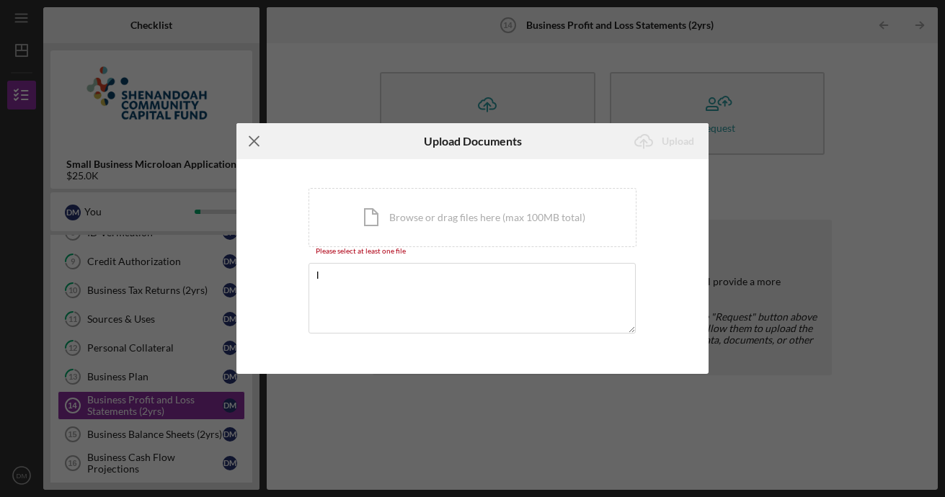
click at [255, 144] on icon "Icon/Menu Close" at bounding box center [254, 141] width 36 height 36
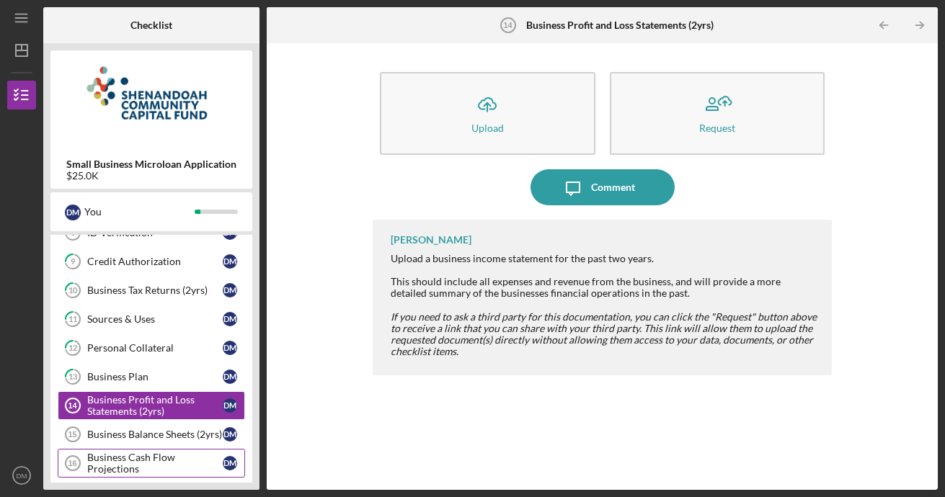
click at [156, 460] on div "Business Cash Flow Projections" at bounding box center [154, 463] width 135 height 23
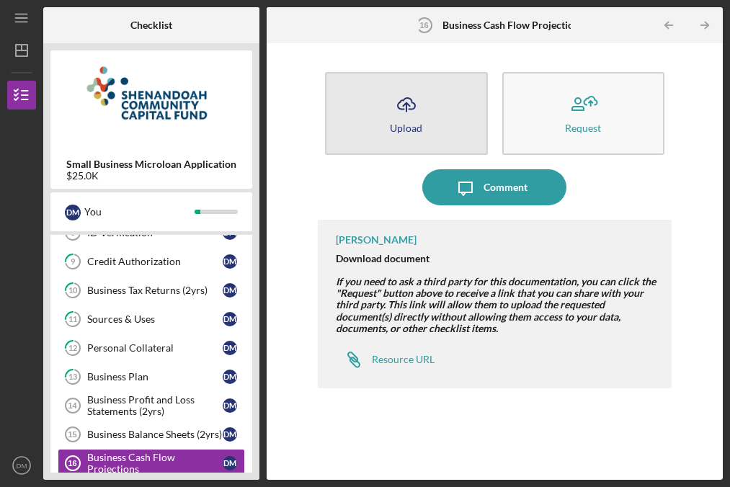
click at [348, 114] on button "Icon/Upload Upload" at bounding box center [406, 113] width 162 height 83
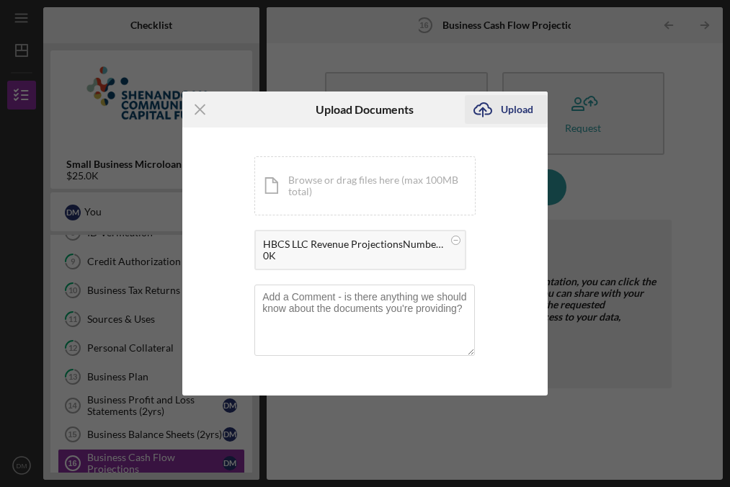
click at [522, 107] on div "Upload" at bounding box center [517, 109] width 32 height 29
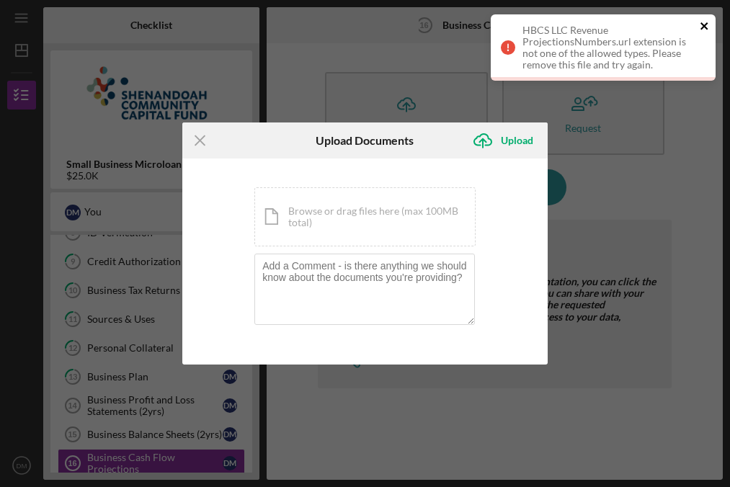
click at [703, 23] on icon "close" at bounding box center [705, 26] width 10 height 12
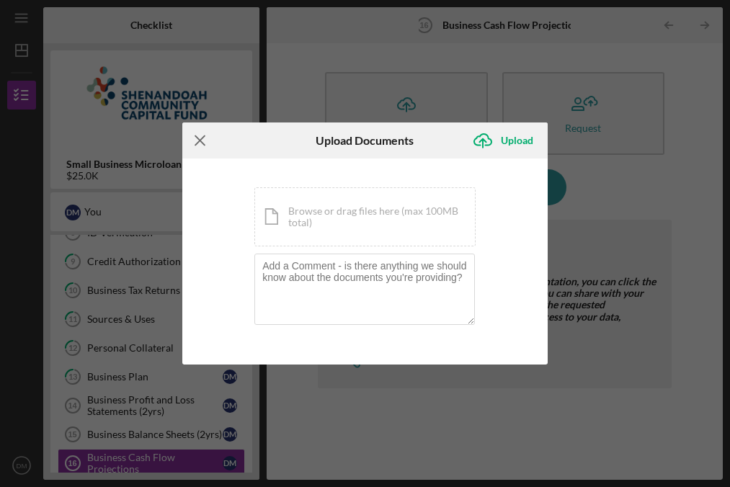
click at [199, 138] on icon "Icon/Menu Close" at bounding box center [200, 141] width 36 height 36
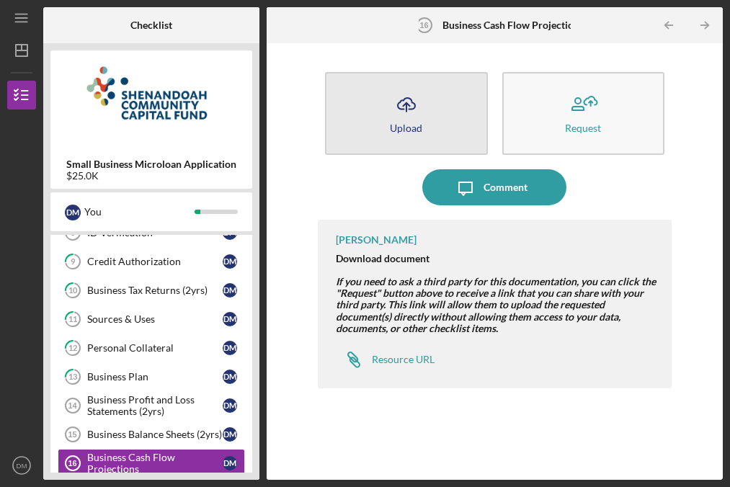
click at [439, 129] on button "Icon/Upload Upload" at bounding box center [406, 113] width 162 height 83
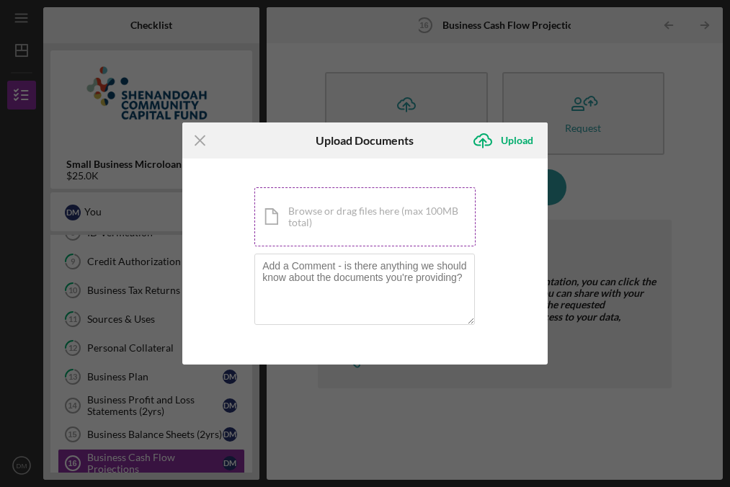
drag, startPoint x: 371, startPoint y: 216, endPoint x: 309, endPoint y: 216, distance: 62.0
drag, startPoint x: 309, startPoint y: 216, endPoint x: 605, endPoint y: 197, distance: 296.8
click at [605, 197] on div "Icon/Menu Close Upload Documents Icon/Upload Upload You're uploading documents …" at bounding box center [365, 243] width 730 height 487
drag, startPoint x: 338, startPoint y: 208, endPoint x: 599, endPoint y: 148, distance: 267.6
click at [599, 148] on div "Icon/Menu Close Upload Documents Icon/Upload Upload You're uploading documents …" at bounding box center [365, 243] width 730 height 487
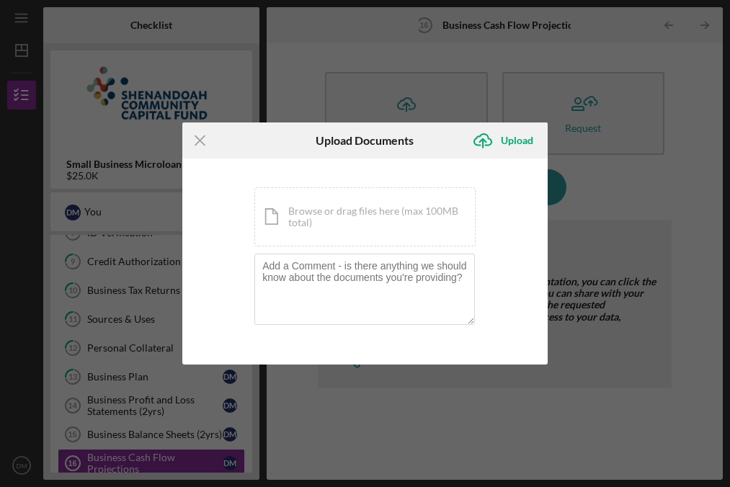
click at [595, 151] on div "Icon/Menu Close Upload Documents Icon/Upload Upload You're uploading documents …" at bounding box center [365, 243] width 730 height 487
click at [202, 145] on icon "Icon/Menu Close" at bounding box center [200, 141] width 36 height 36
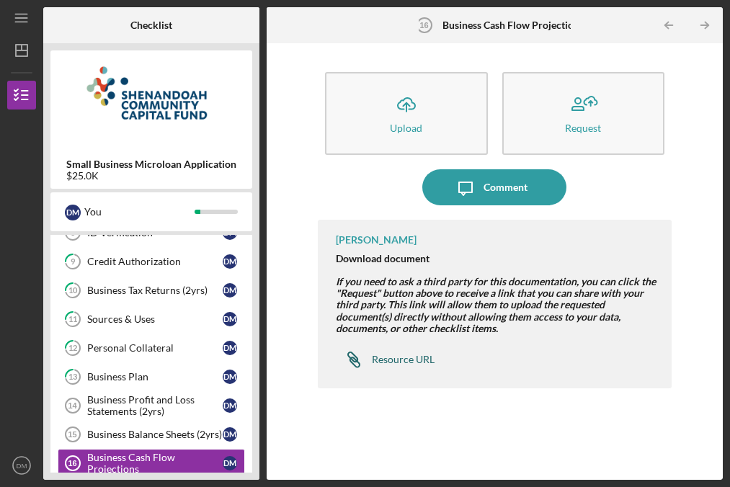
click at [411, 356] on div "Resource URL" at bounding box center [403, 360] width 63 height 12
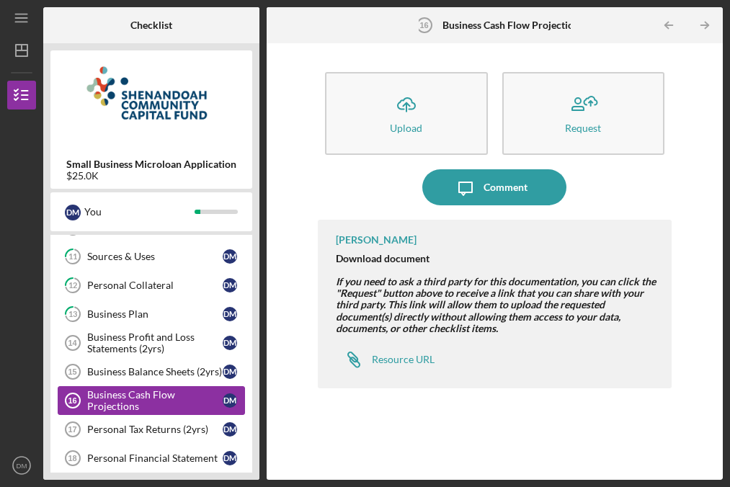
scroll to position [347, 0]
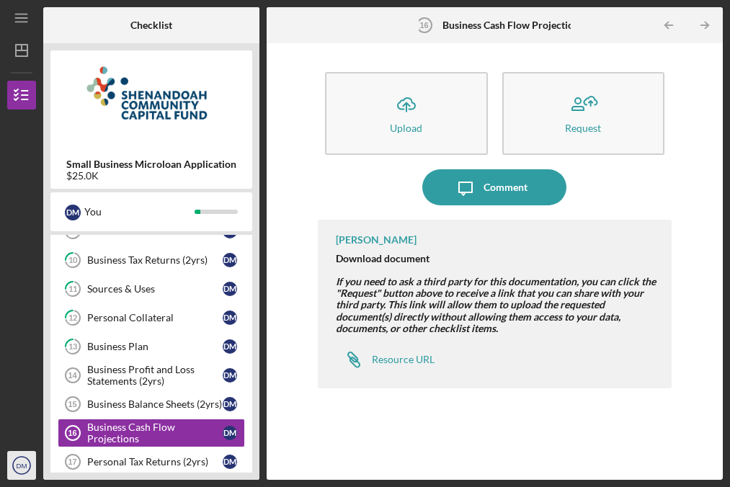
click at [22, 468] on text "DM" at bounding box center [22, 466] width 11 height 8
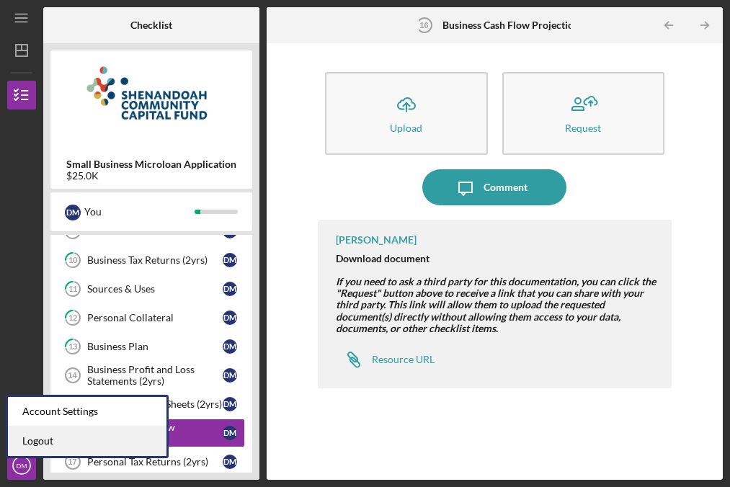
click at [78, 437] on link "Logout" at bounding box center [87, 442] width 159 height 30
